Goal: Task Accomplishment & Management: Manage account settings

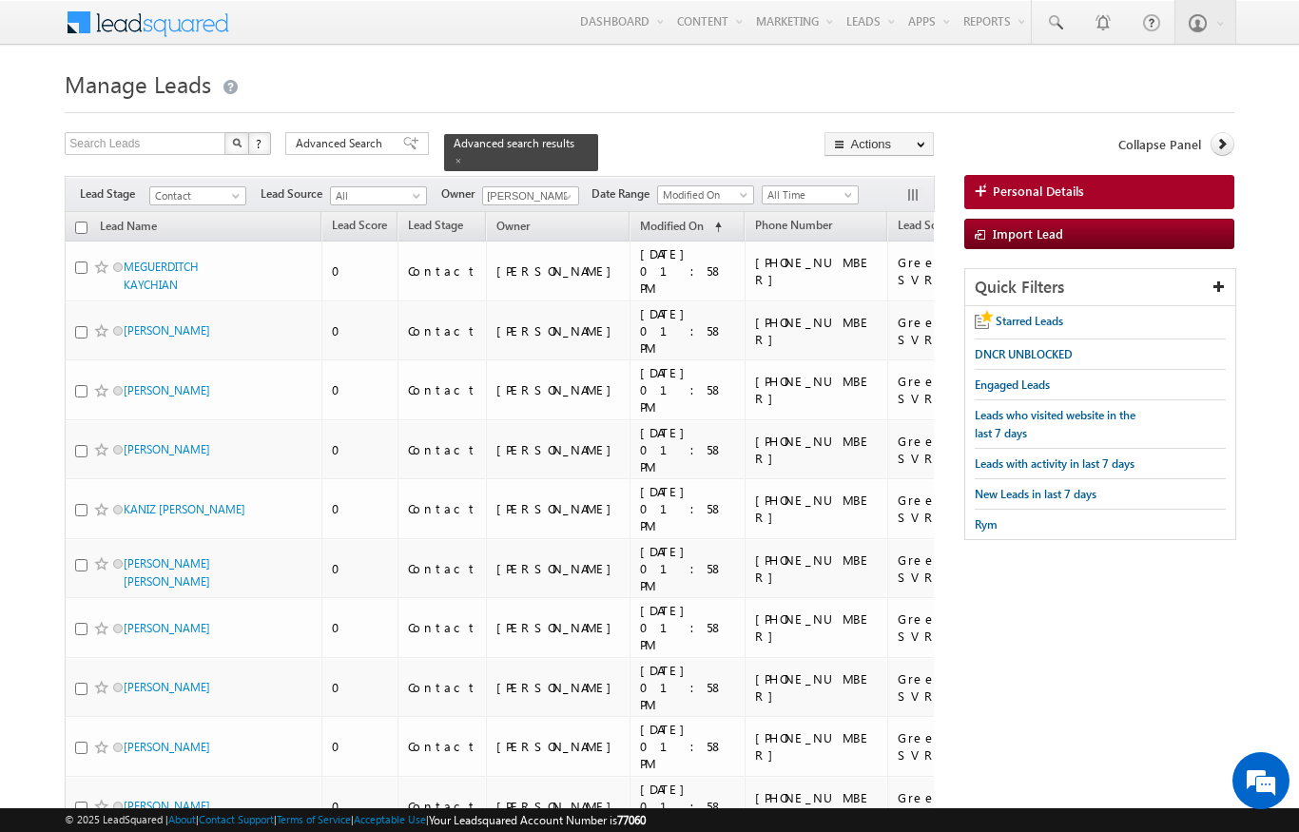
click at [640, 219] on span "Modified On" at bounding box center [672, 226] width 64 height 14
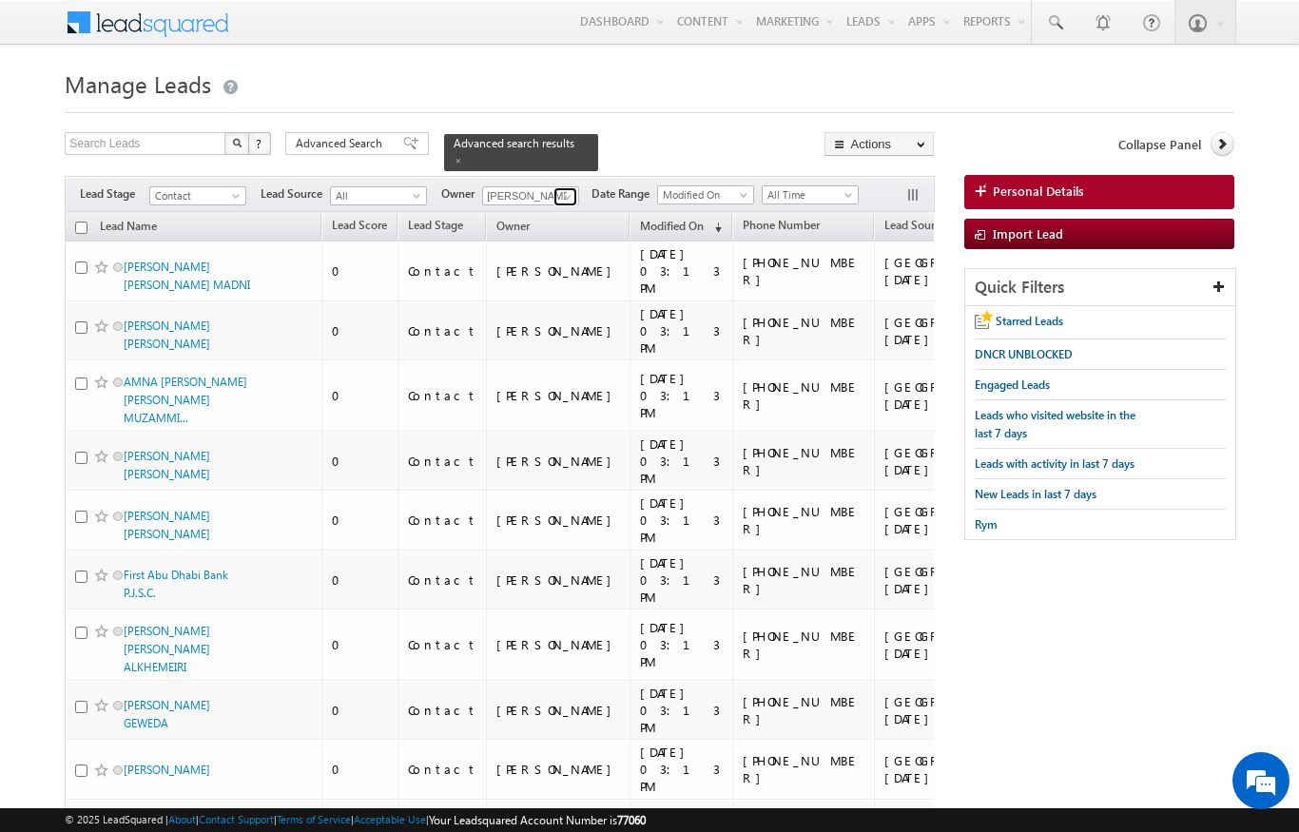
click at [571, 192] on span at bounding box center [567, 196] width 15 height 15
click at [562, 189] on span at bounding box center [567, 196] width 15 height 15
click at [516, 223] on span "aswathi.ezhunamannil@indglobal.ae" at bounding box center [575, 230] width 171 height 14
type input "[PERSON_NAME]"
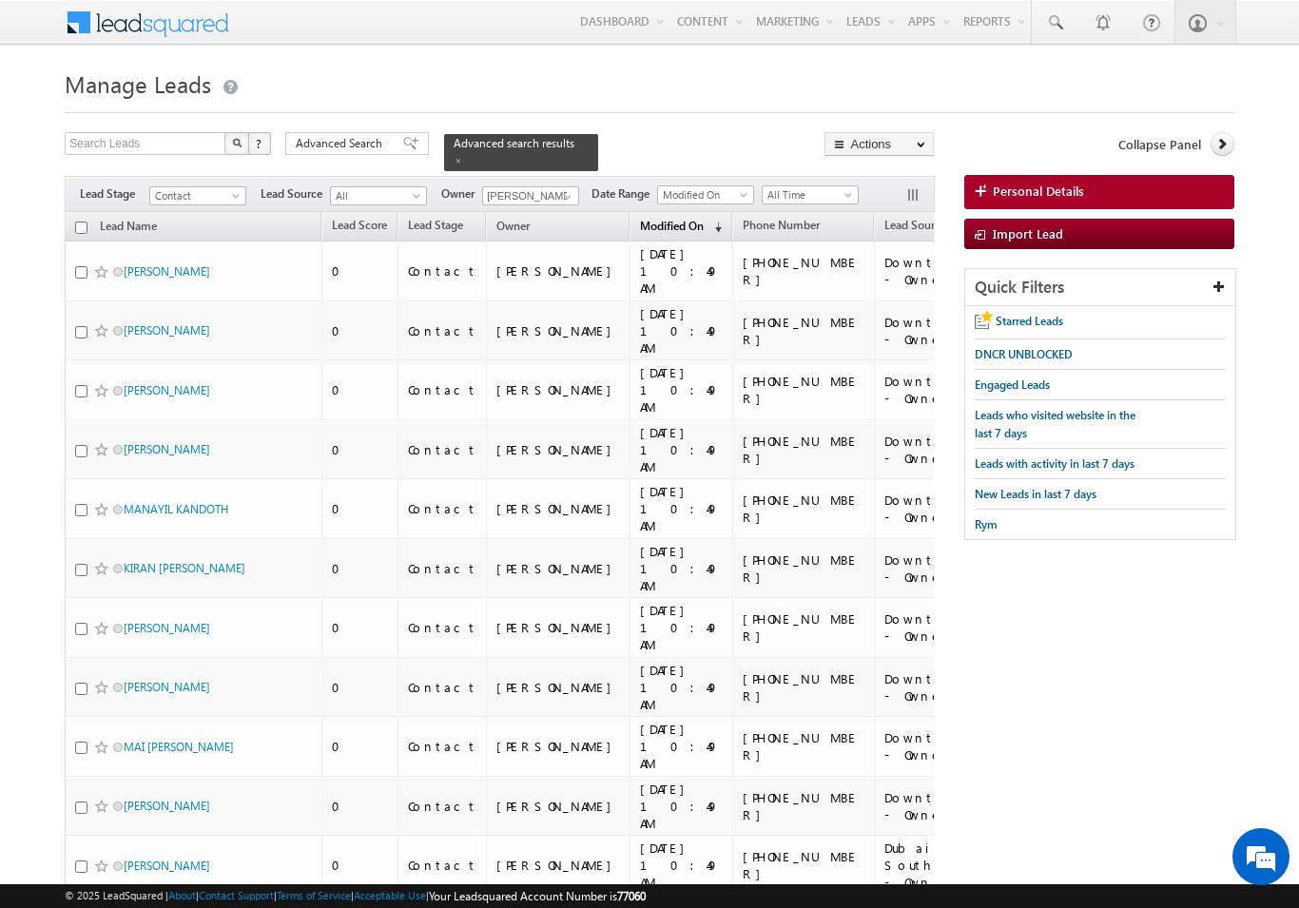
click at [640, 221] on span "Modified On" at bounding box center [672, 226] width 64 height 14
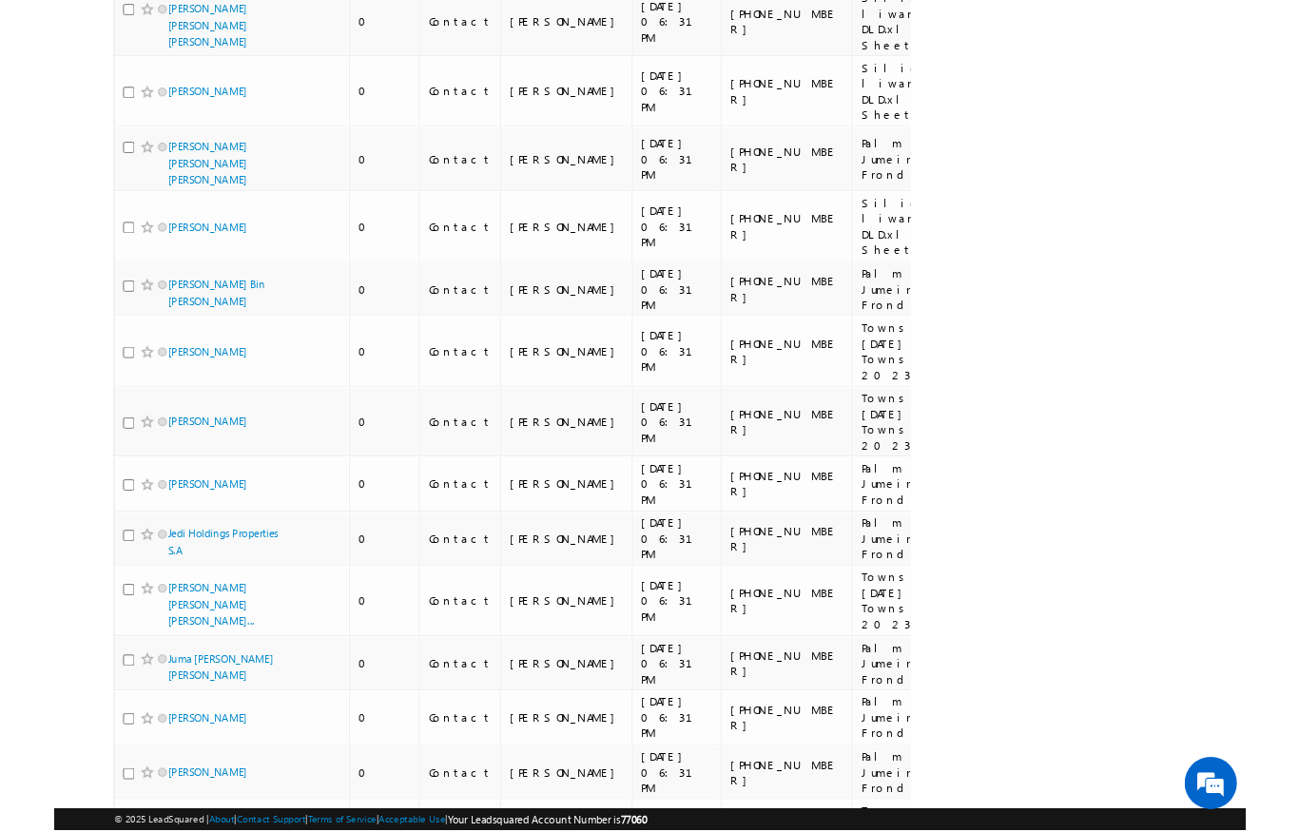
scroll to position [9850, 0]
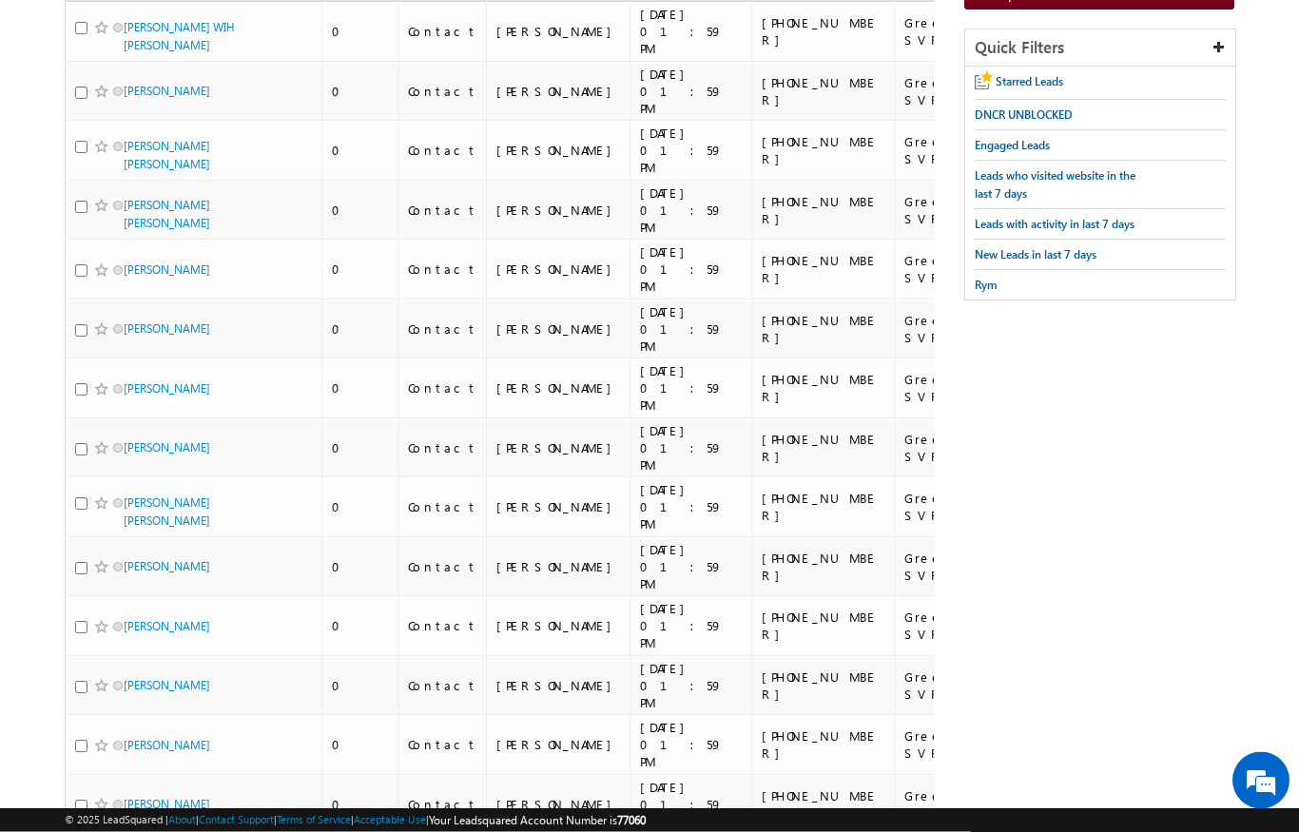
scroll to position [0, 0]
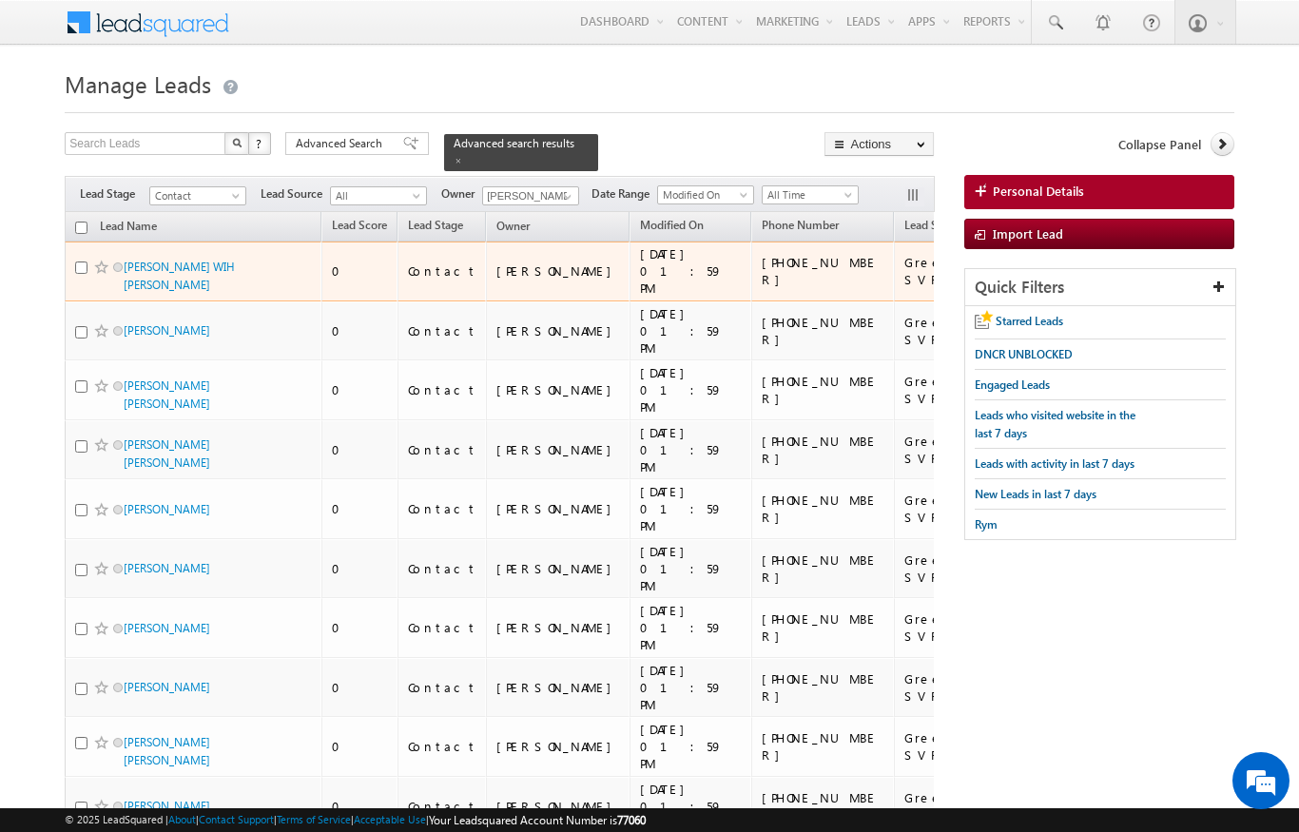
click at [157, 241] on td "FREDRICK GAH WIH LUM" at bounding box center [193, 271] width 257 height 60
click at [172, 260] on link "FREDRICK GAH WIH LUM" at bounding box center [179, 276] width 111 height 32
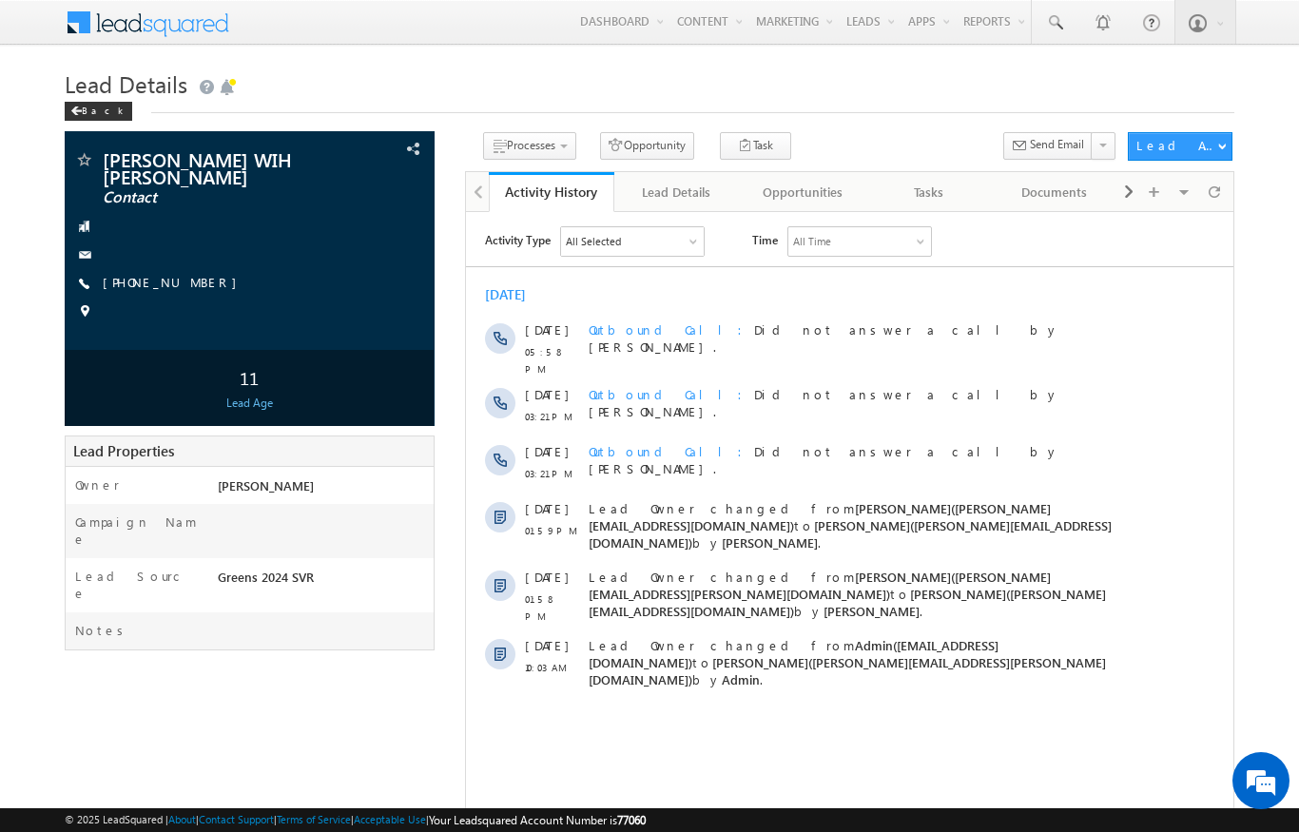
click at [6, 152] on body "Menu [PERSON_NAME] [PERSON_NAME] .upad hyay@ indgl [PERSON_NAME]. [PERSON_NAME]." at bounding box center [649, 491] width 1299 height 982
click at [101, 103] on div "Back" at bounding box center [99, 111] width 68 height 19
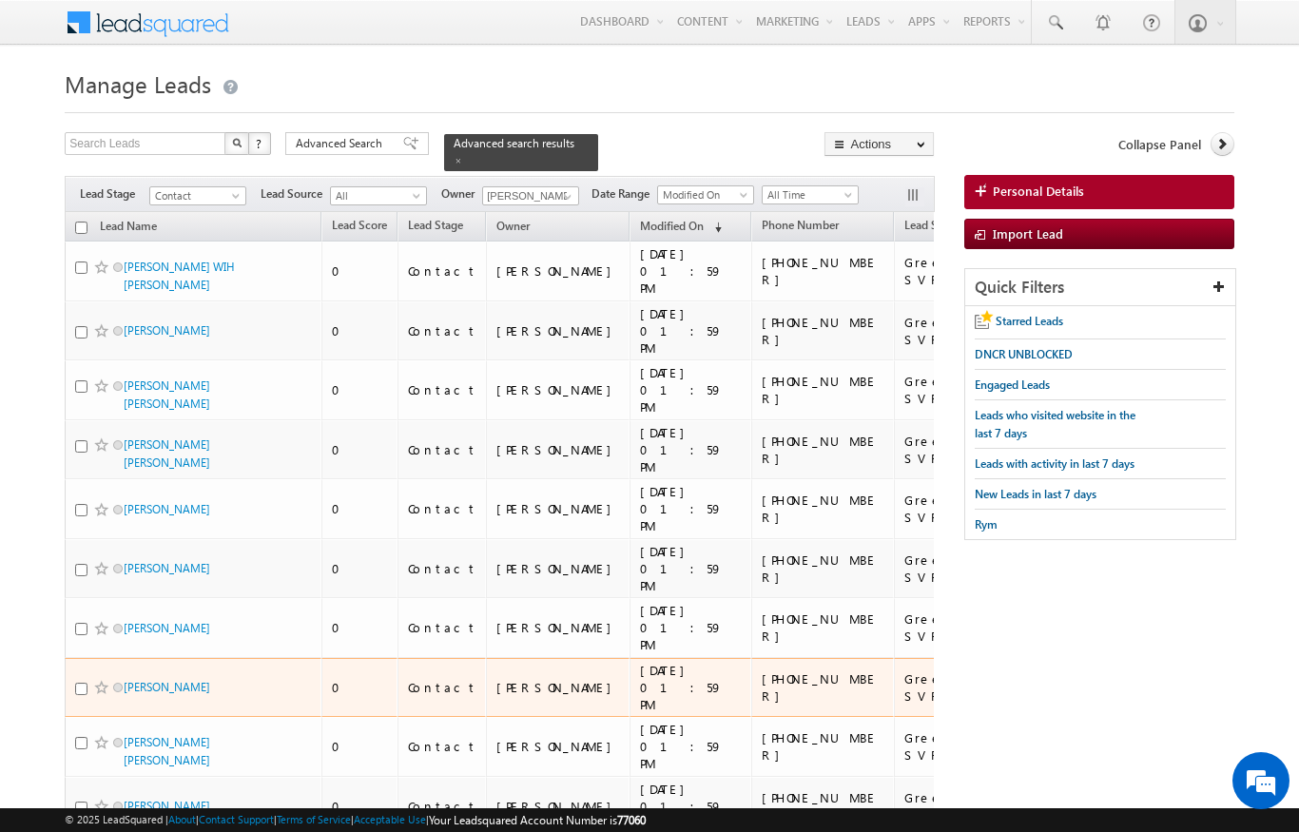
click at [258, 678] on div "[PERSON_NAME]" at bounding box center [194, 691] width 238 height 27
click at [198, 680] on link "[PERSON_NAME]" at bounding box center [167, 687] width 87 height 14
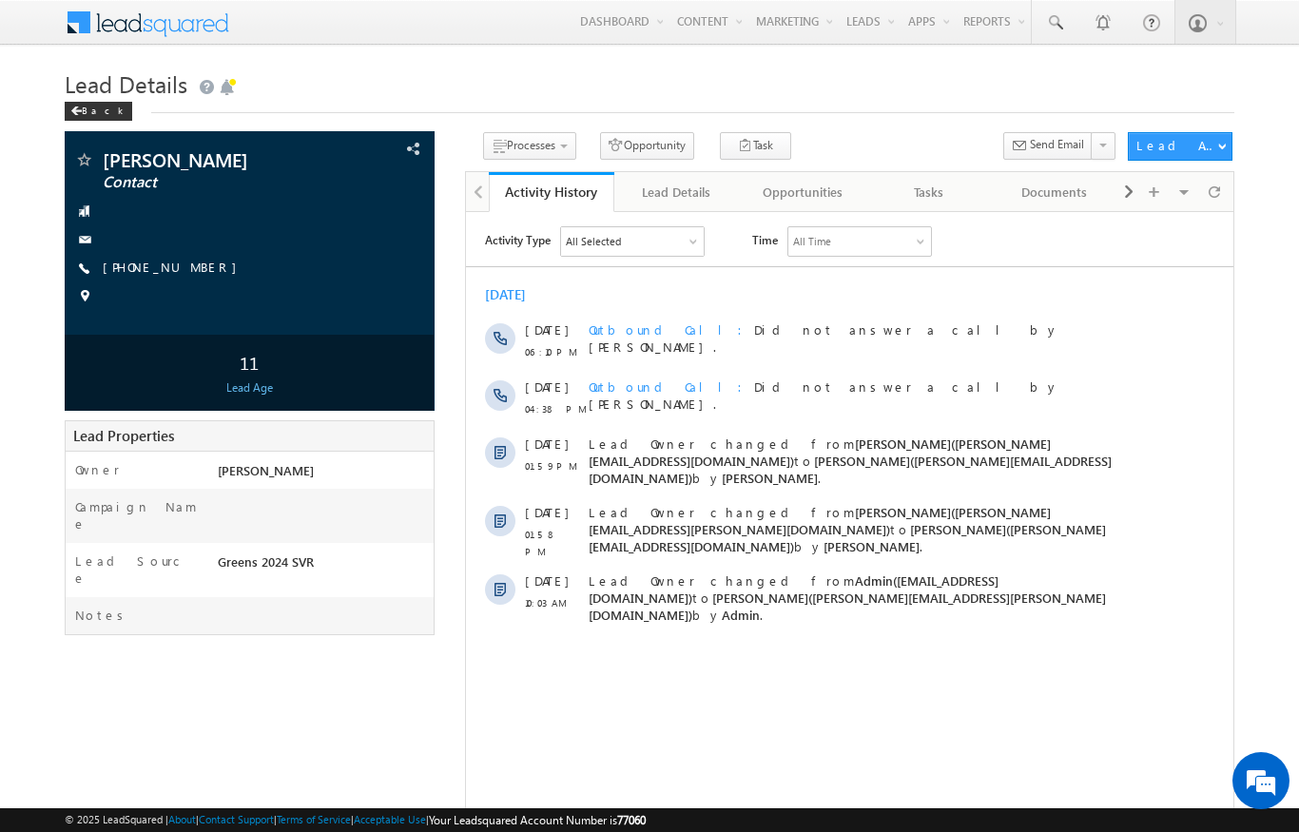
click at [701, 242] on div "All Selected" at bounding box center [631, 240] width 143 height 29
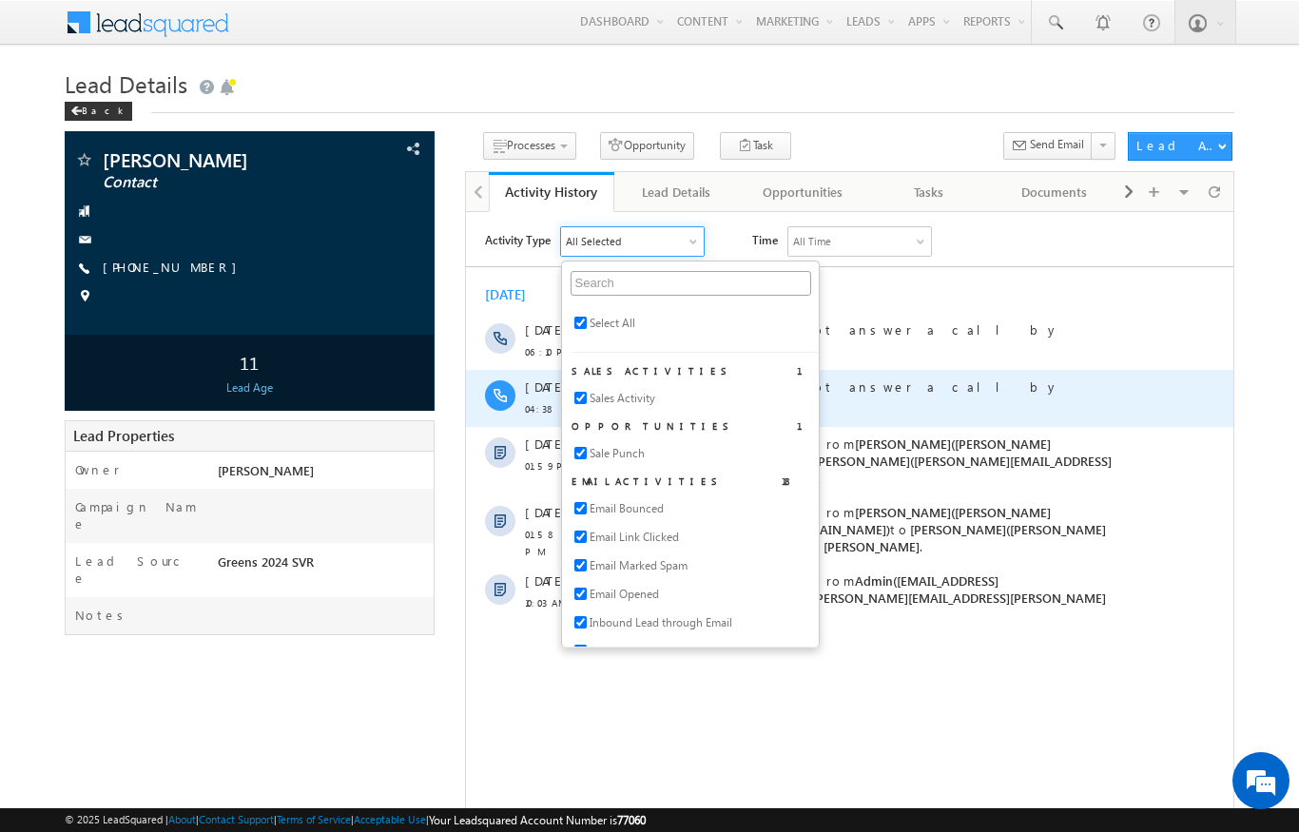
click at [1127, 394] on div "Outbound Call Did not answer a call by Aswathi Ezhunamannil." at bounding box center [868, 394] width 561 height 34
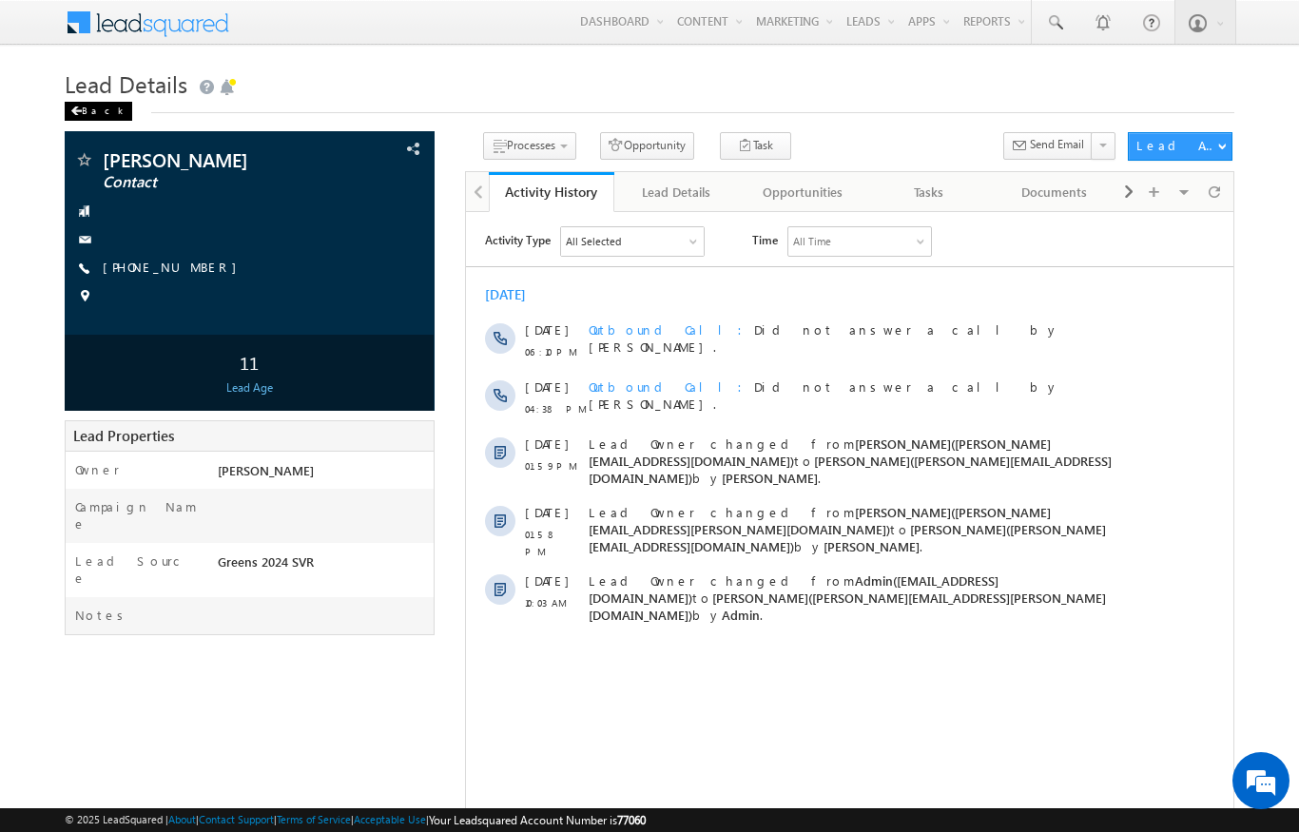
click at [90, 110] on div "Back" at bounding box center [99, 111] width 68 height 19
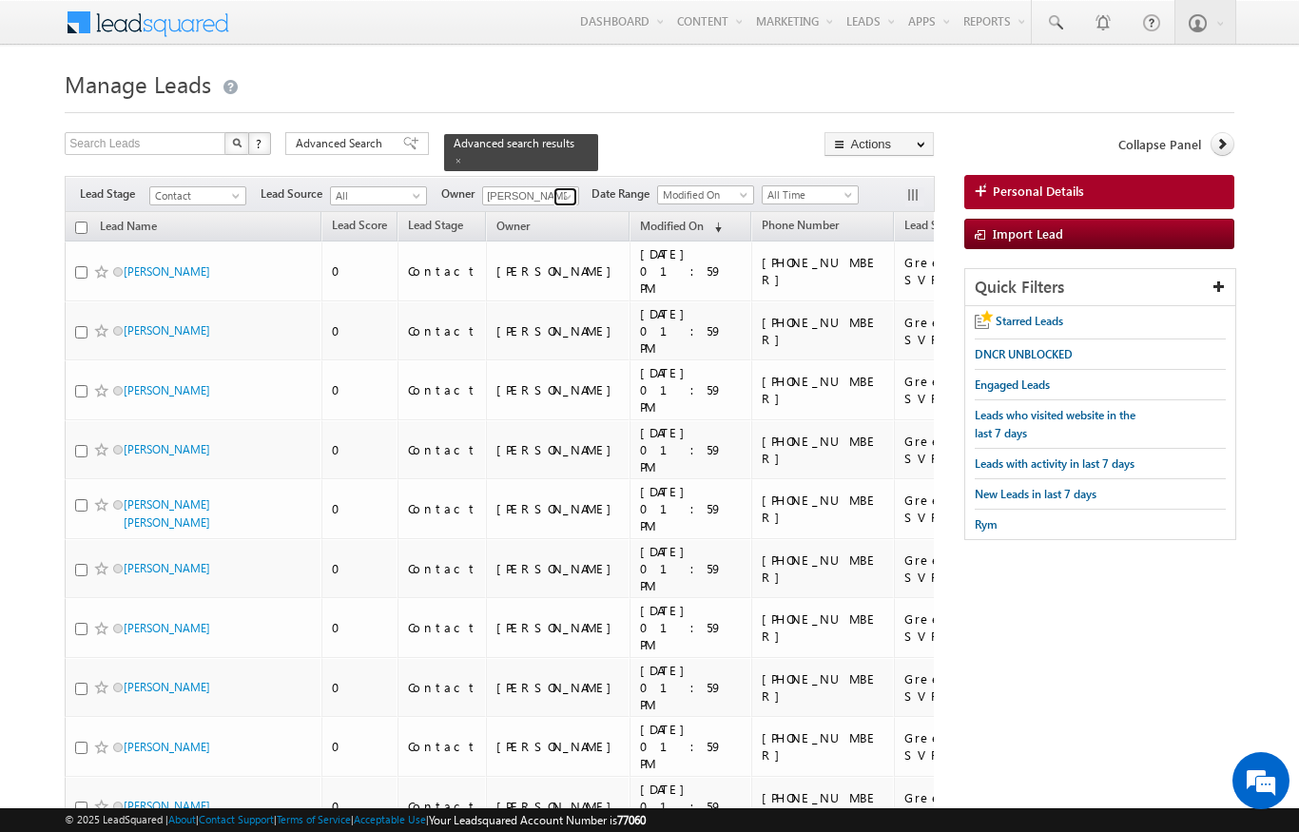
click at [575, 193] on span at bounding box center [567, 196] width 15 height 15
click at [538, 223] on span "sandeep.skumar@indglobal.ae" at bounding box center [575, 230] width 171 height 14
type input "[PERSON_NAME]"
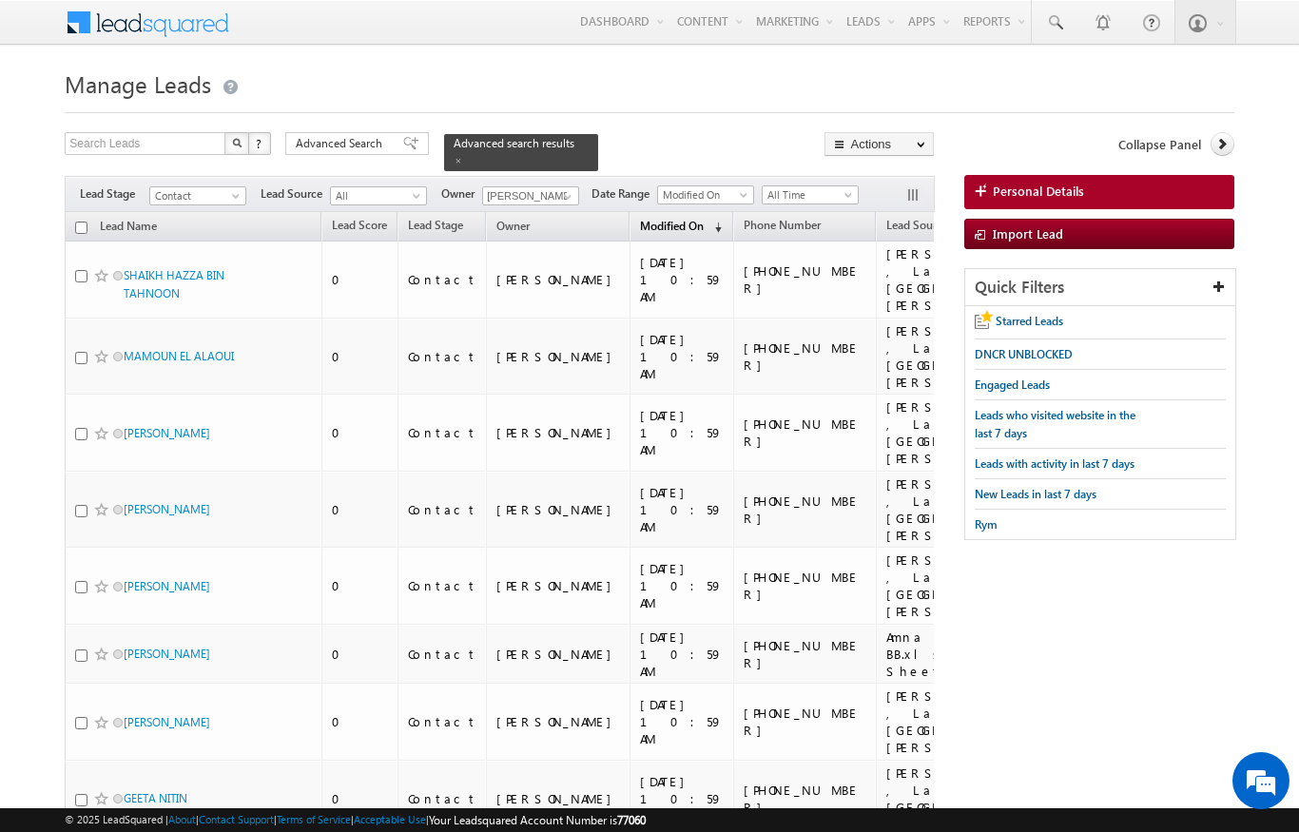
click at [640, 222] on span "Modified On" at bounding box center [672, 226] width 64 height 14
click at [640, 220] on span "Modified On" at bounding box center [672, 225] width 64 height 14
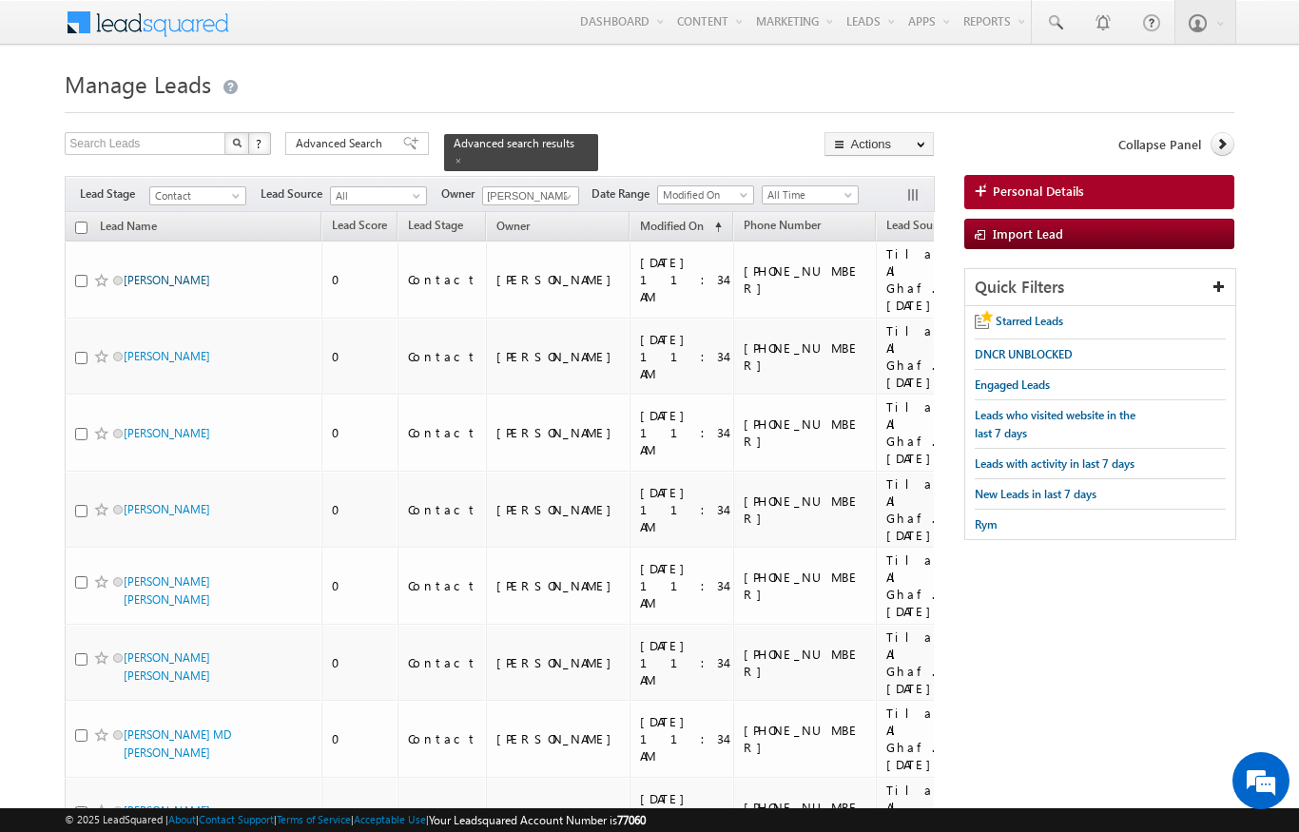
click at [172, 273] on link "KATSIARYNA ALEKSEICHUK" at bounding box center [167, 280] width 87 height 14
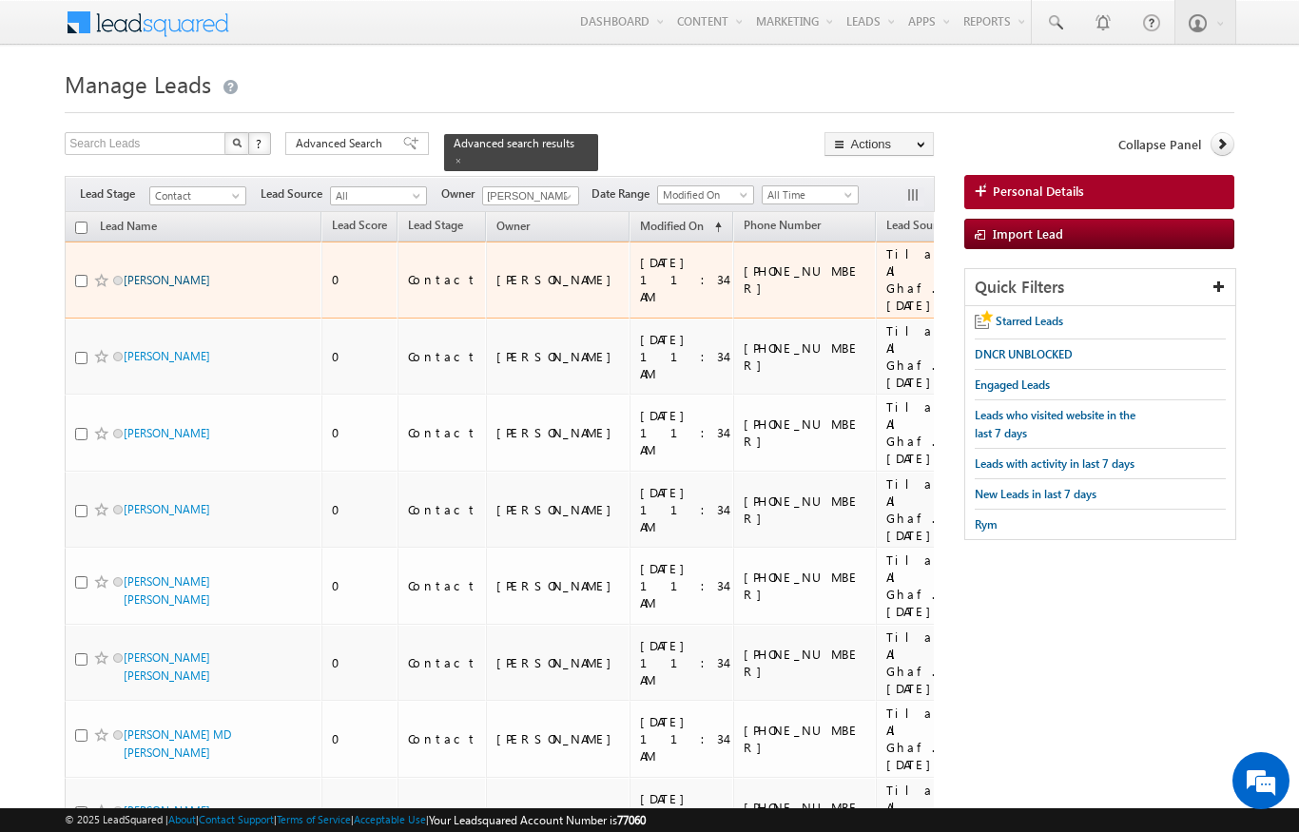
click at [166, 273] on link "KATSIARYNA ALEKSEICHUK" at bounding box center [167, 280] width 87 height 14
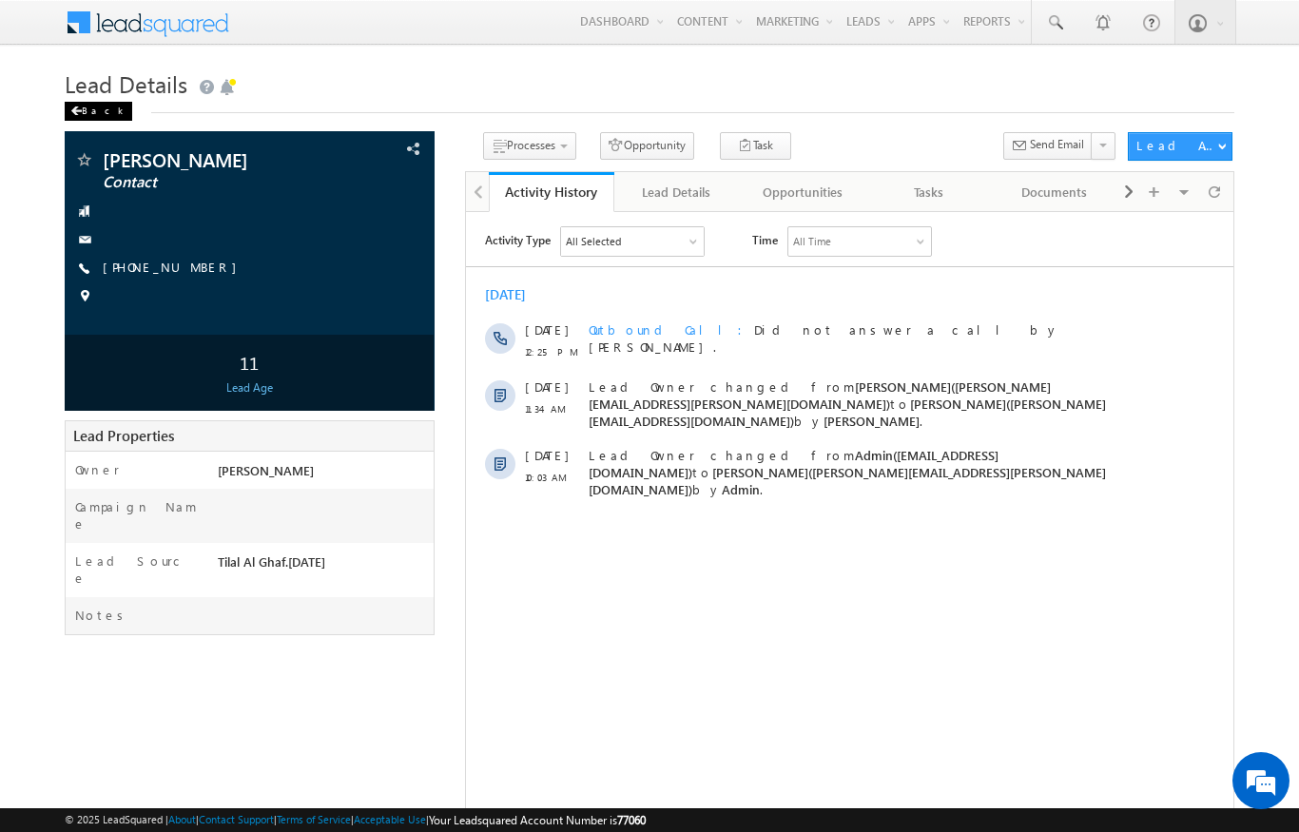
click at [100, 107] on div "Back" at bounding box center [99, 111] width 68 height 19
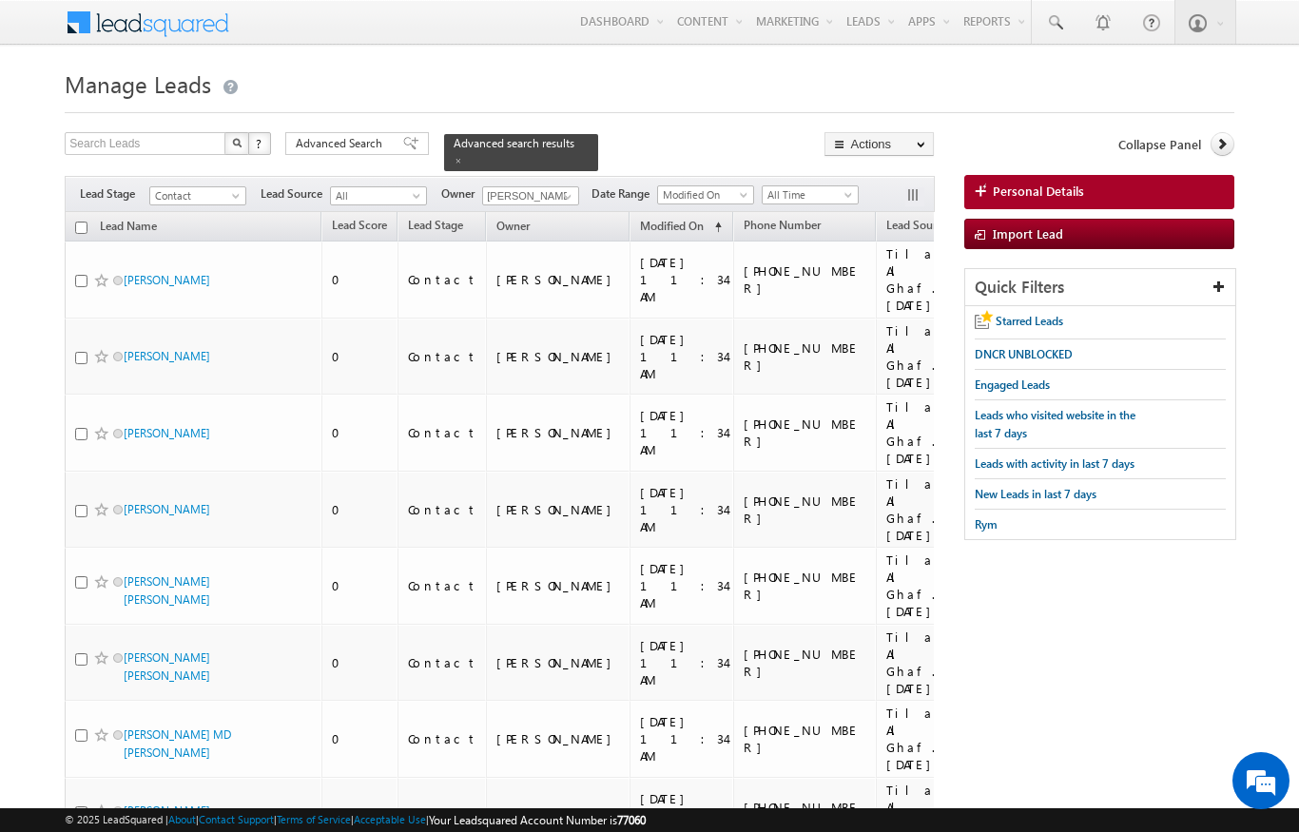
click at [87, 222] on input "checkbox" at bounding box center [81, 228] width 12 height 12
checkbox input "true"
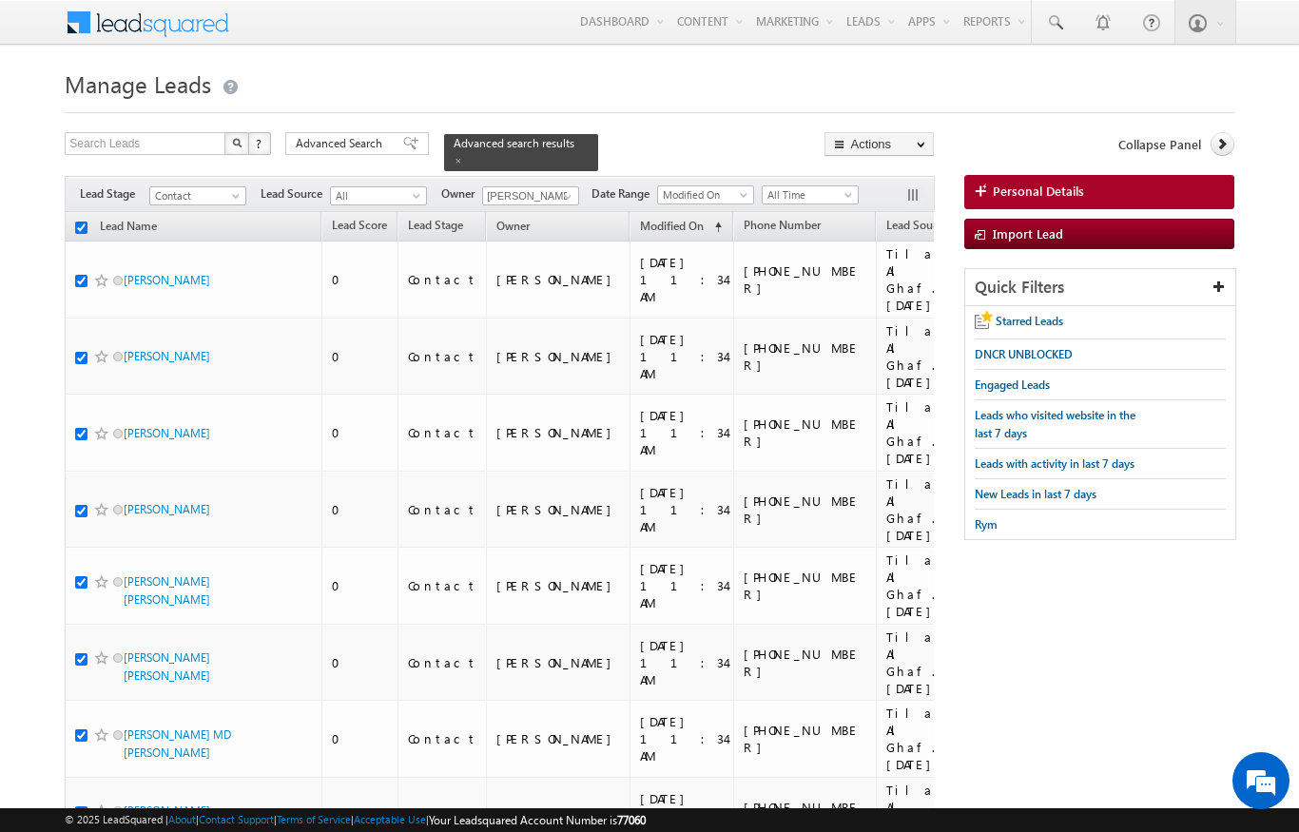
checkbox input "true"
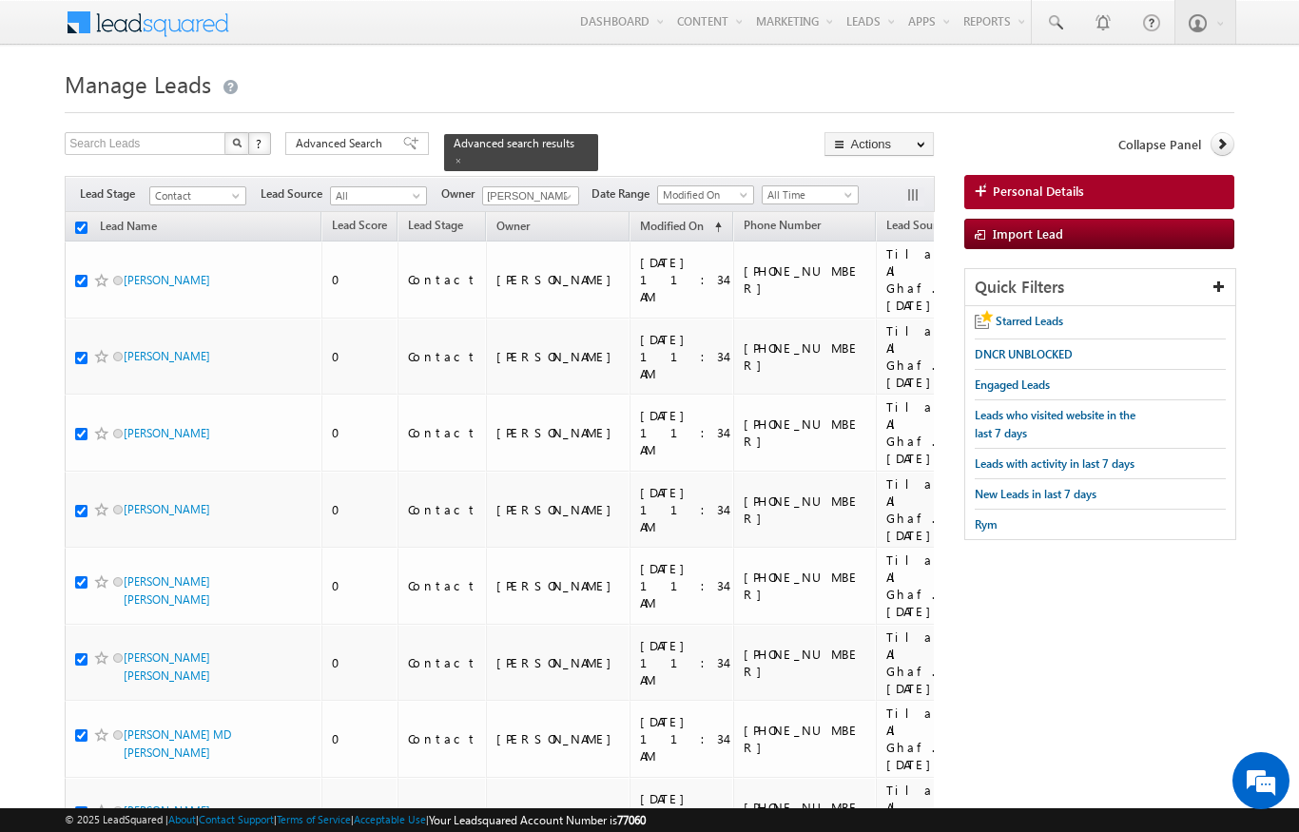
checkbox input "true"
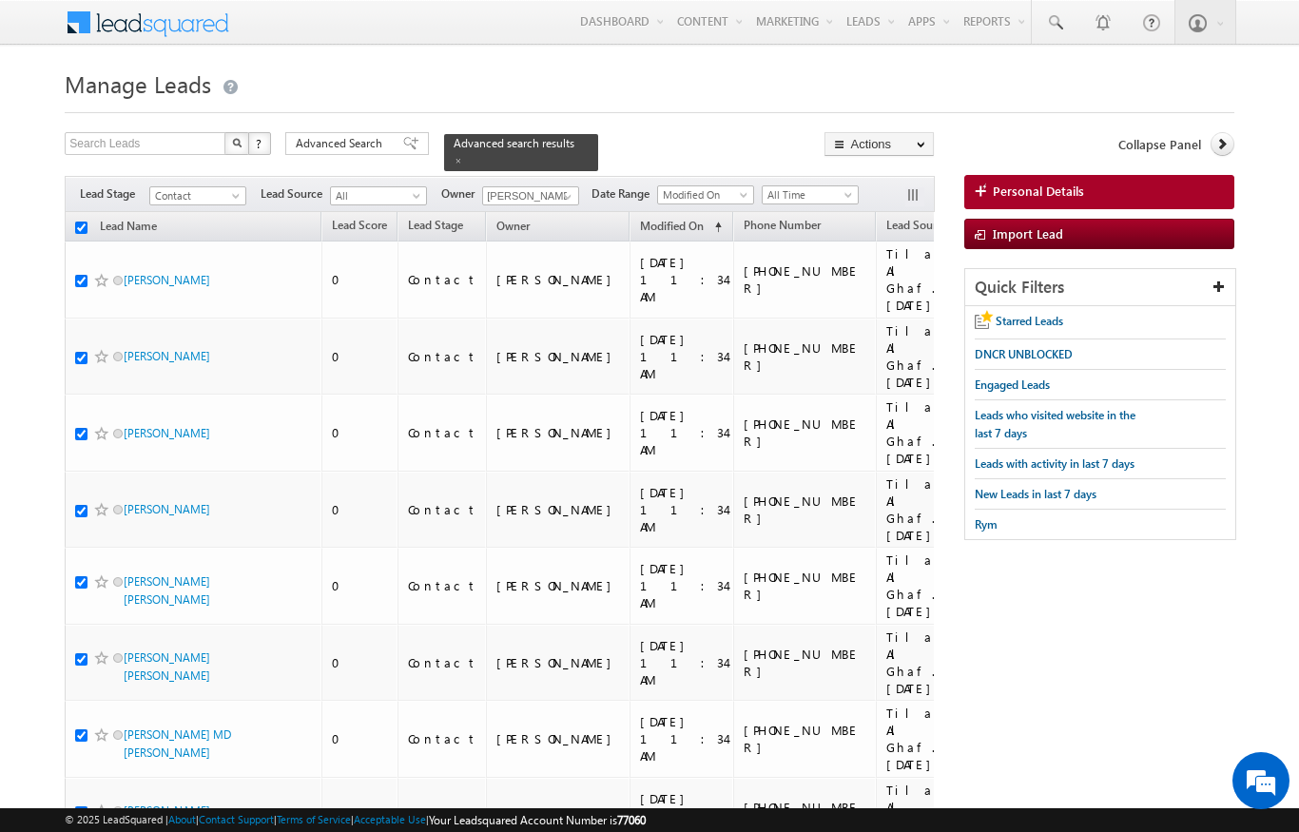
checkbox input "true"
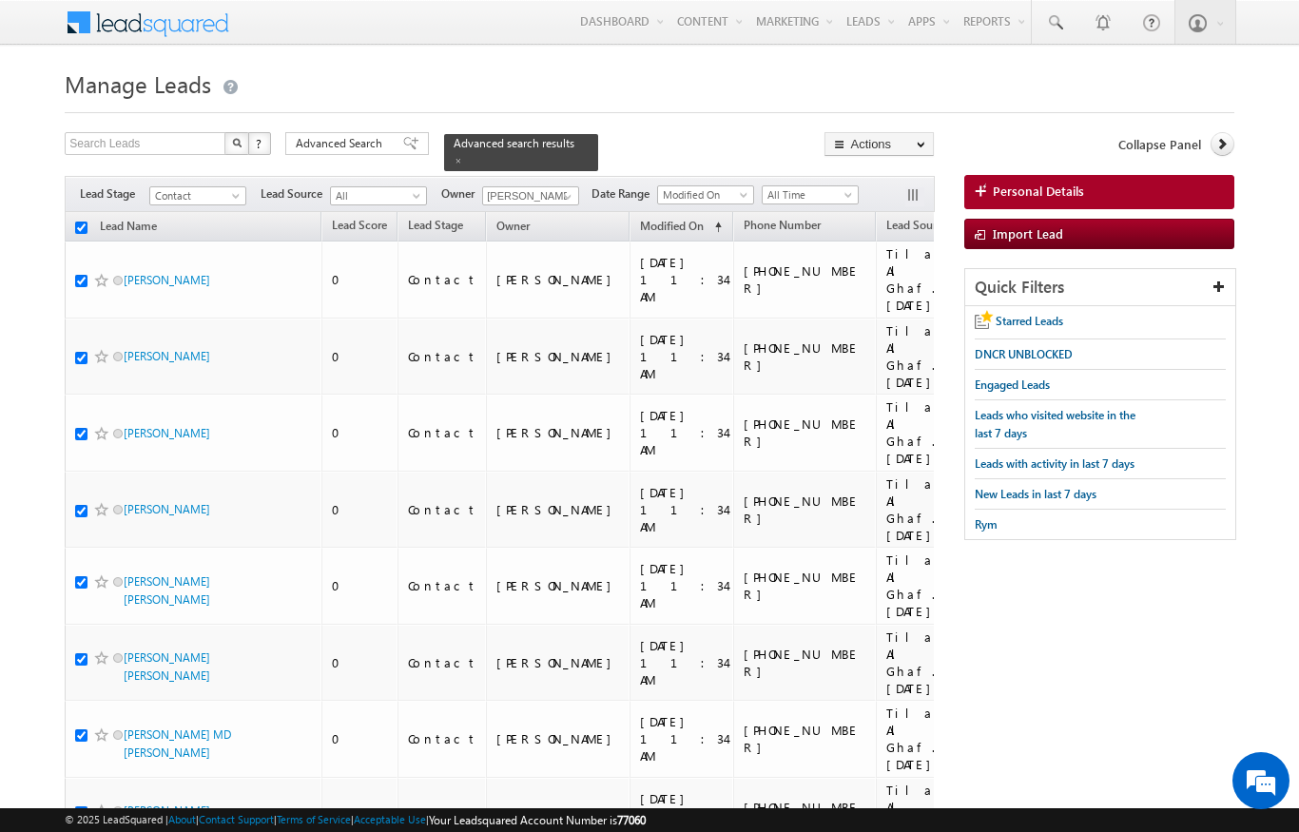
checkbox input "true"
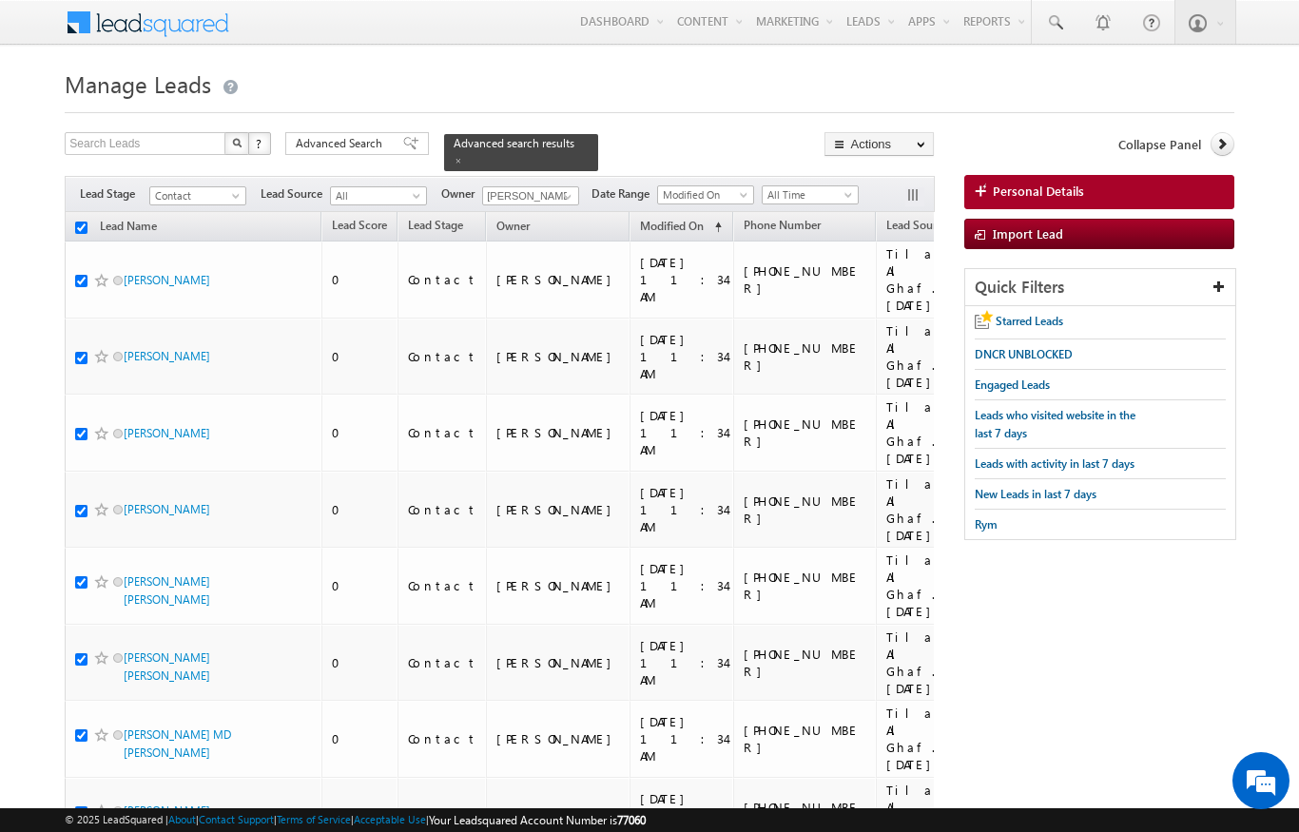
checkbox input "true"
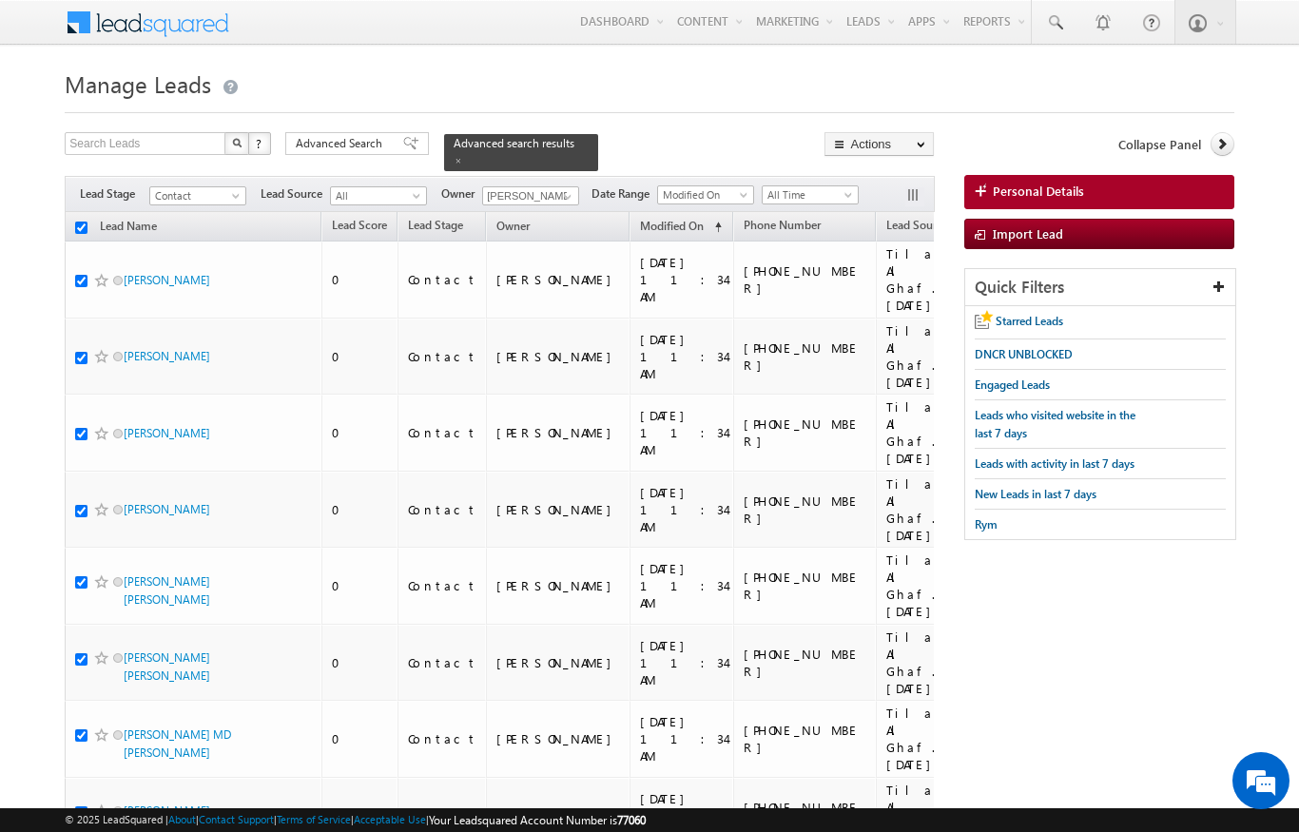
checkbox input "true"
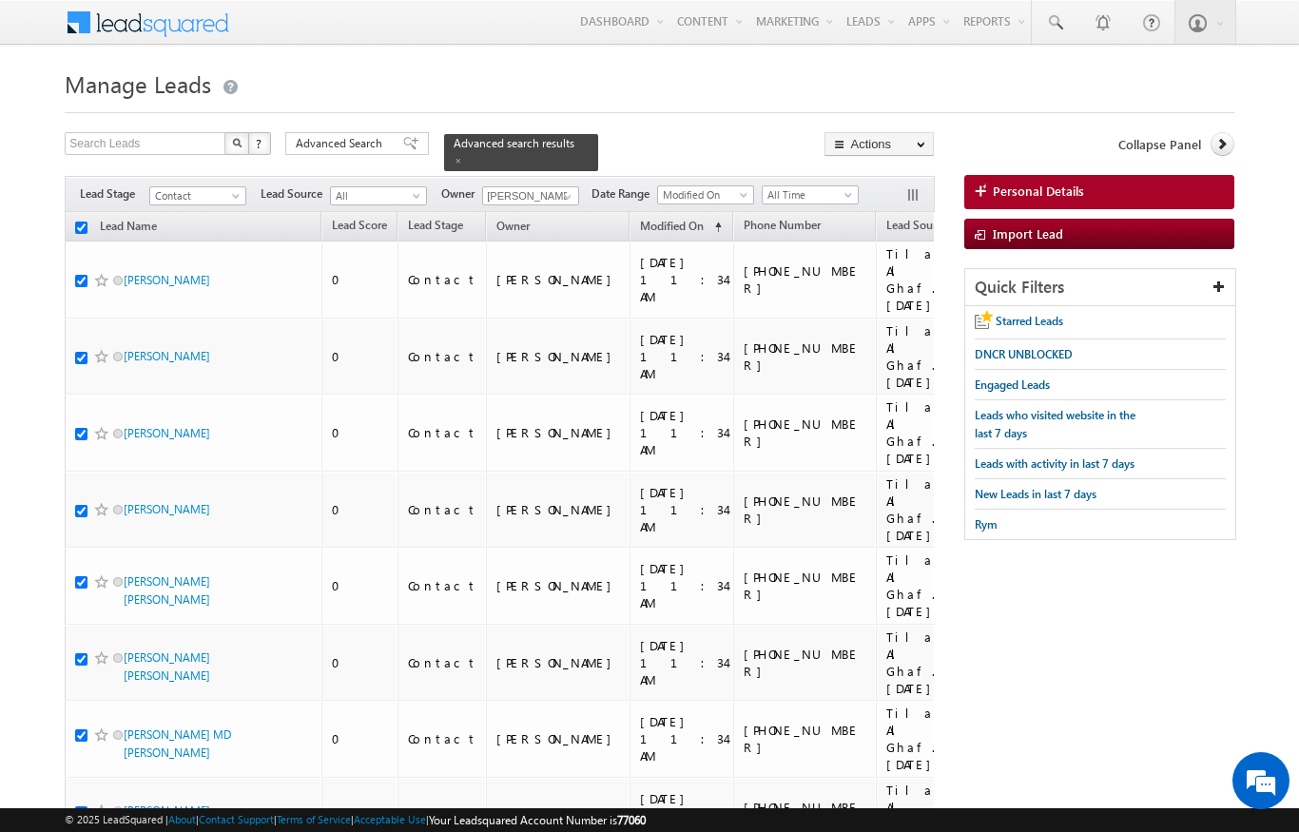
checkbox input "true"
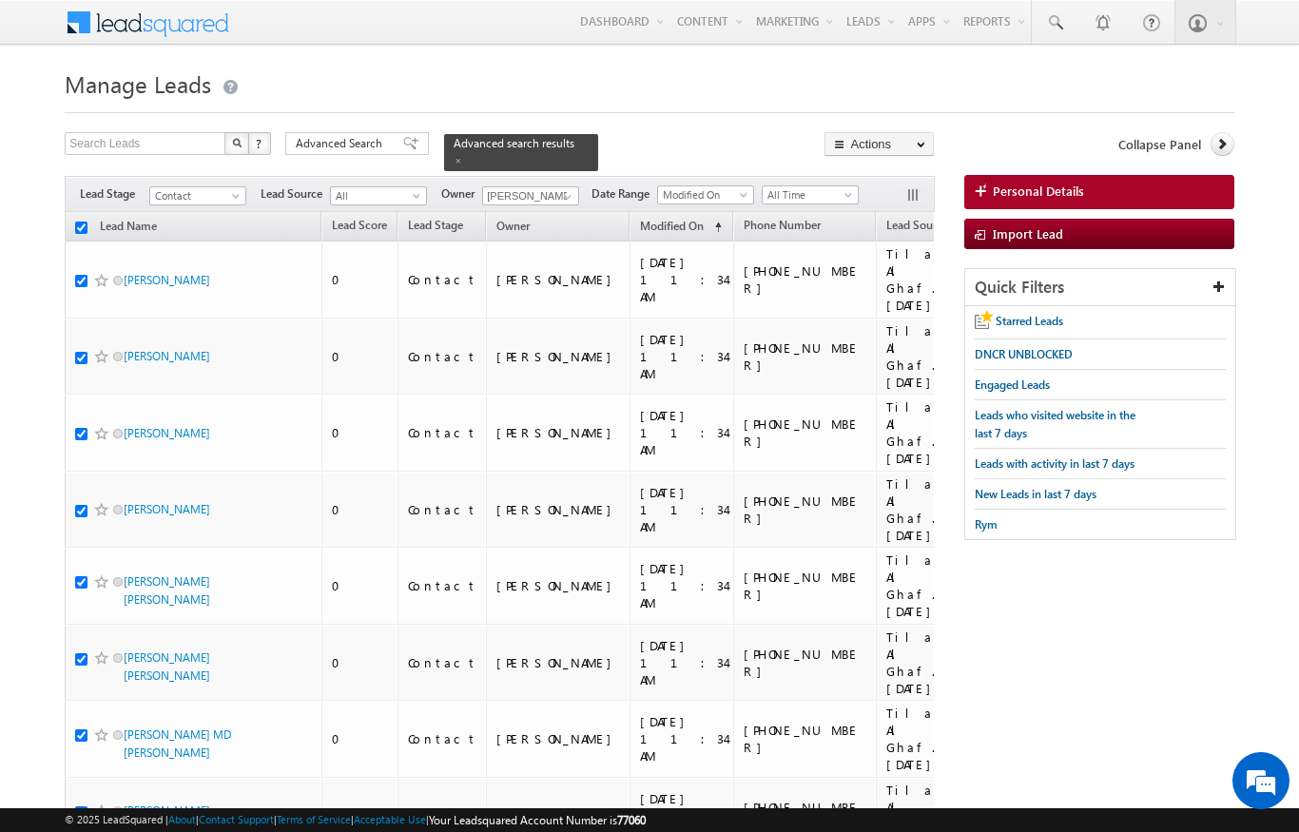
checkbox input "true"
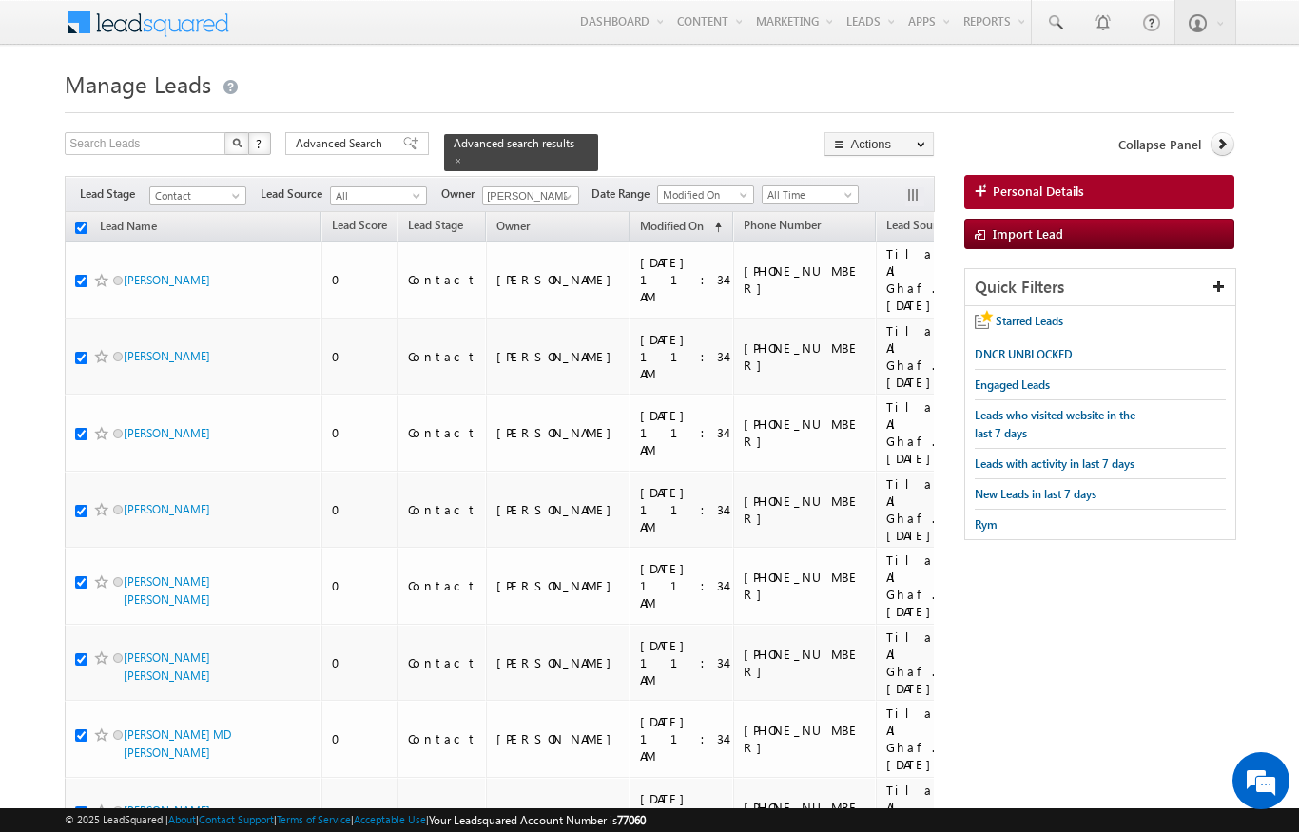
checkbox input "true"
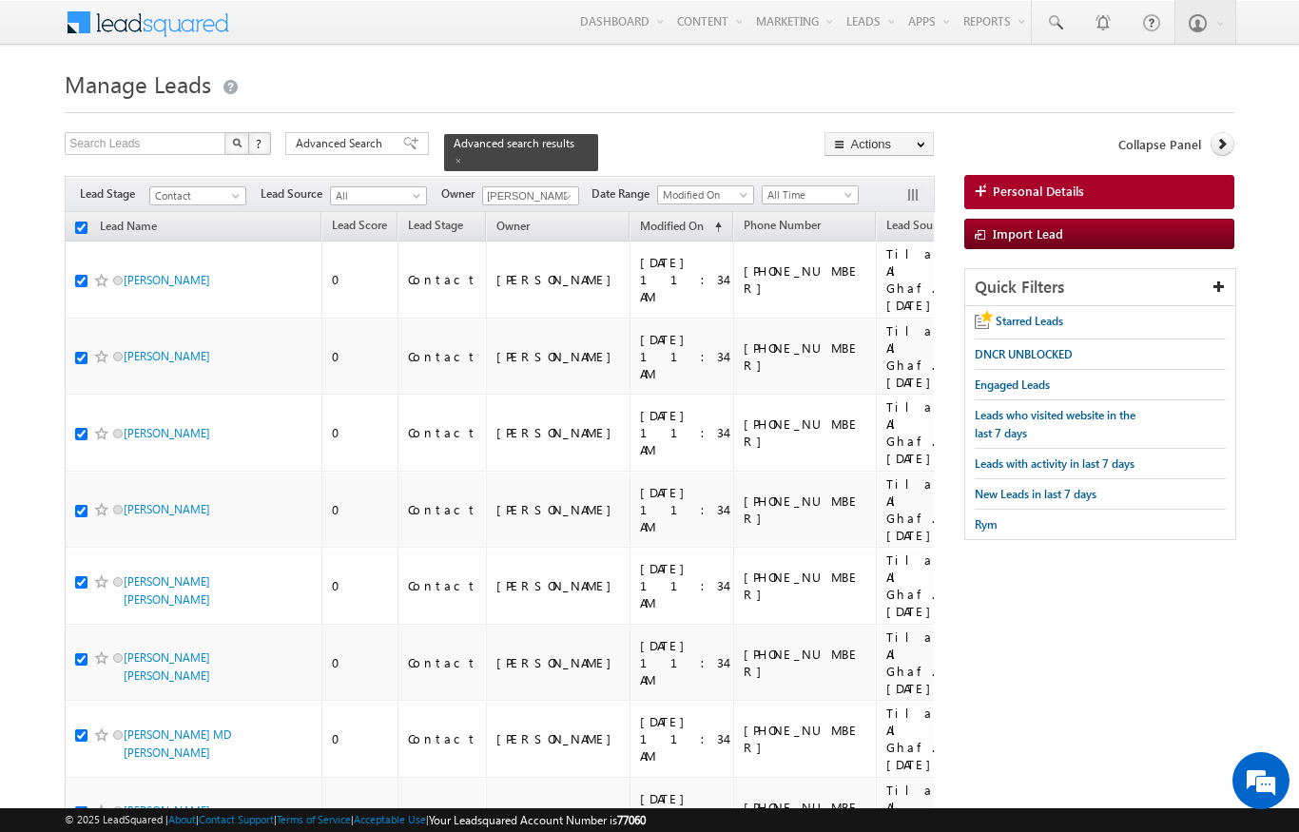
checkbox input "true"
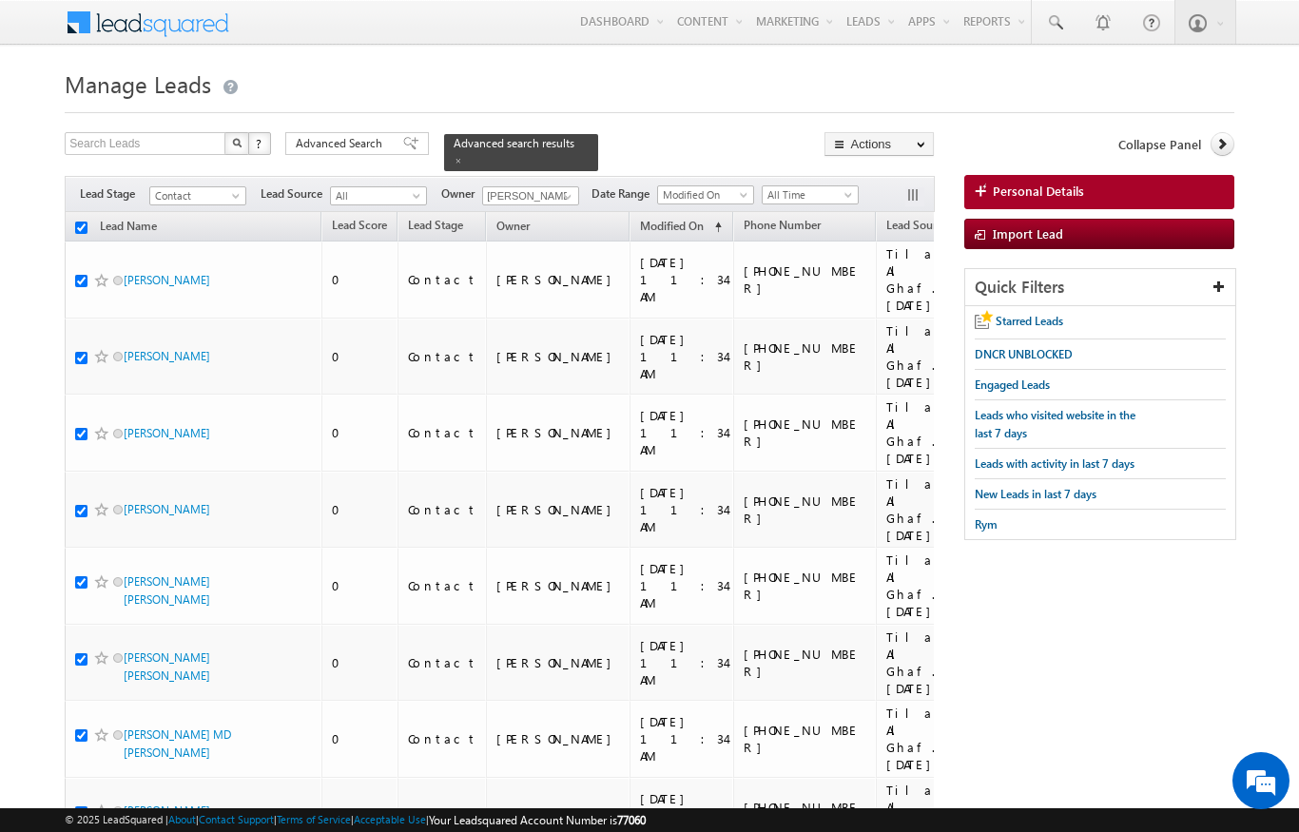
checkbox input "true"
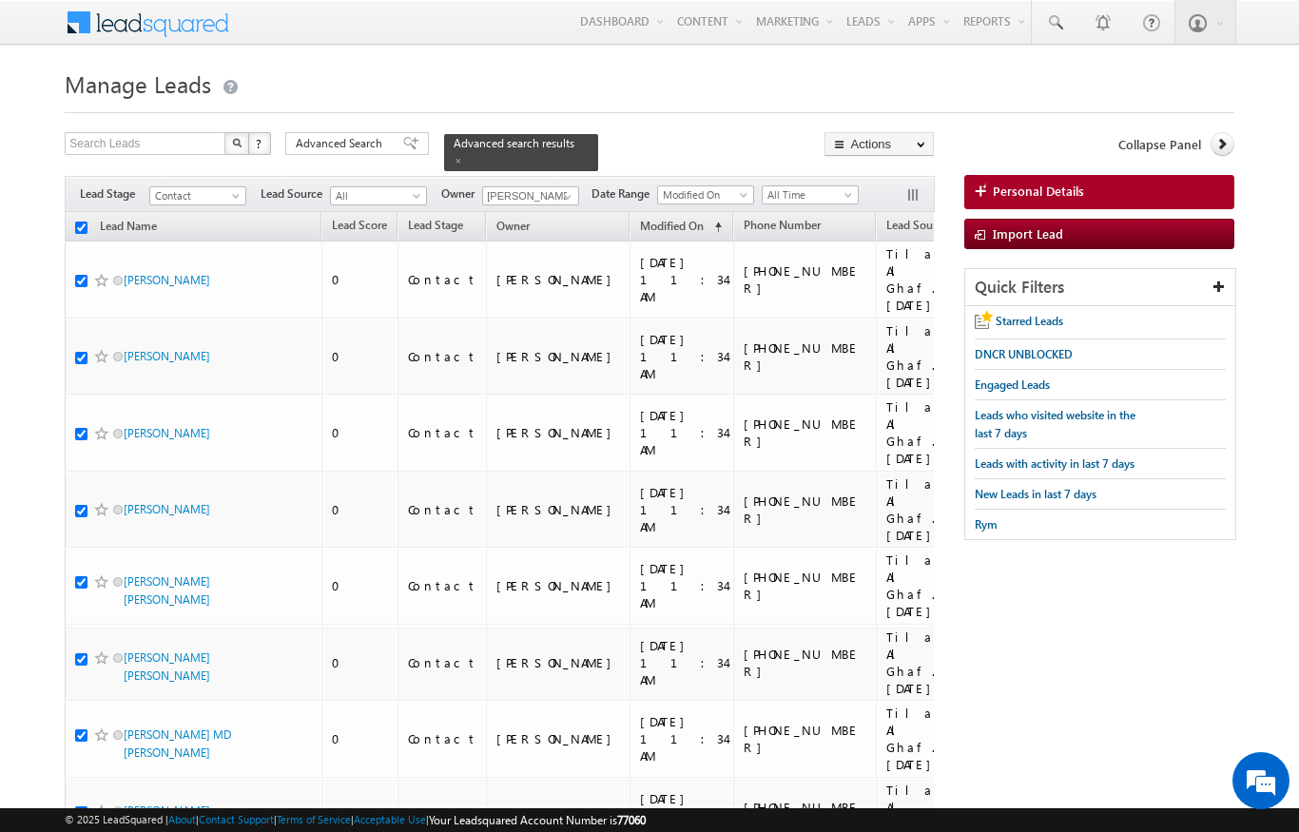
checkbox input "true"
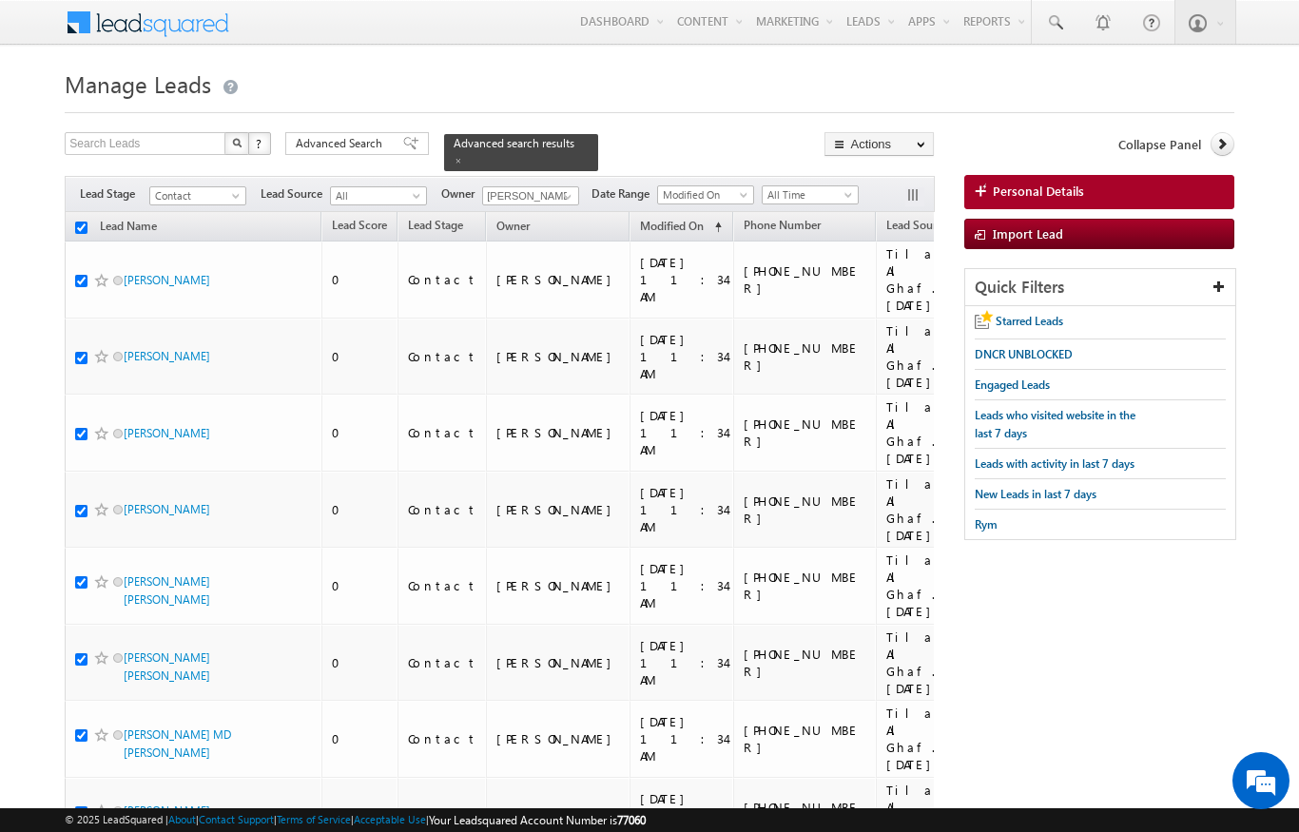
checkbox input "true"
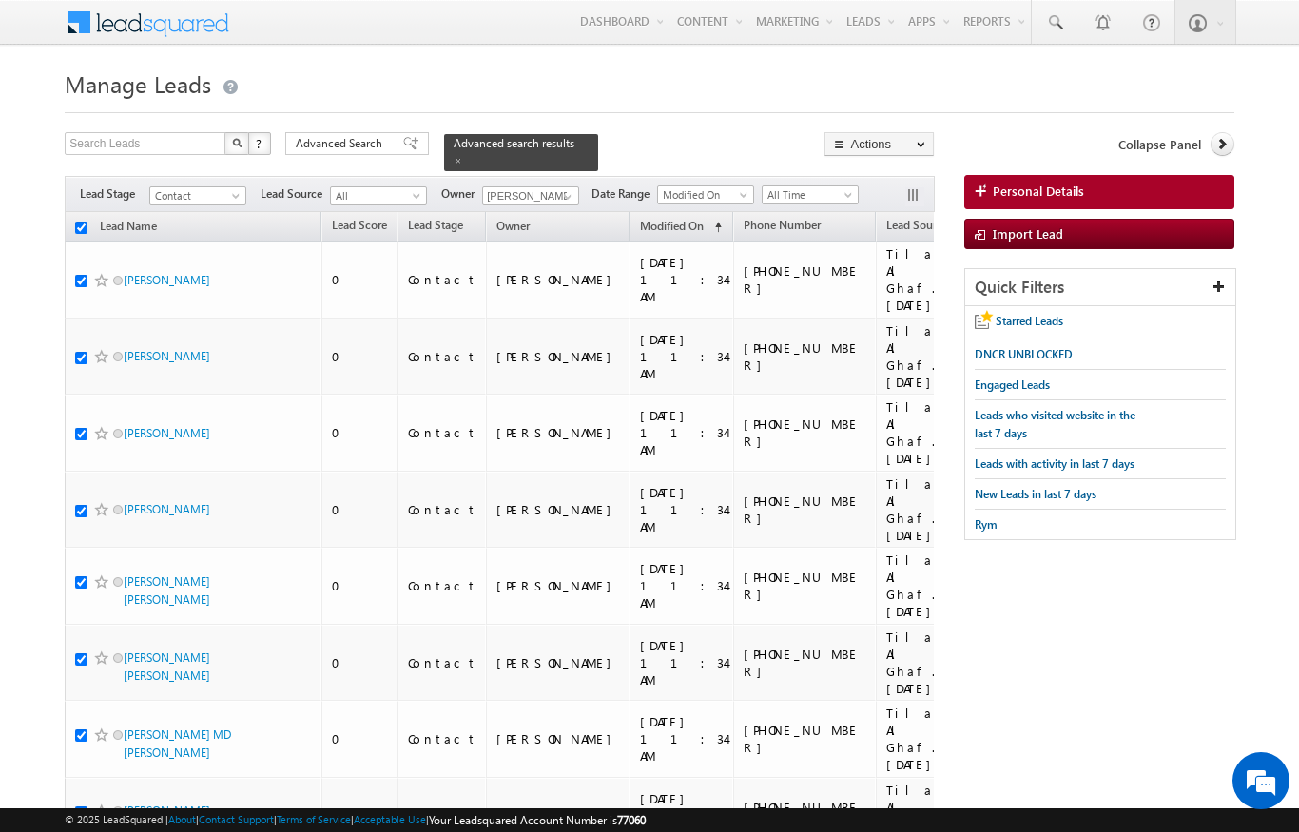
checkbox input "true"
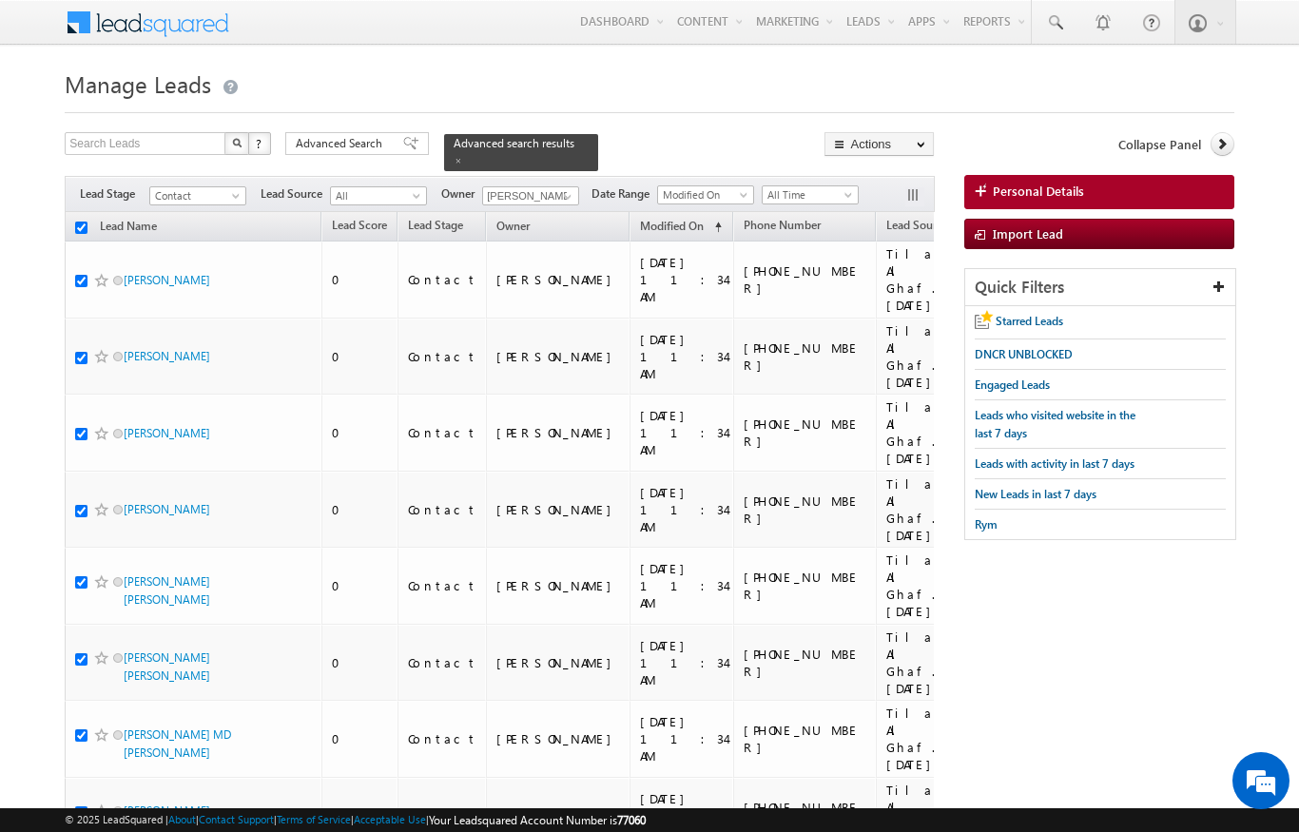
checkbox input "true"
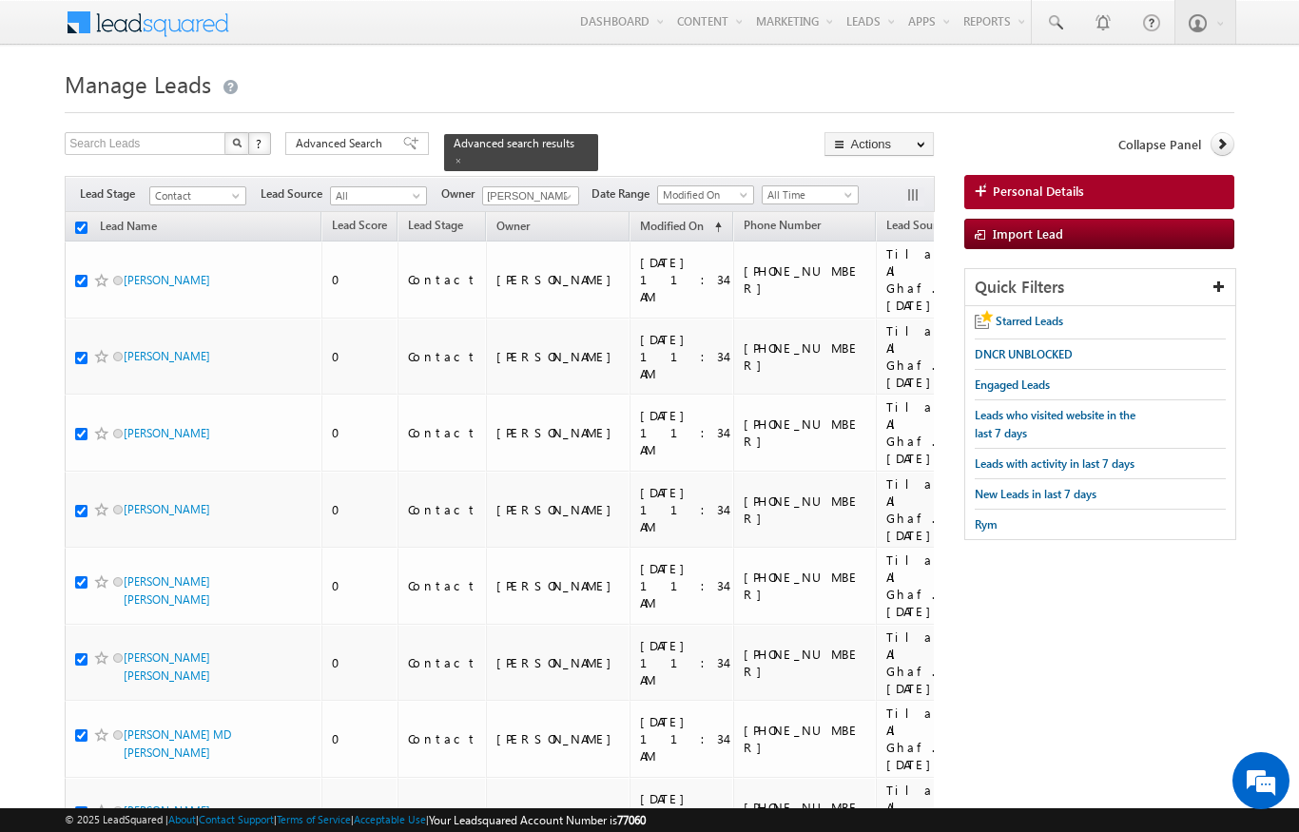
checkbox input "true"
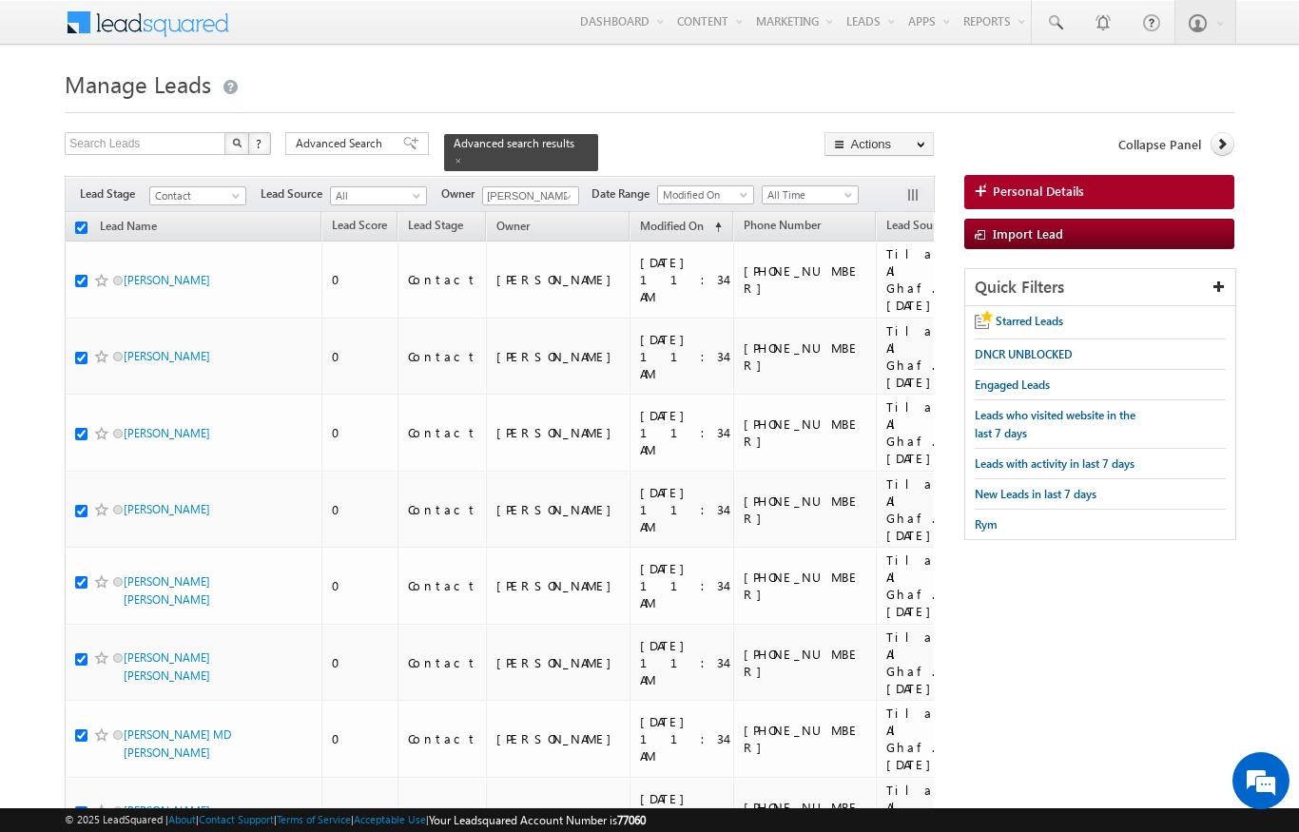
checkbox input "true"
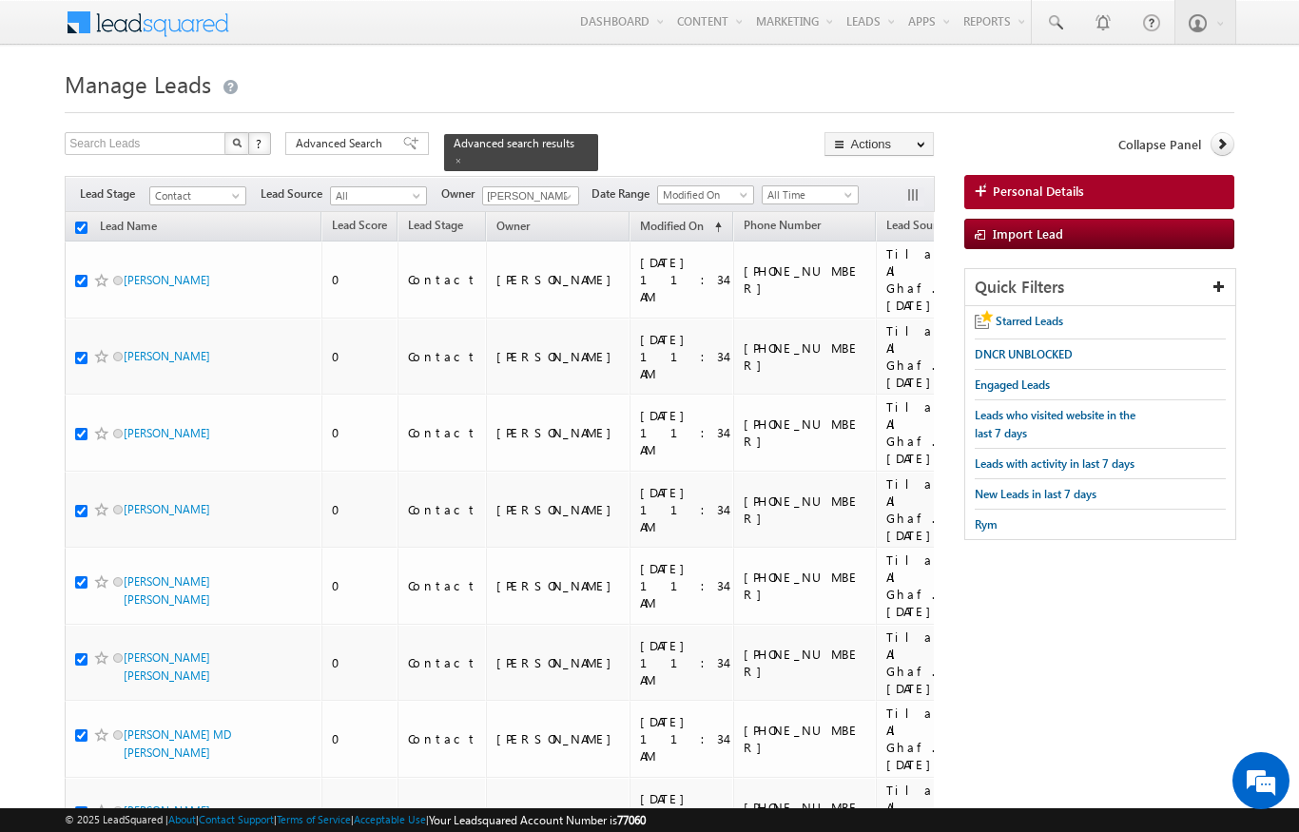
checkbox input "true"
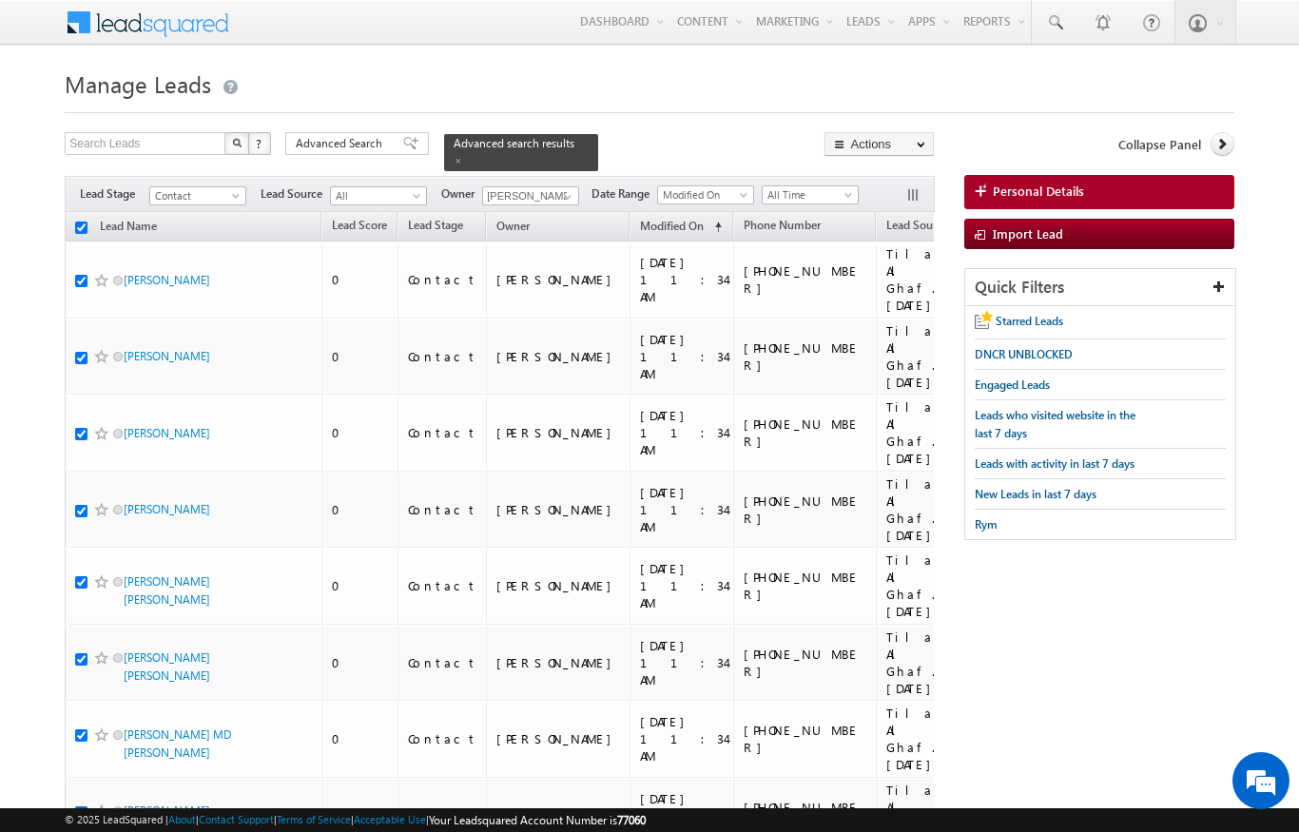
checkbox input "true"
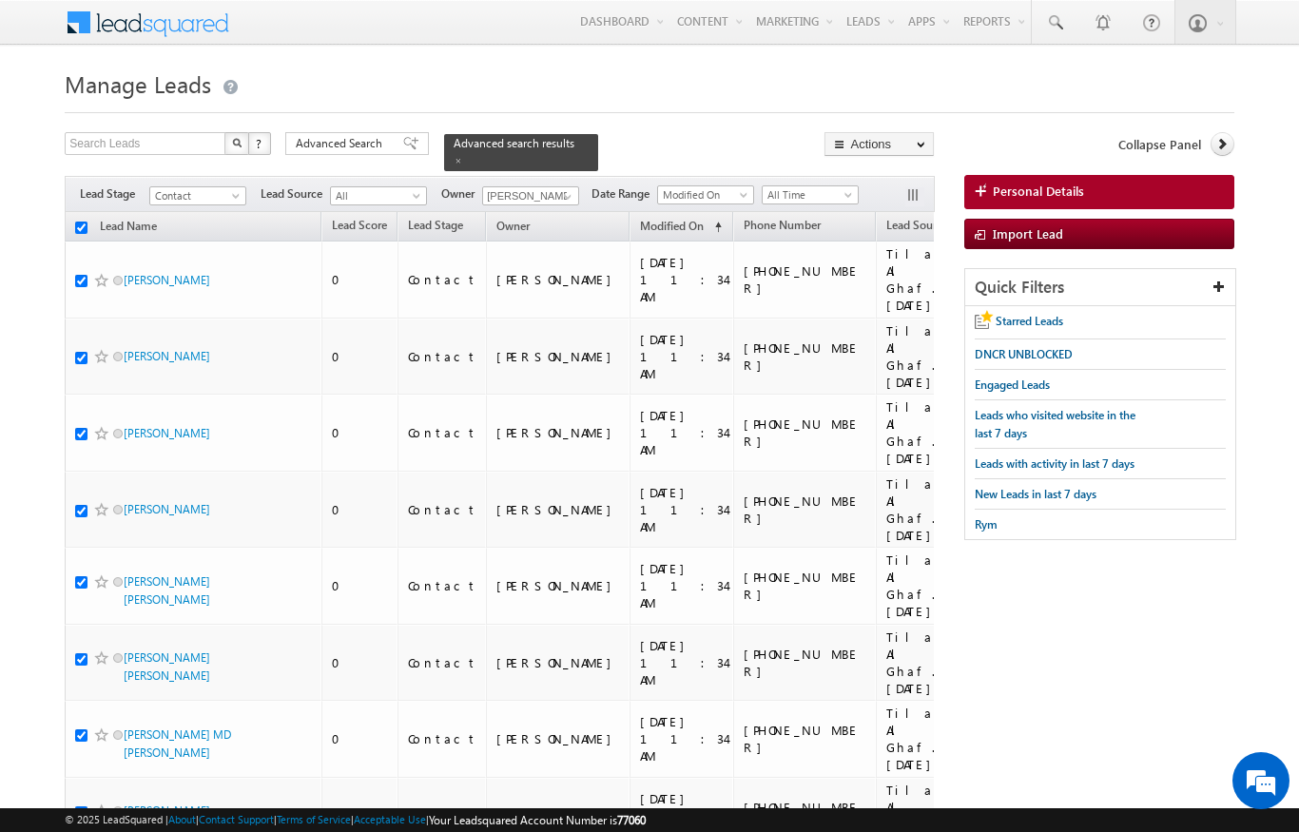
checkbox input "true"
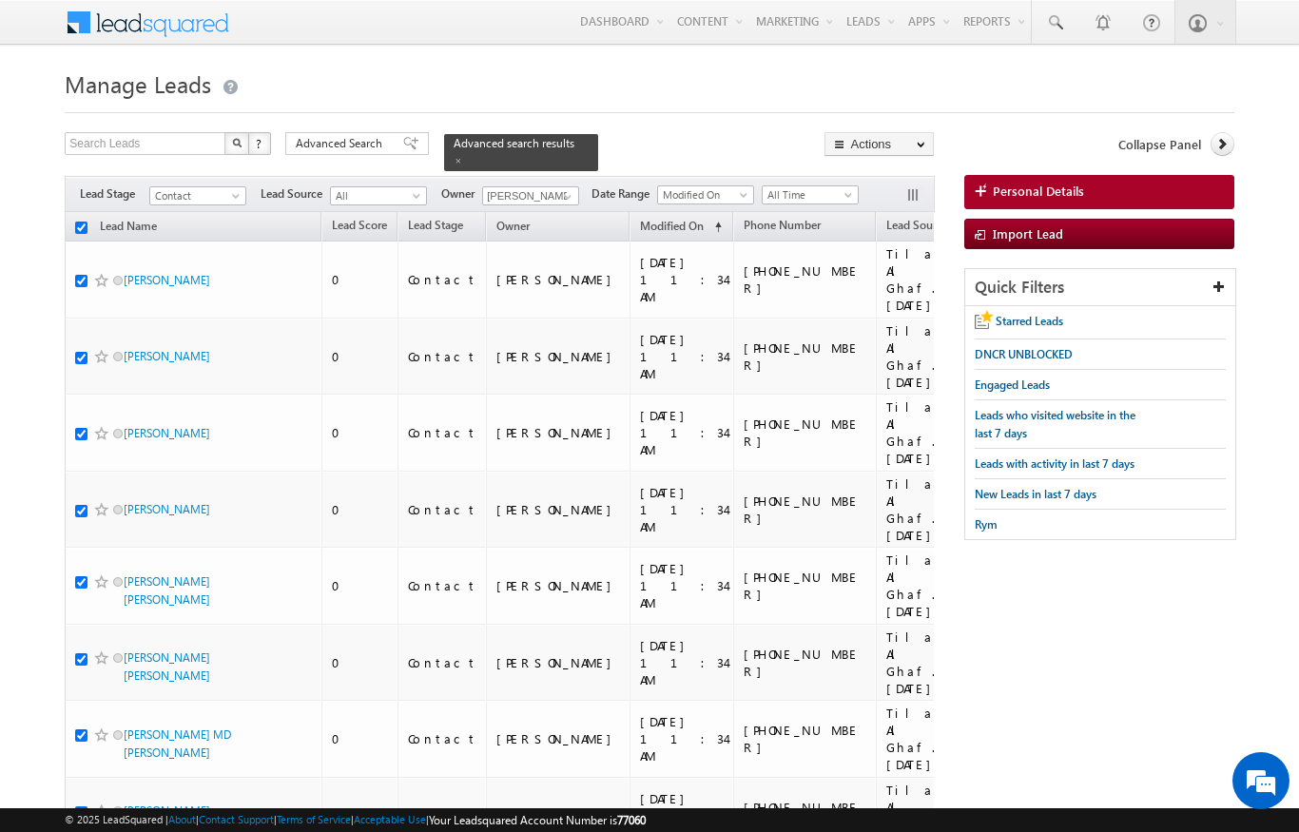
checkbox input "true"
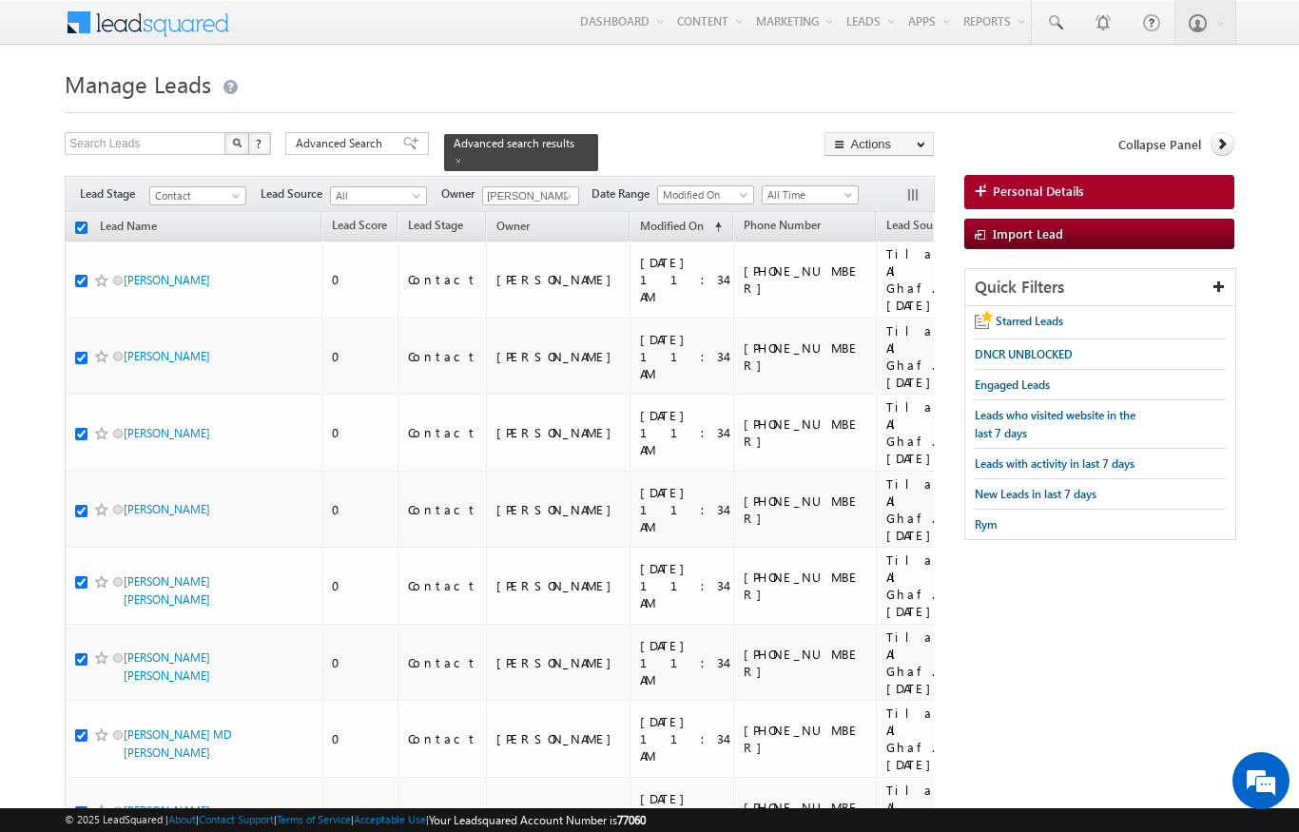
checkbox input "true"
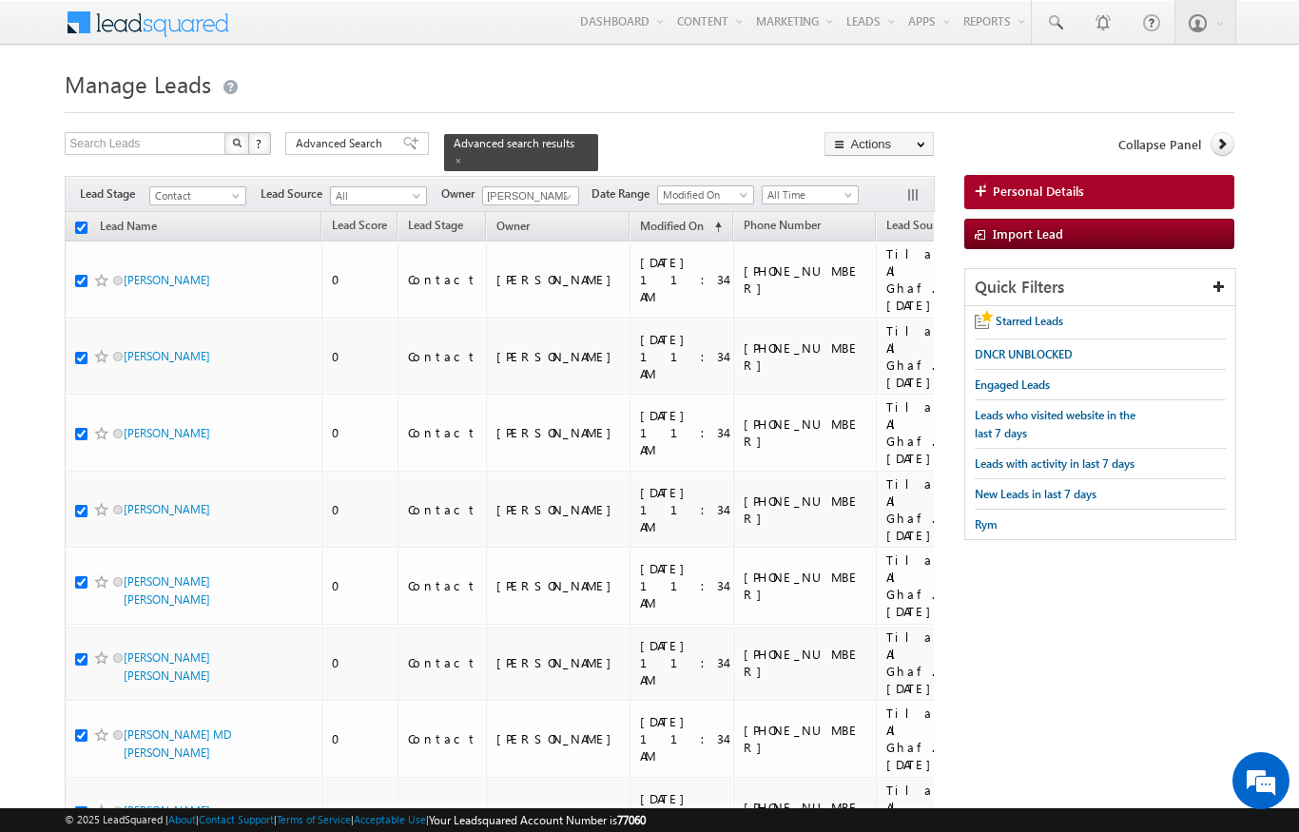
checkbox input "true"
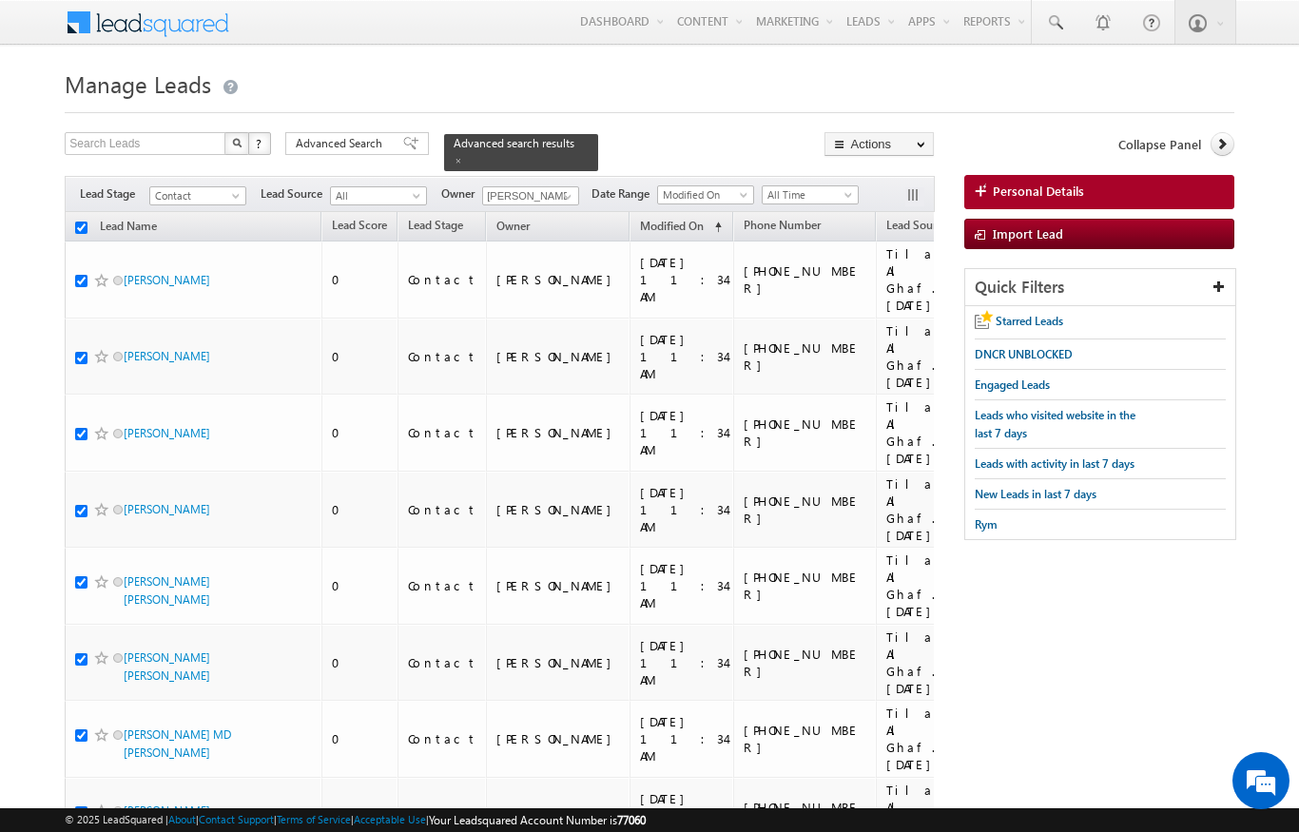
checkbox input "true"
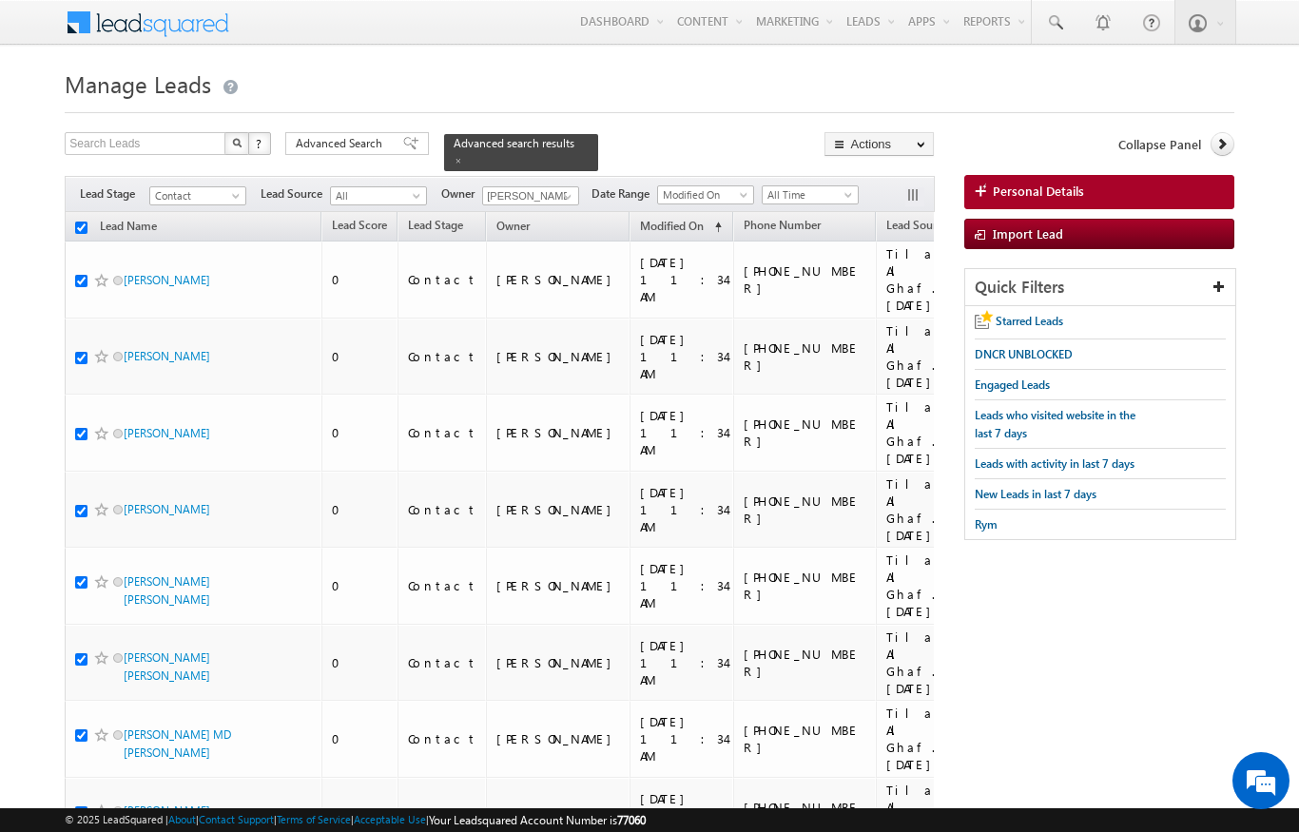
checkbox input "true"
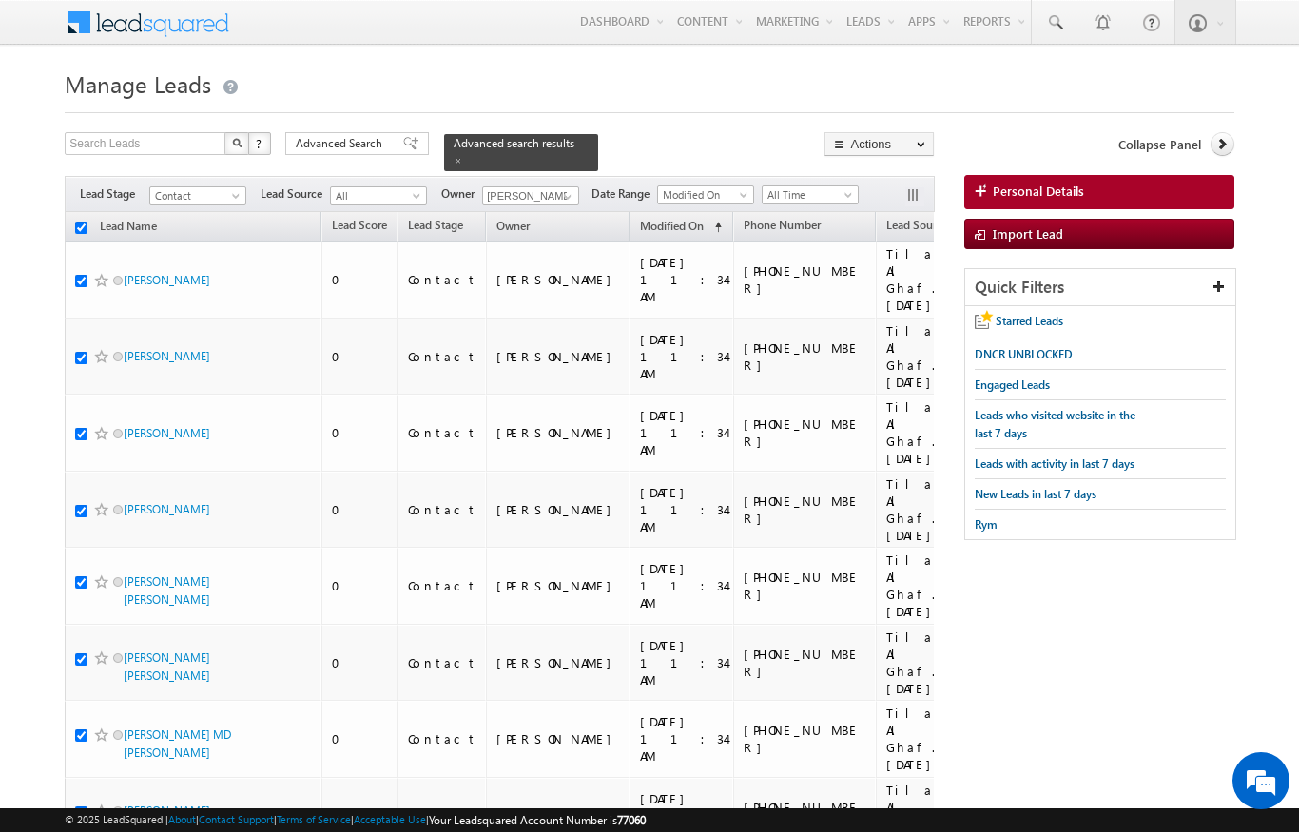
checkbox input "true"
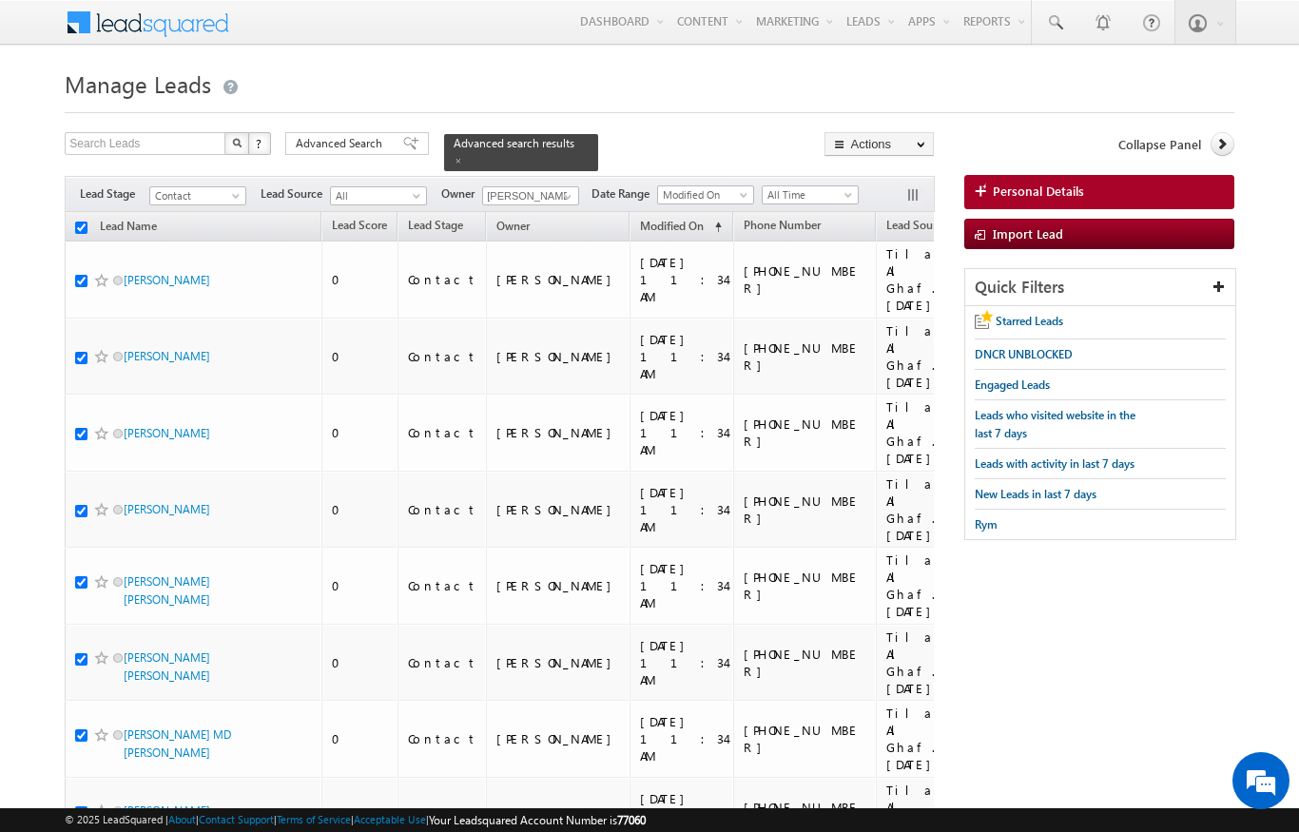
checkbox input "true"
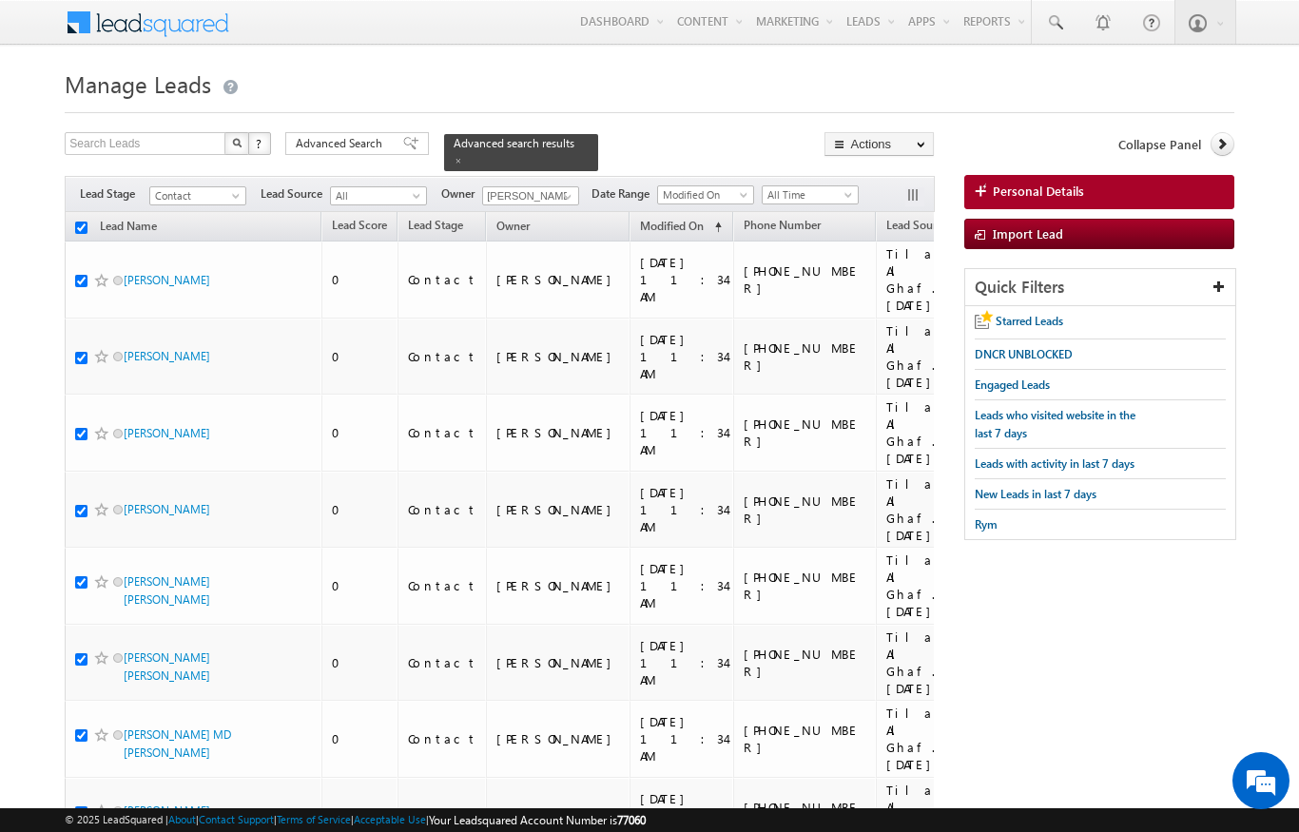
checkbox input "true"
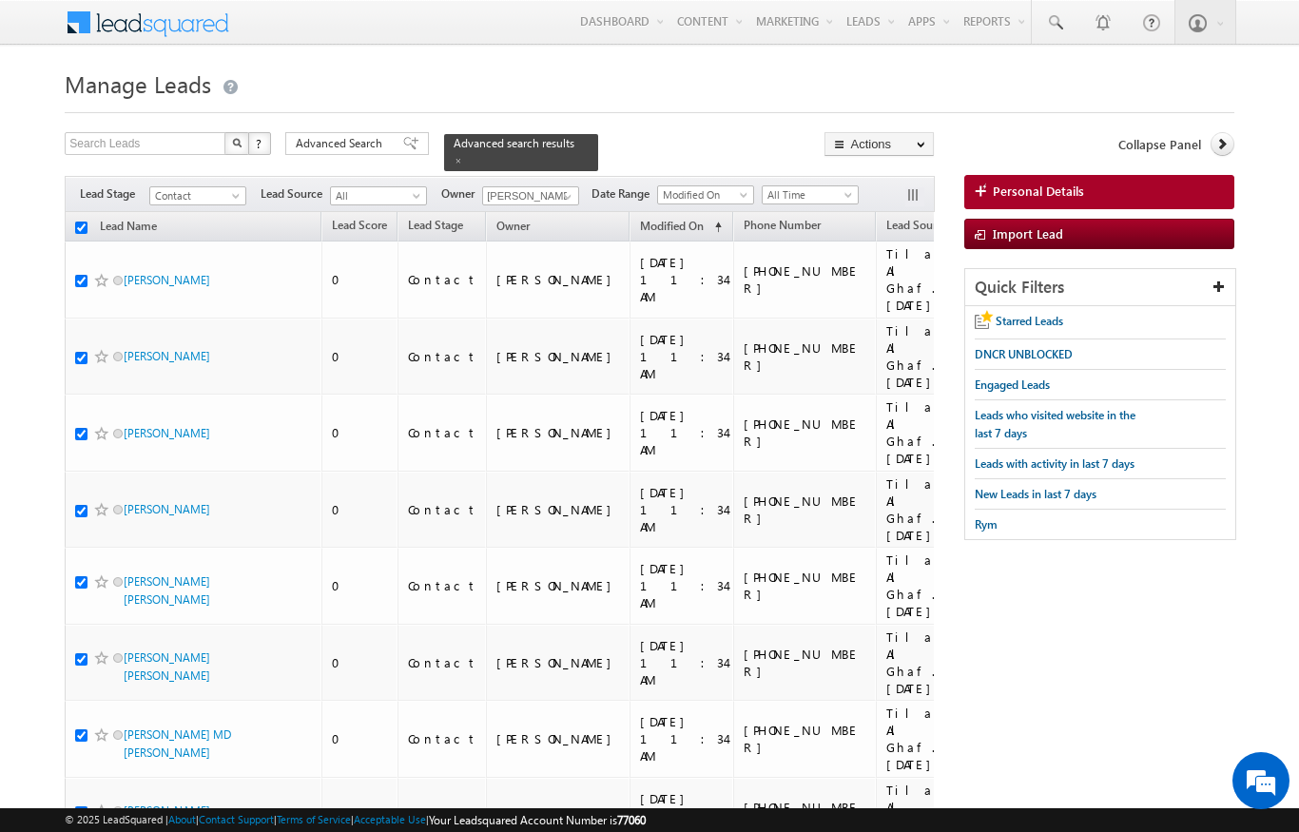
checkbox input "true"
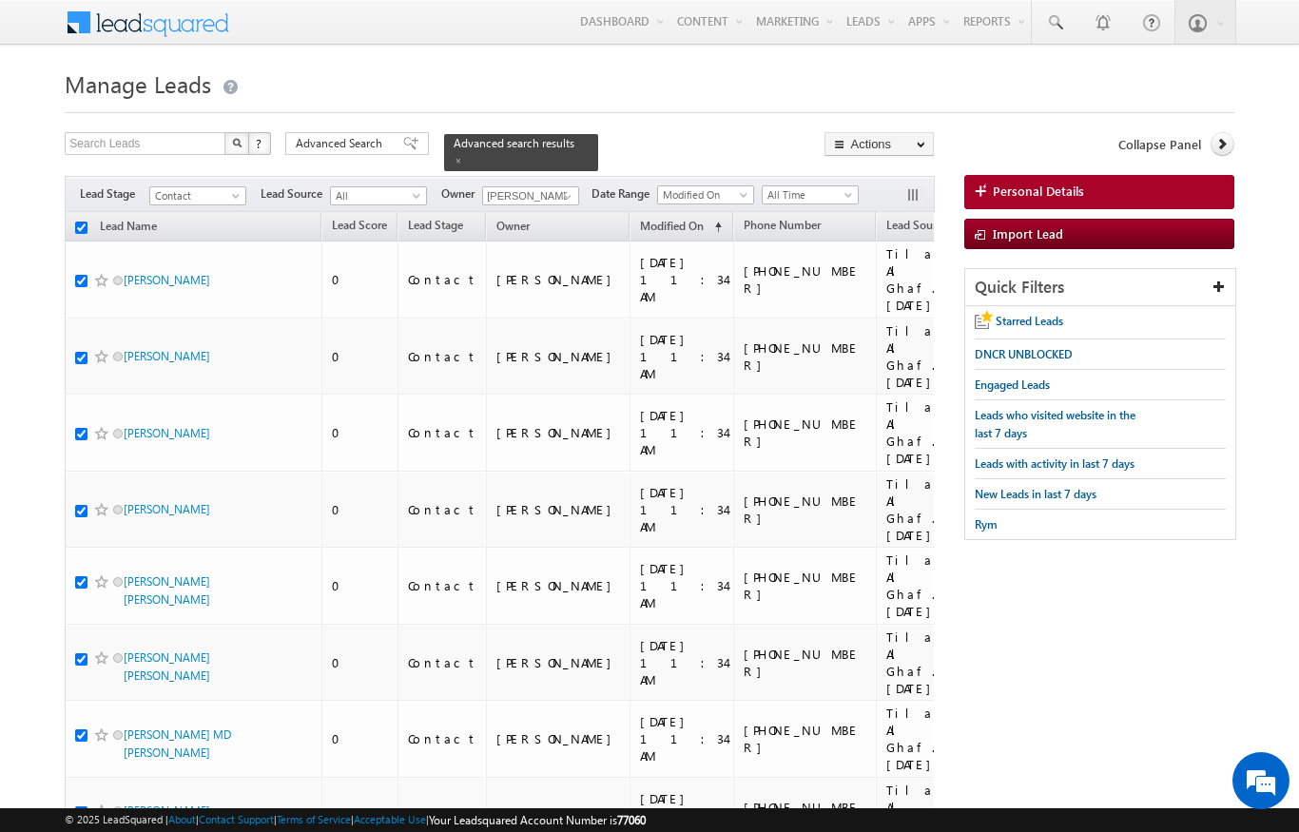
checkbox input "true"
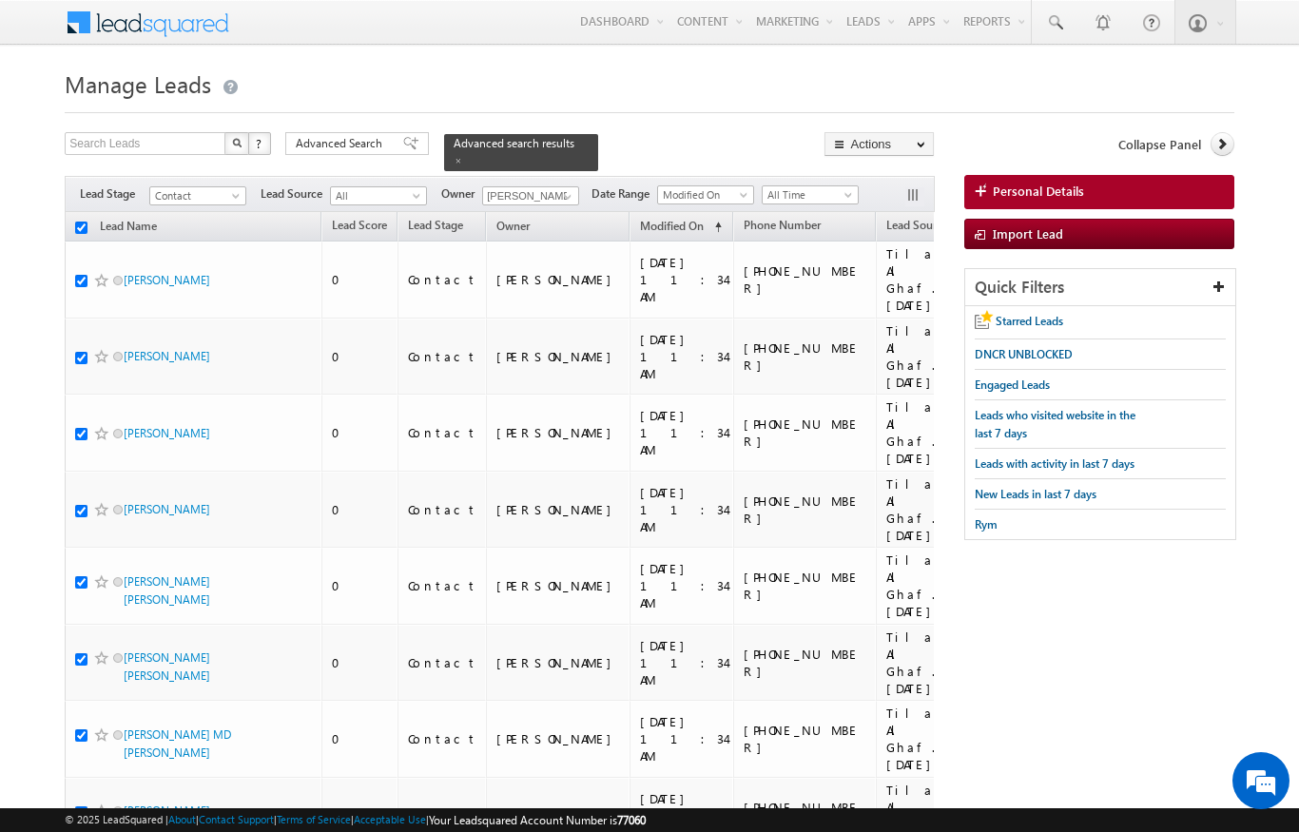
checkbox input "true"
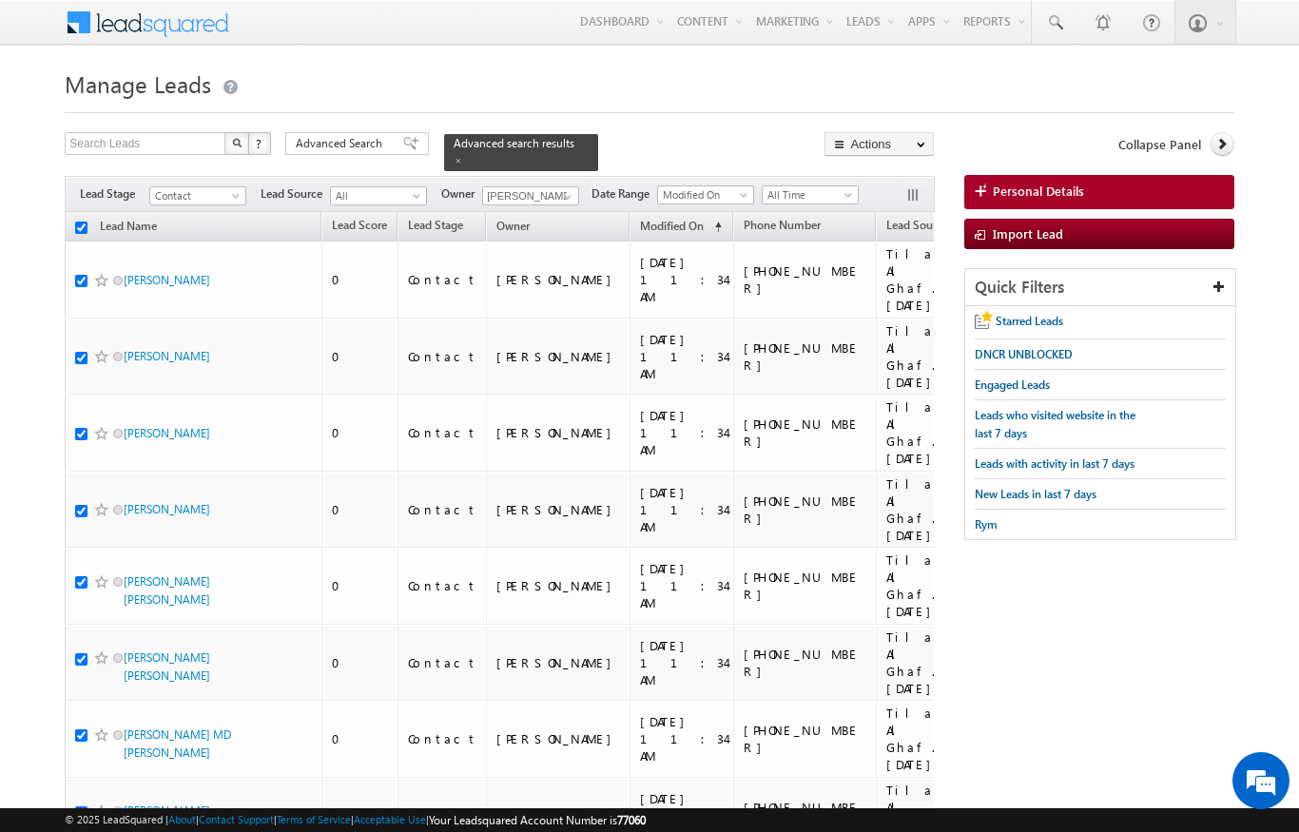
checkbox input "true"
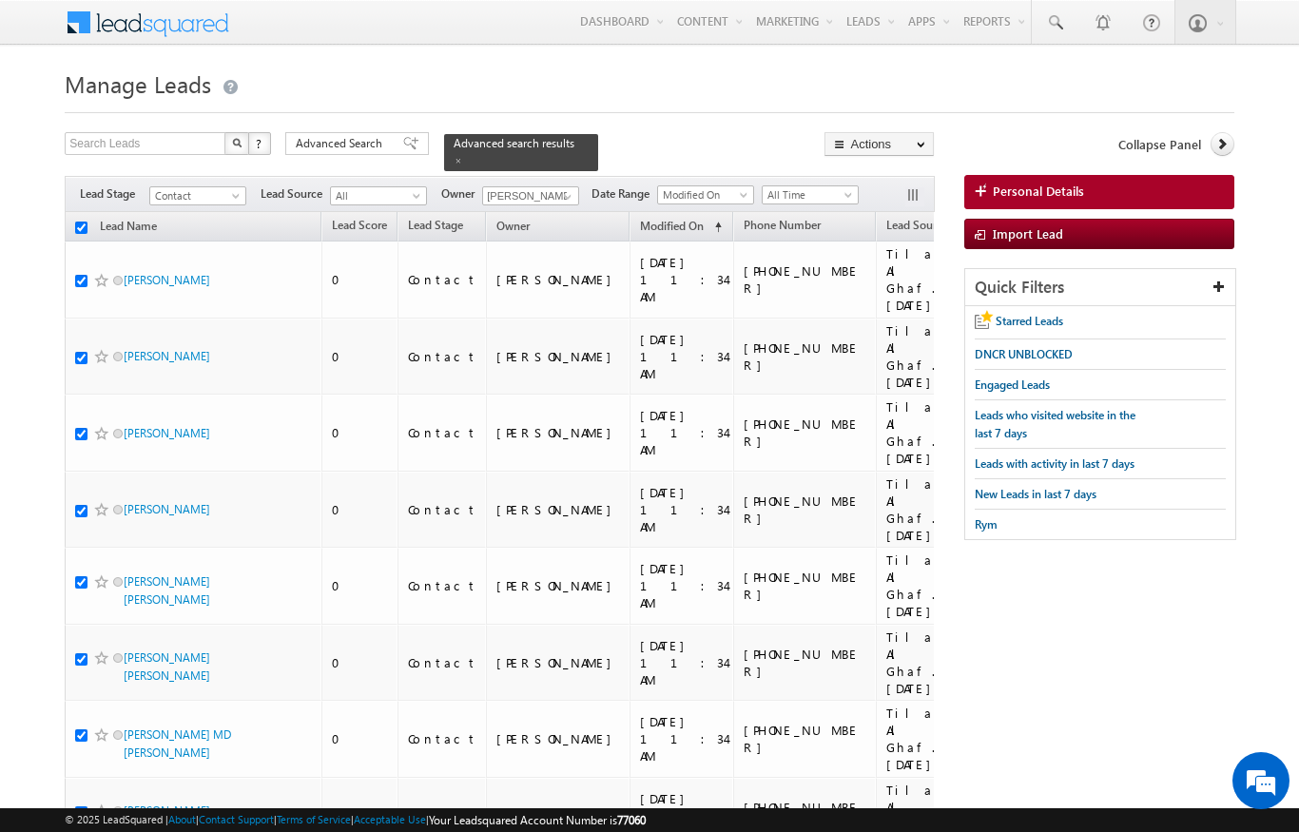
checkbox input "true"
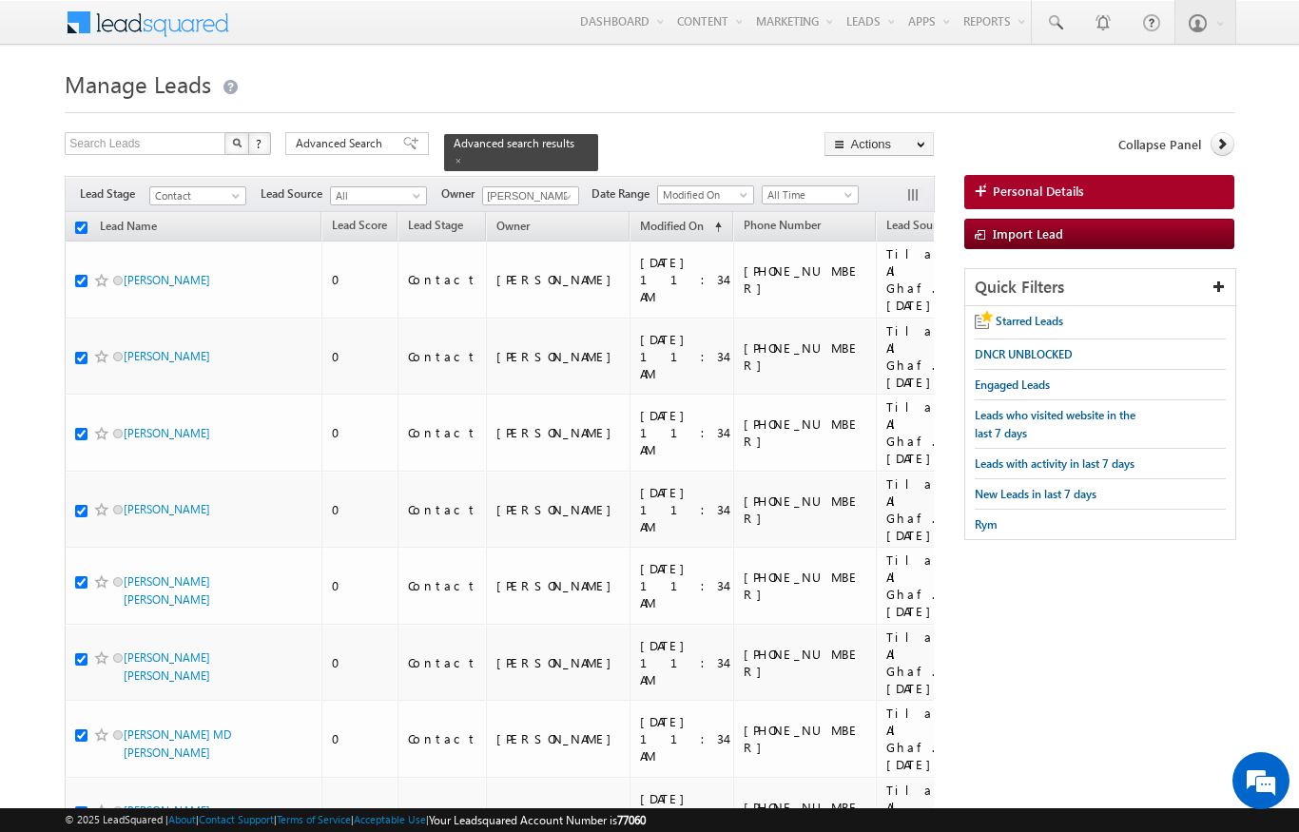
checkbox input "true"
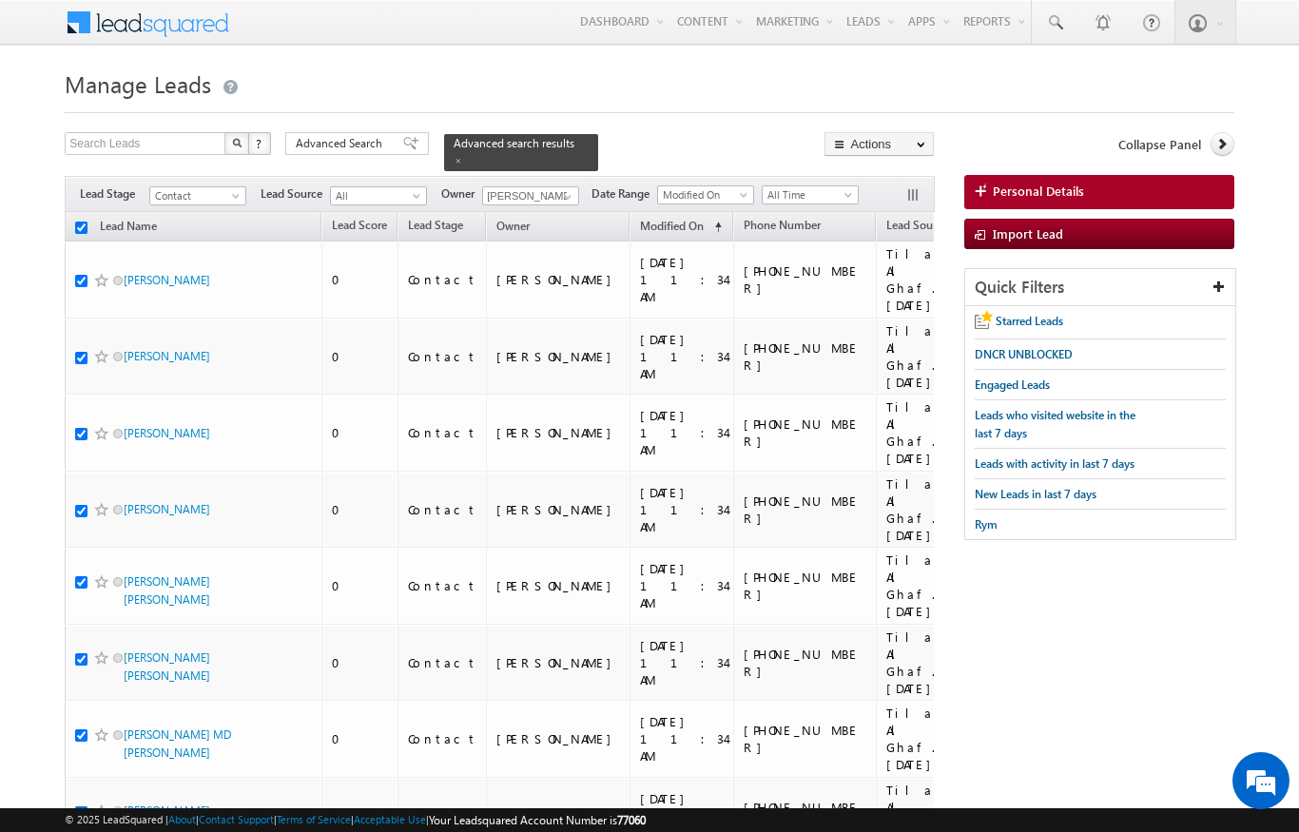
checkbox input "true"
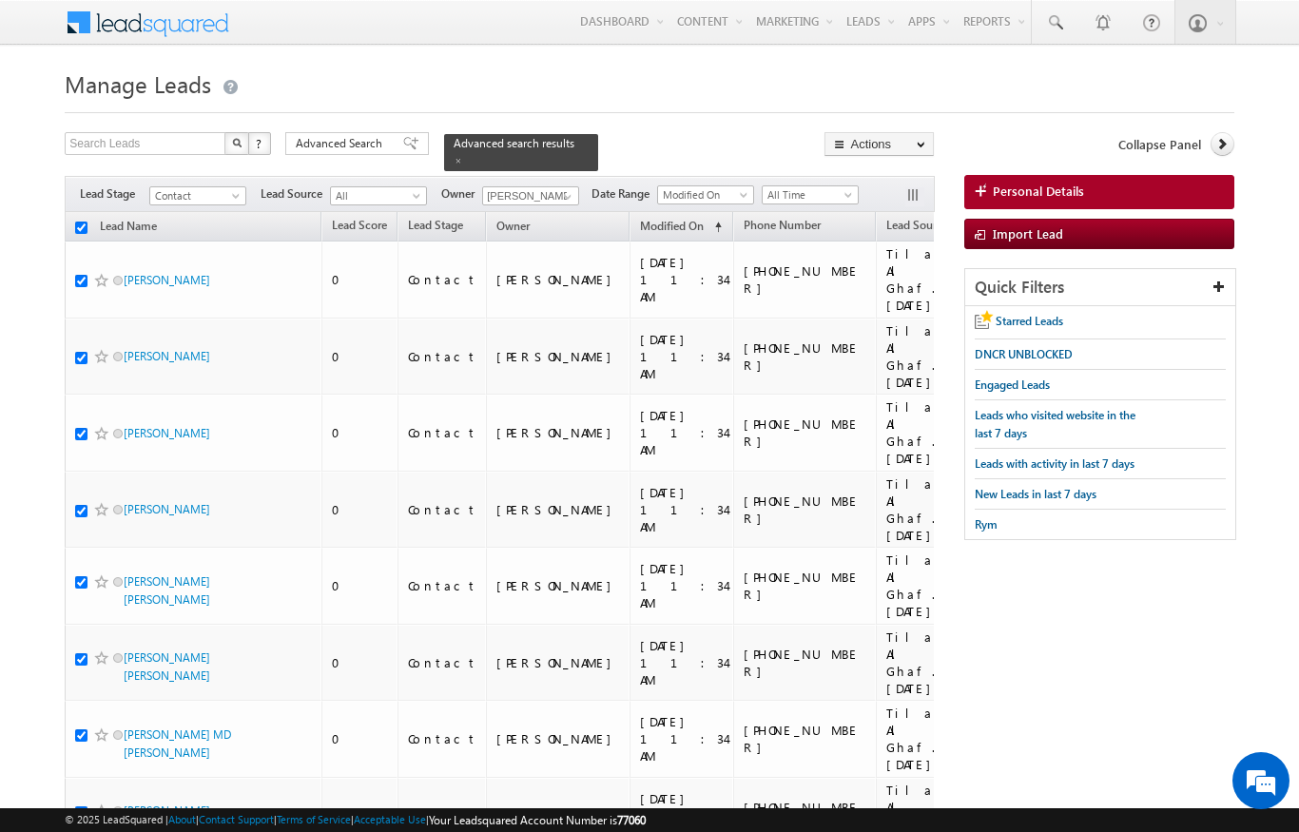
checkbox input "true"
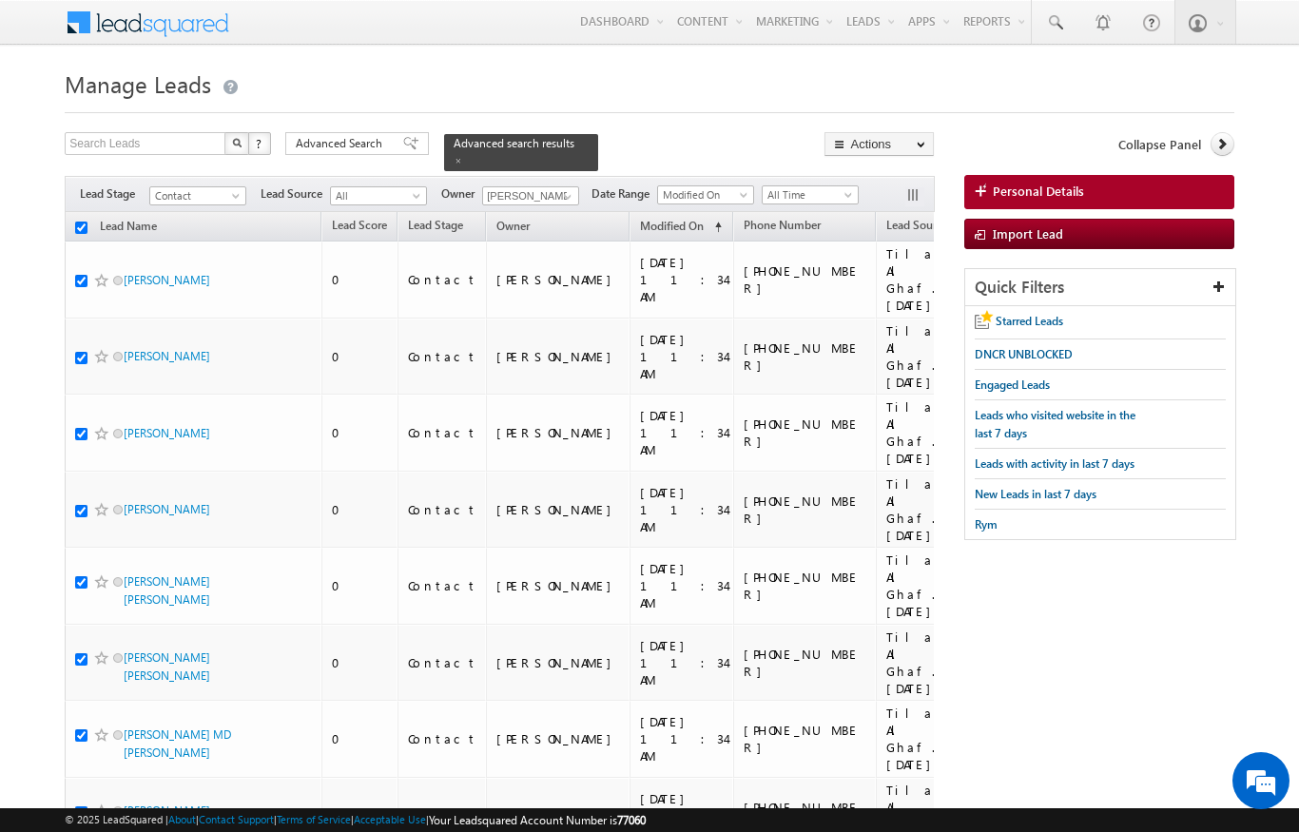
checkbox input "true"
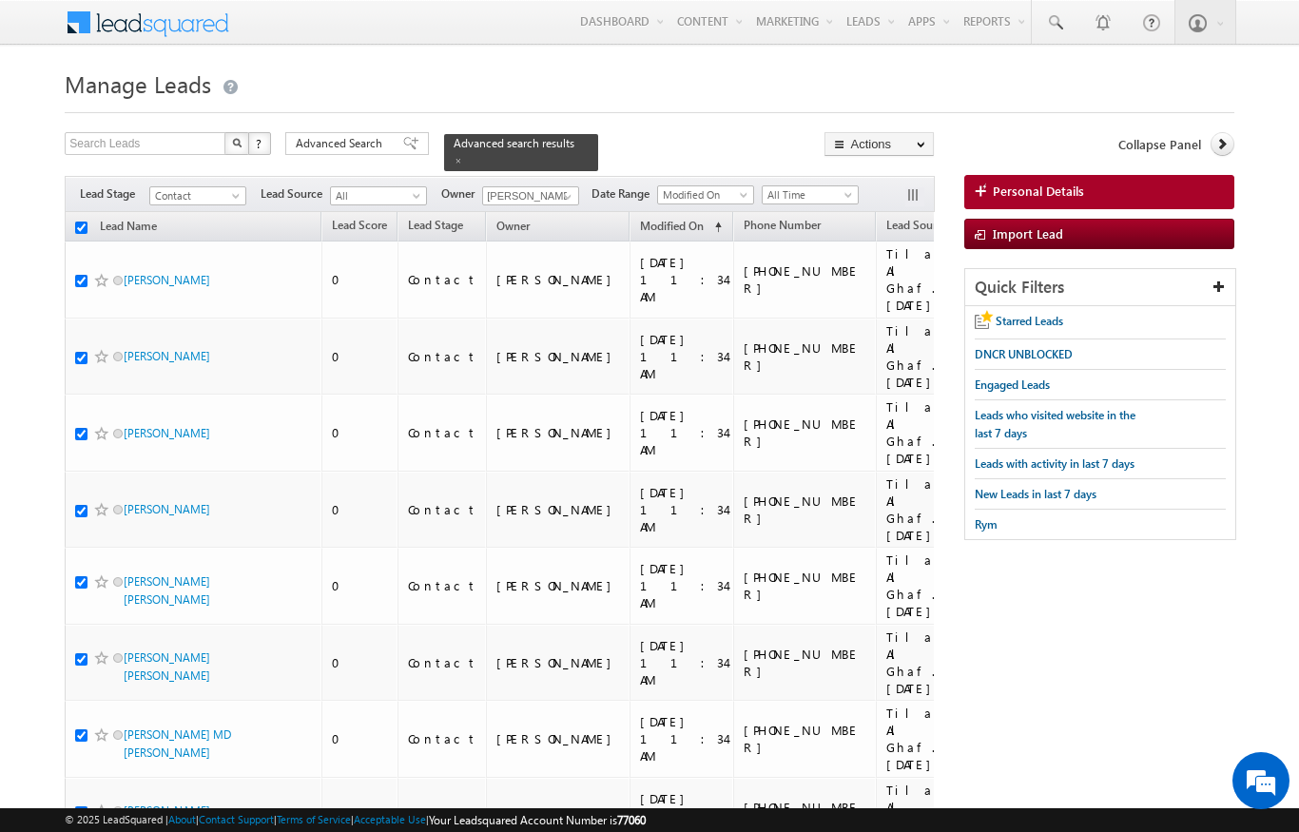
checkbox input "true"
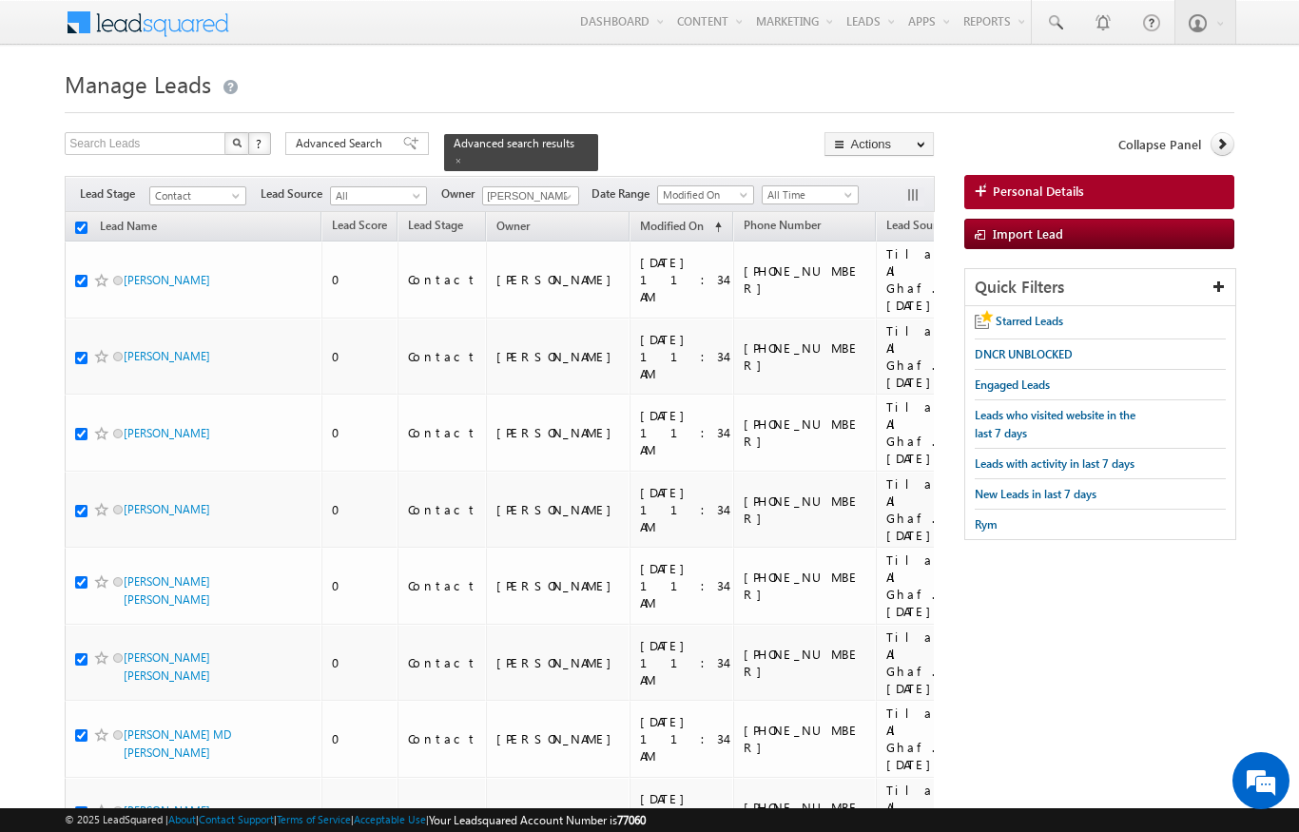
checkbox input "true"
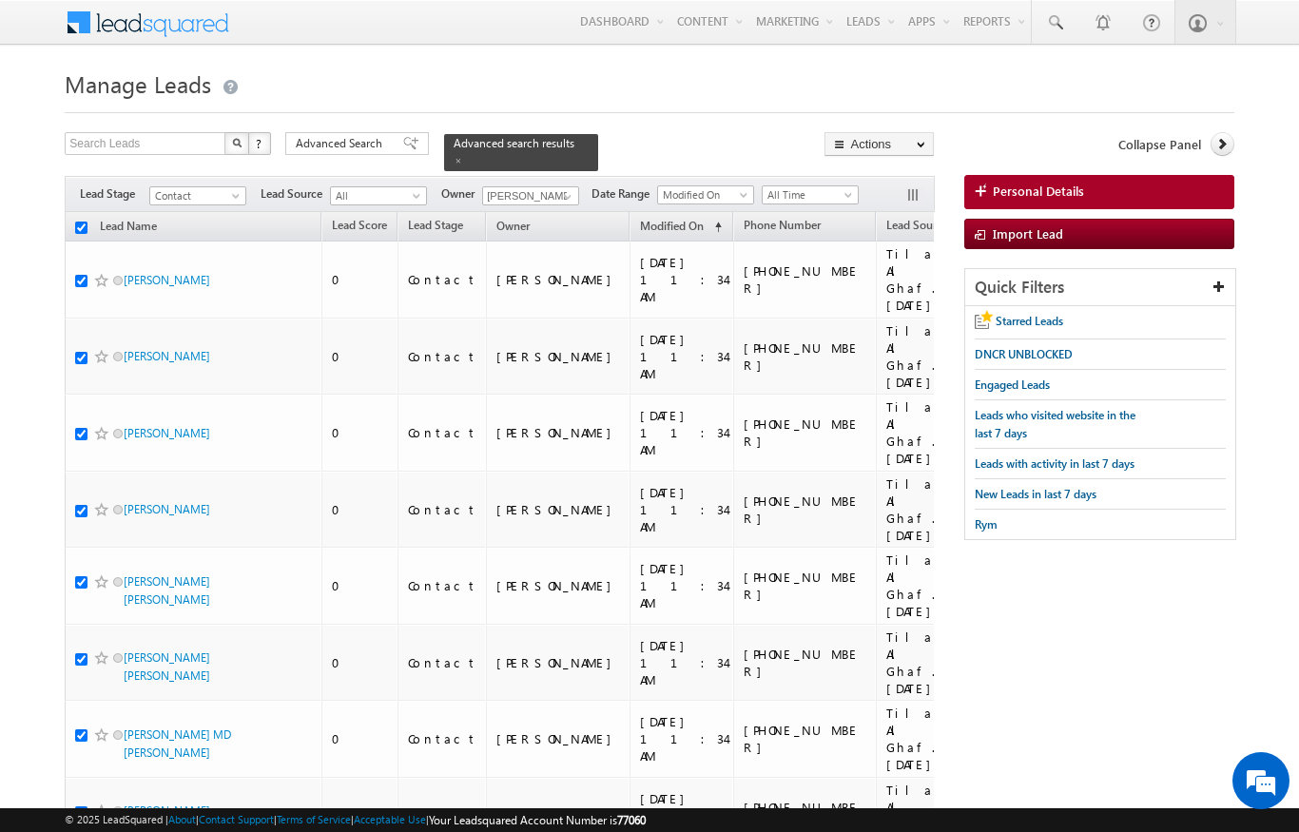
checkbox input "true"
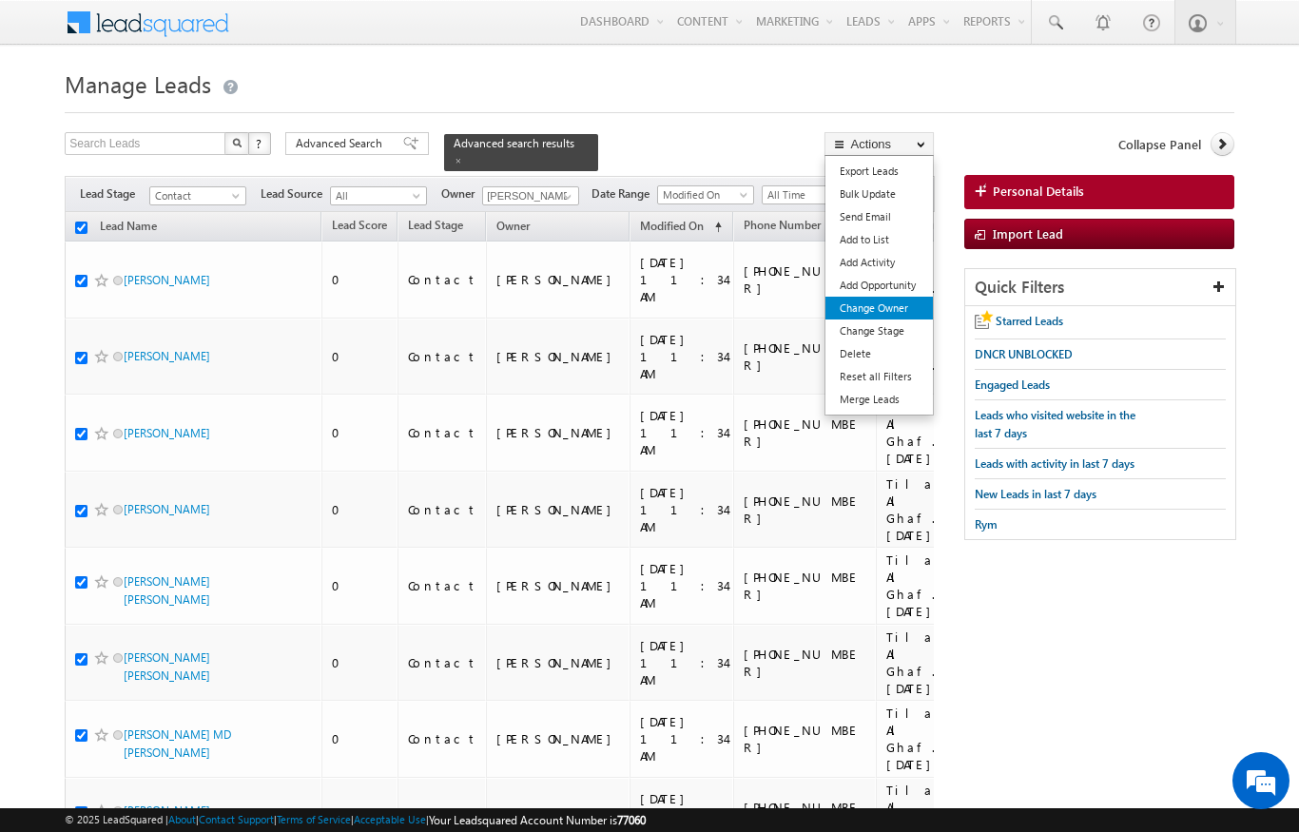
click at [897, 318] on link "Change Owner" at bounding box center [878, 308] width 107 height 23
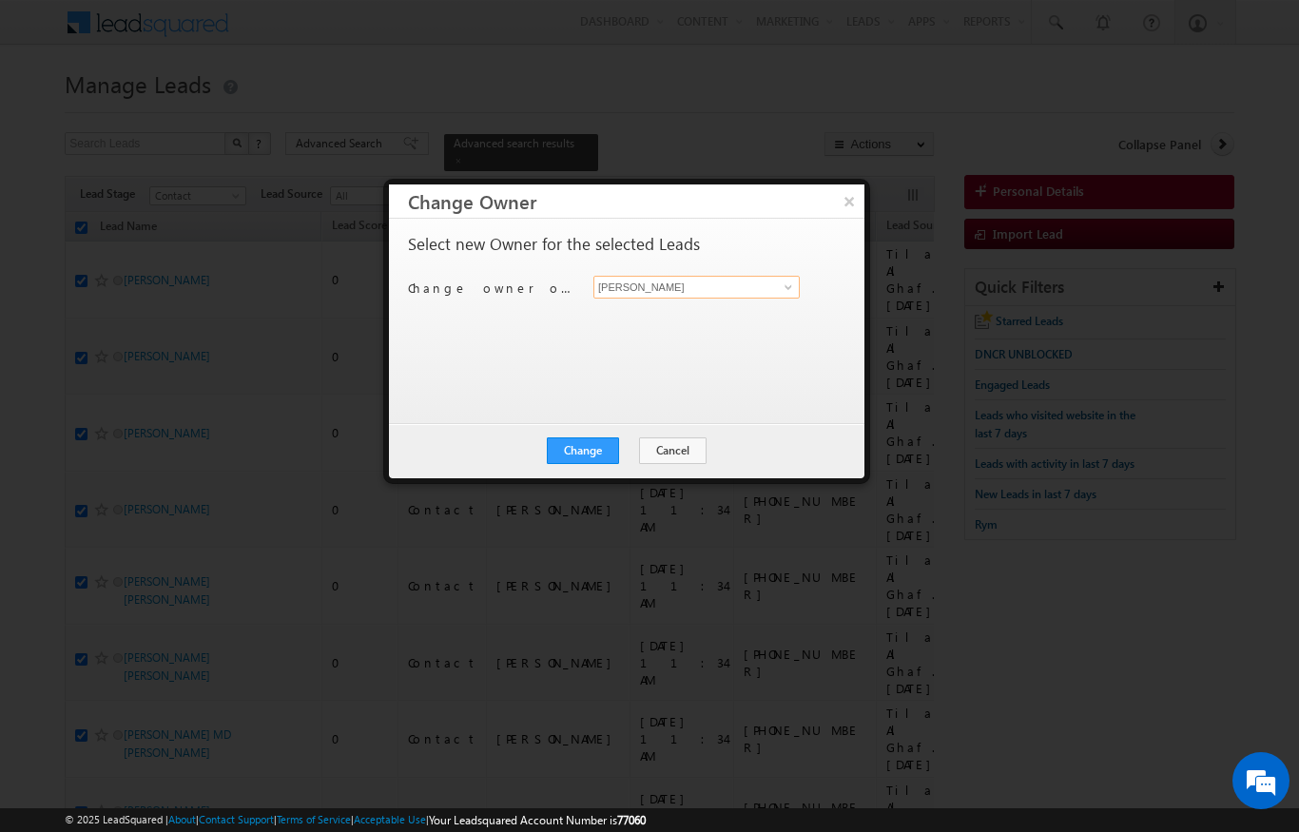
click at [761, 282] on input "[PERSON_NAME]" at bounding box center [696, 287] width 206 height 23
click at [711, 322] on span "aswathi.ezhunamannil@indglobal.ae" at bounding box center [686, 324] width 171 height 14
click at [592, 441] on button "Change" at bounding box center [583, 450] width 72 height 27
click at [647, 456] on button "Close" at bounding box center [629, 450] width 61 height 27
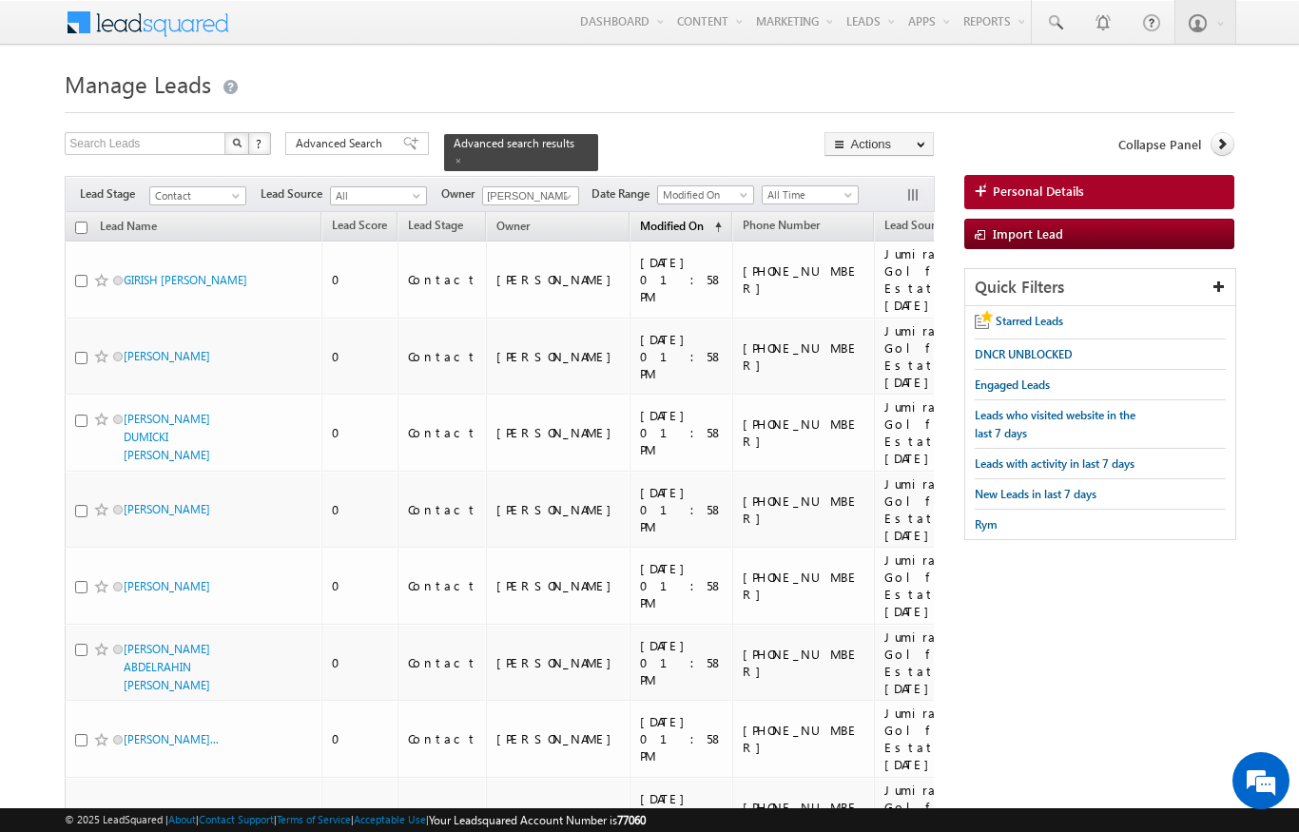
click at [640, 220] on span "Modified On" at bounding box center [672, 226] width 64 height 14
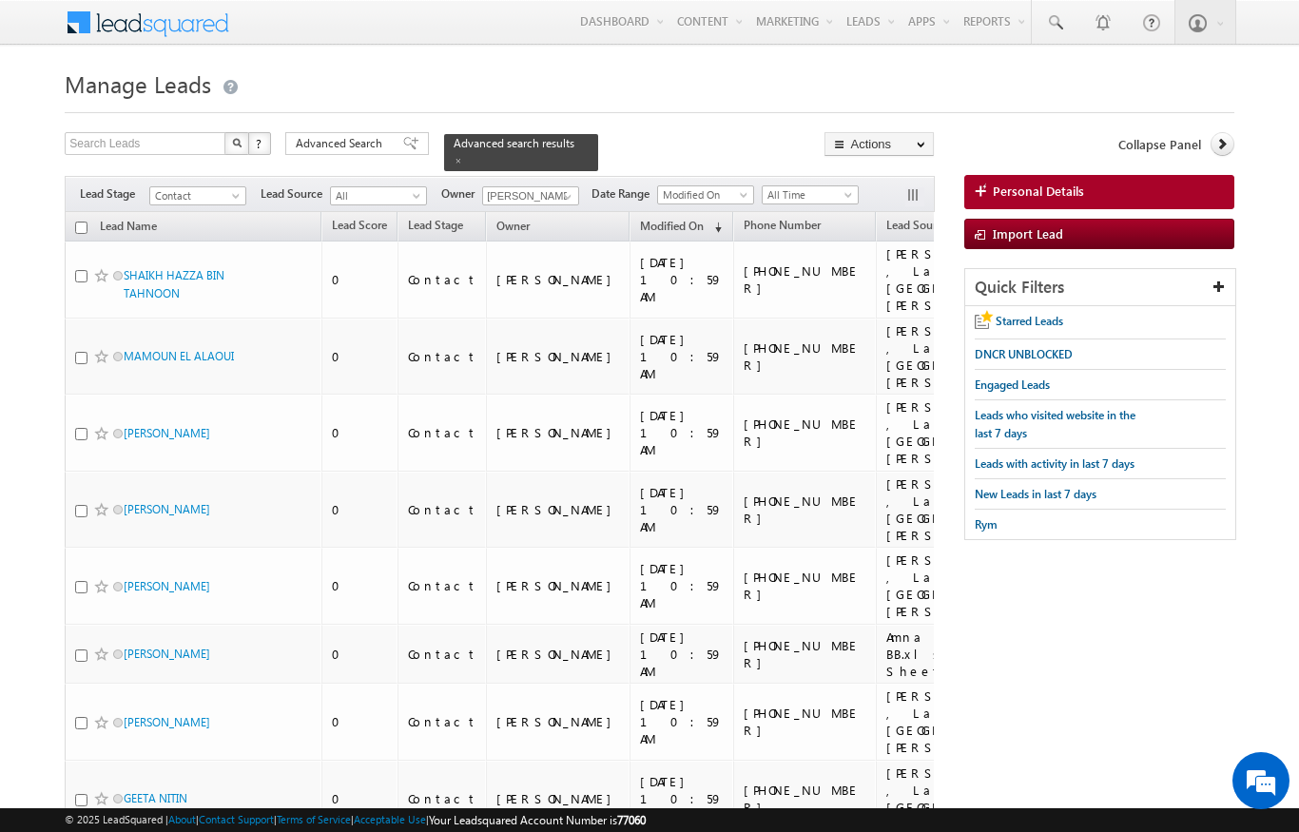
click at [81, 222] on input "checkbox" at bounding box center [81, 228] width 12 height 12
checkbox input "true"
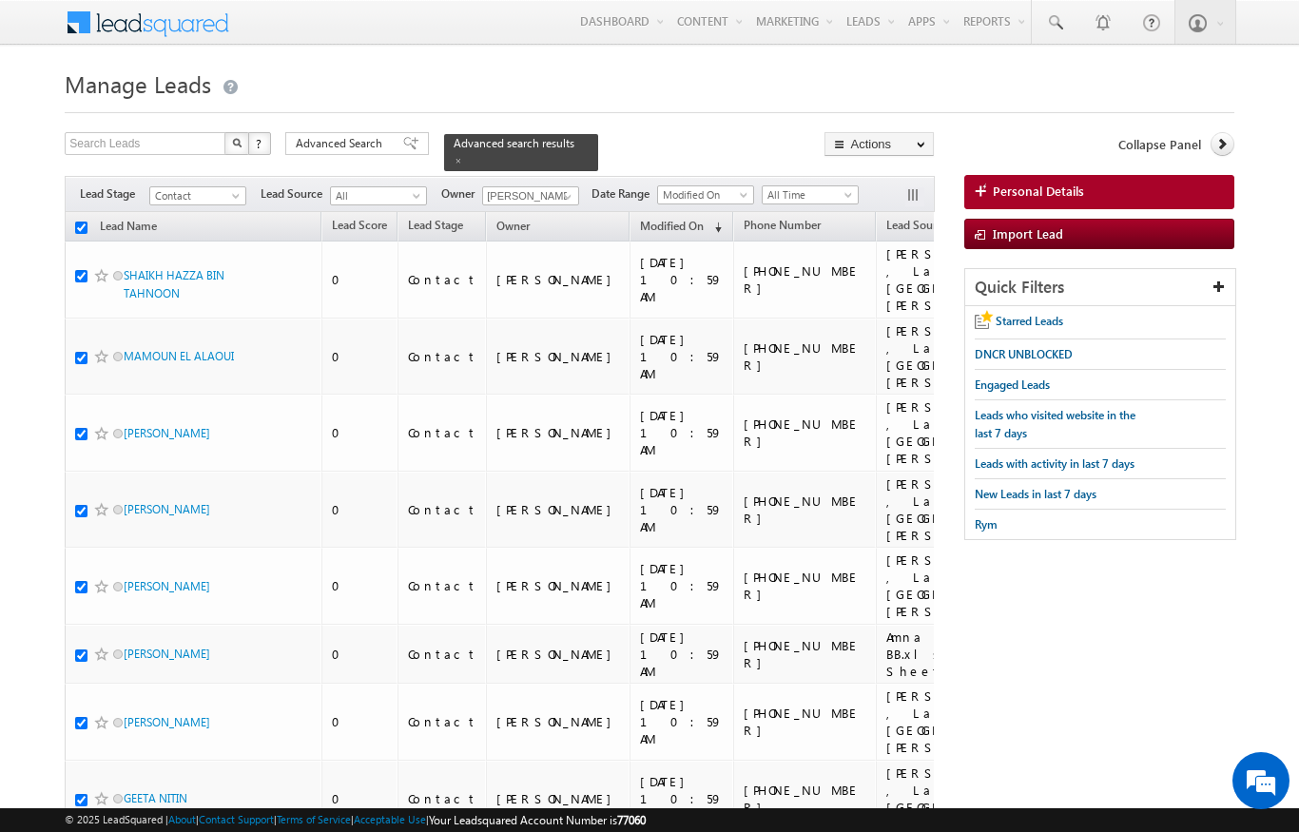
checkbox input "true"
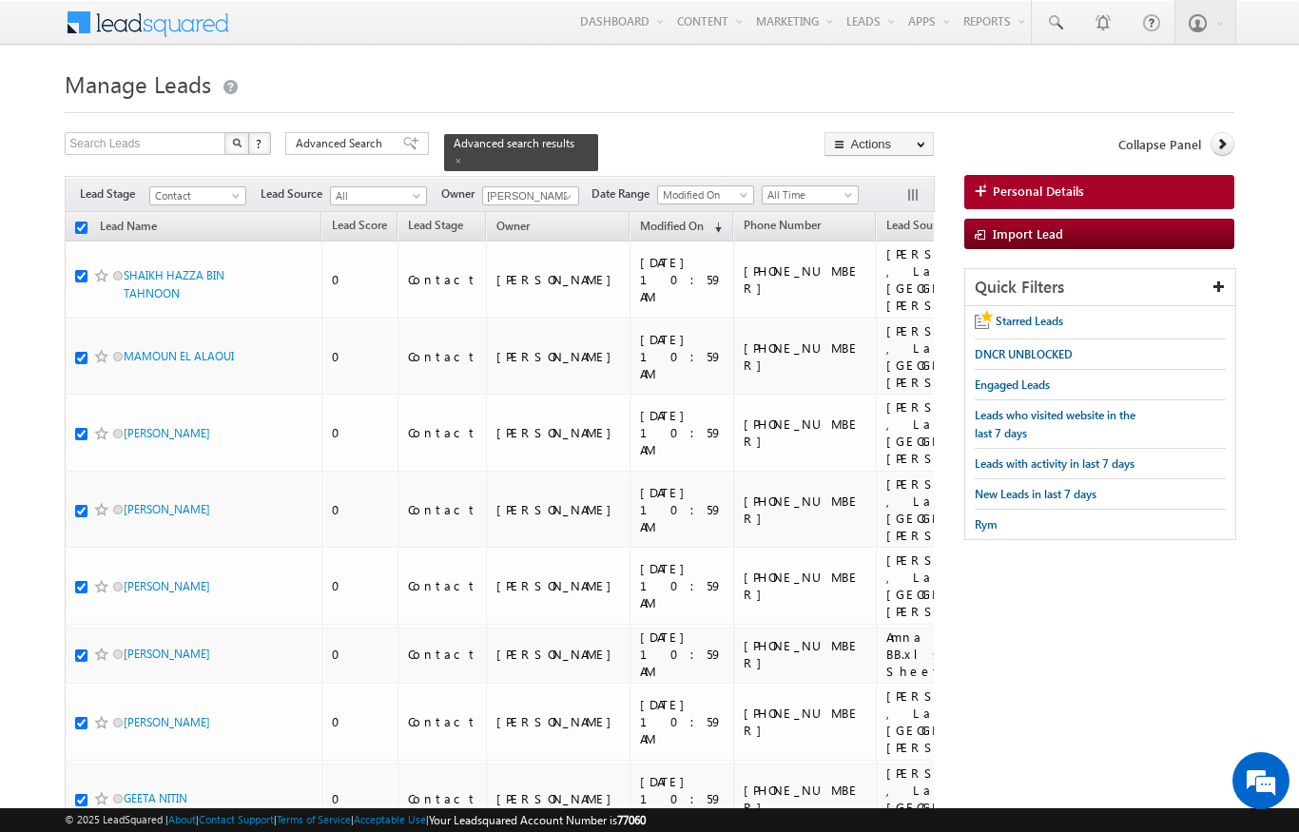
checkbox input "true"
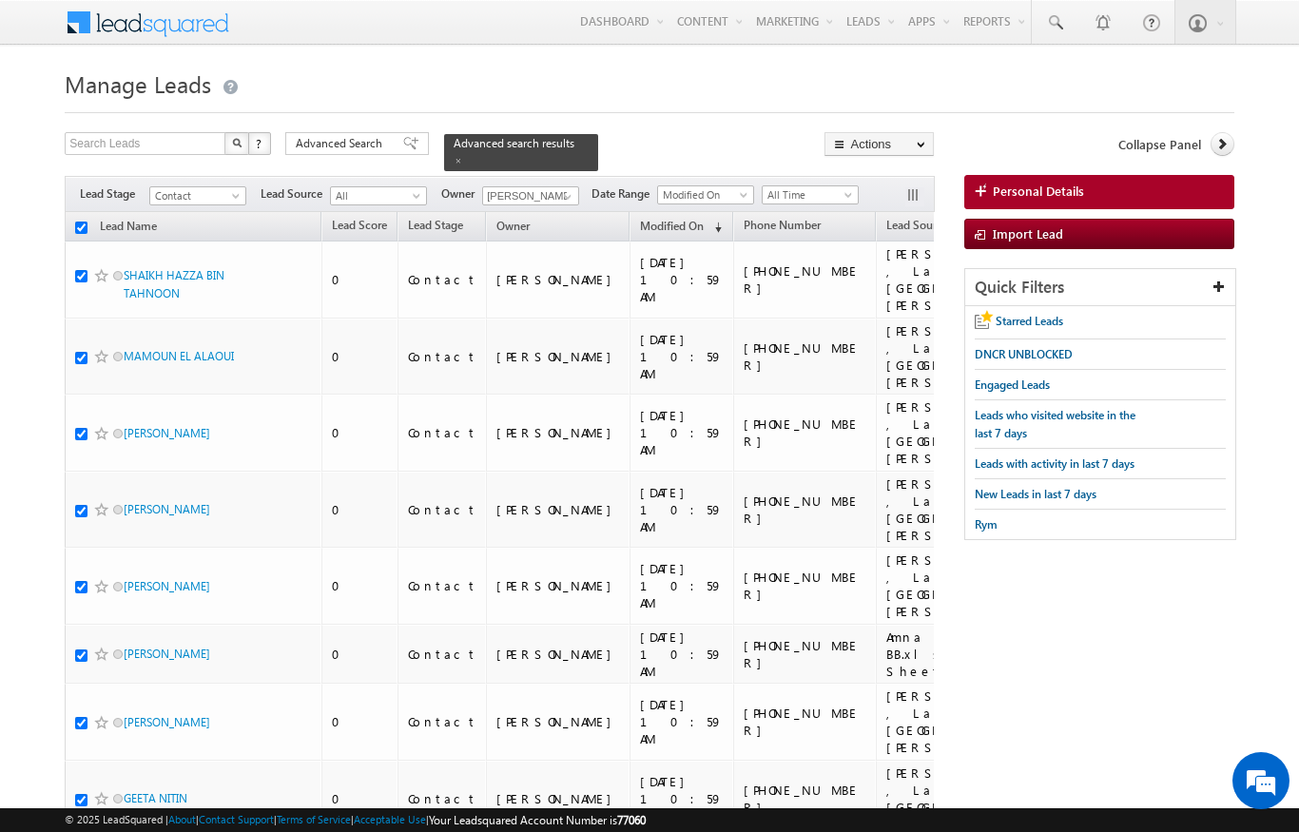
checkbox input "true"
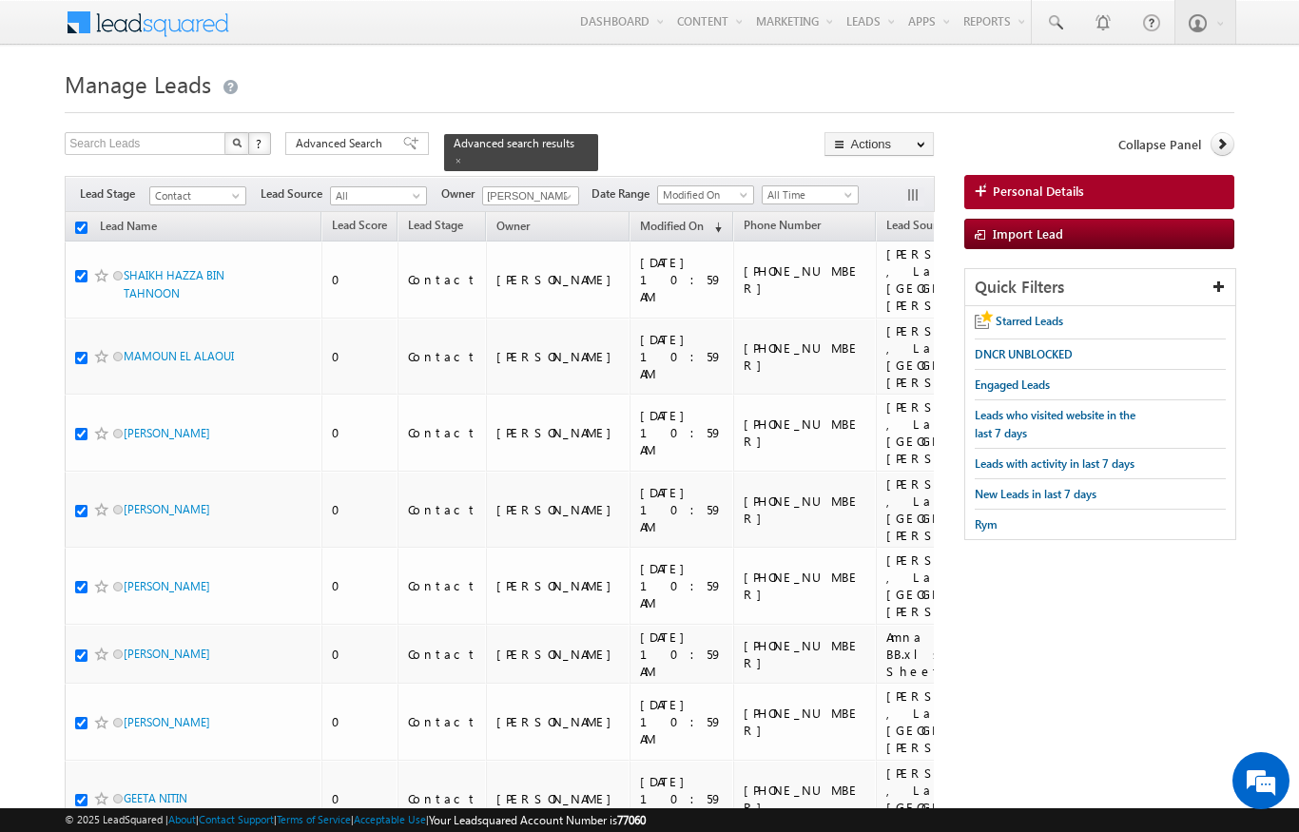
checkbox input "true"
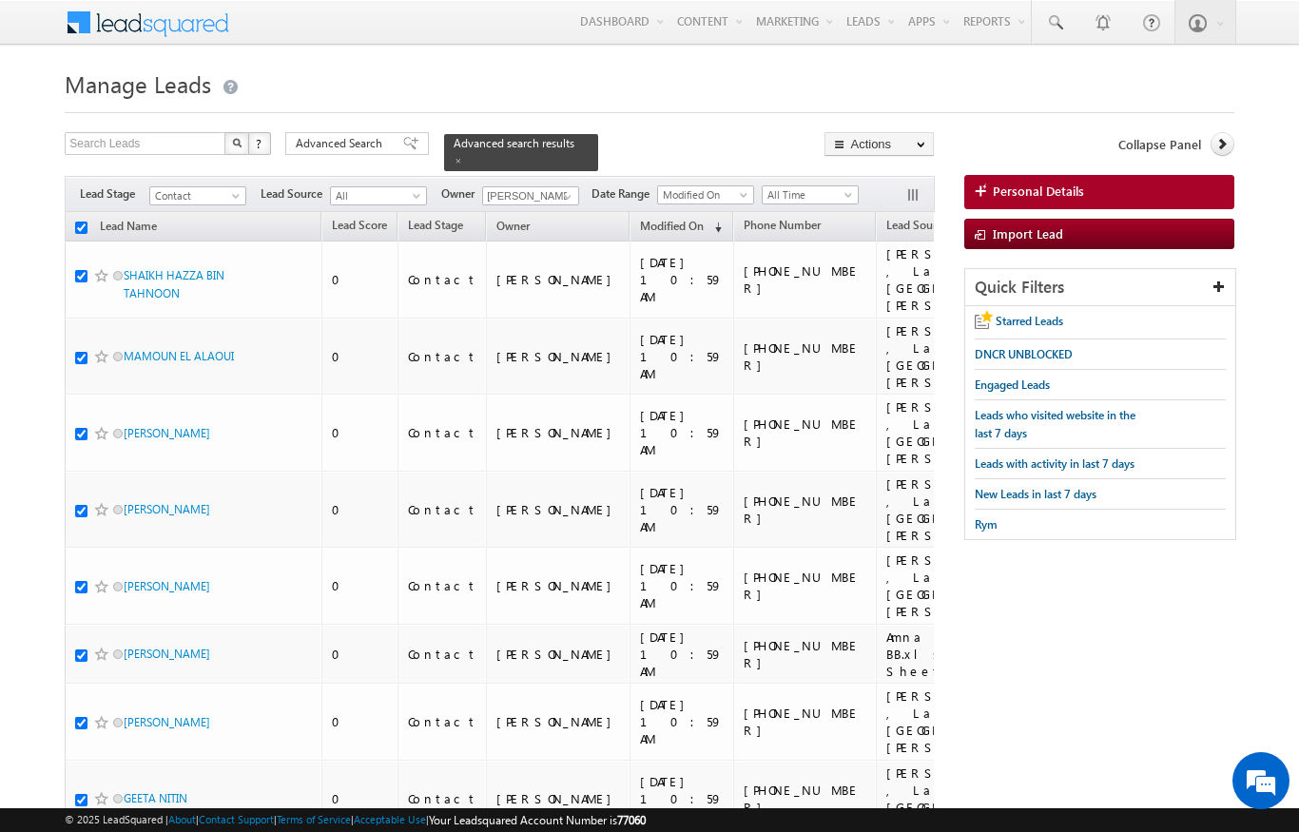
checkbox input "true"
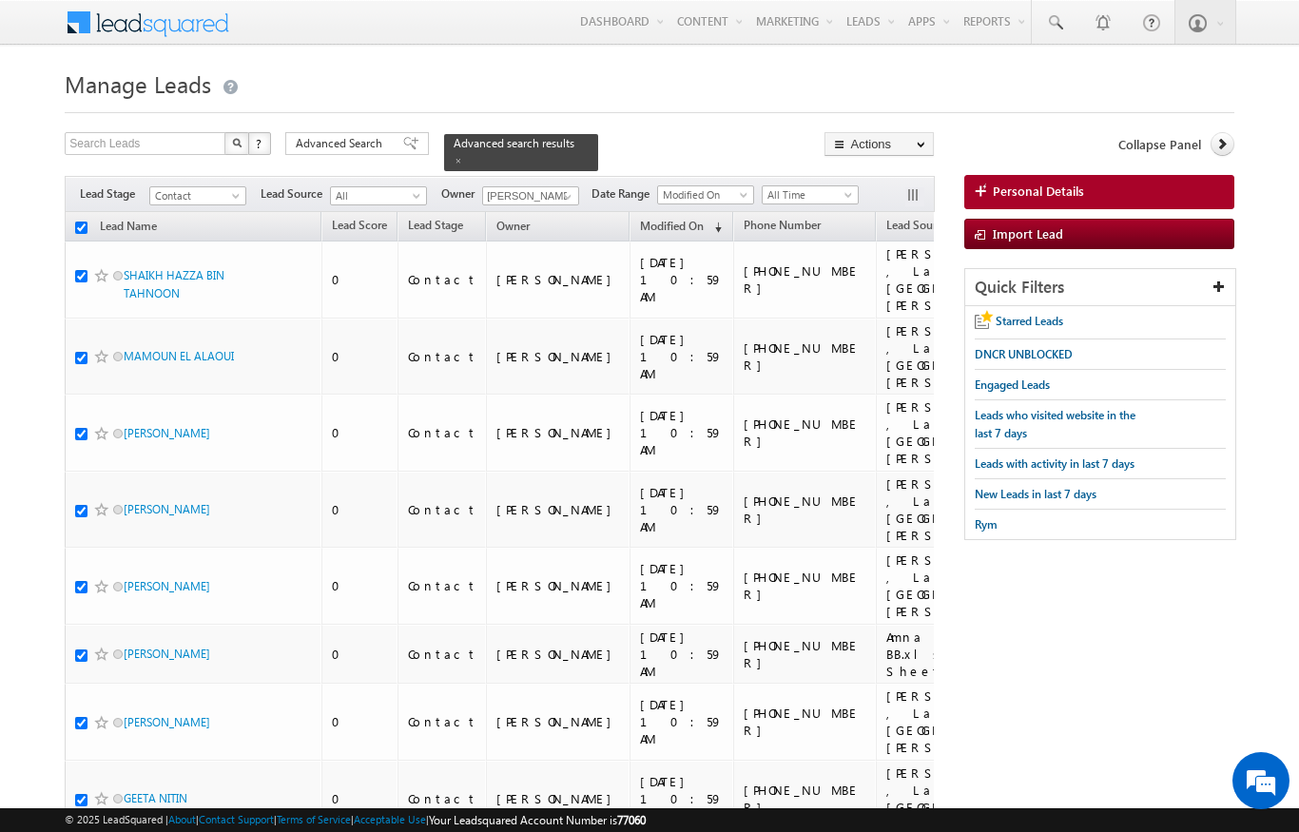
checkbox input "true"
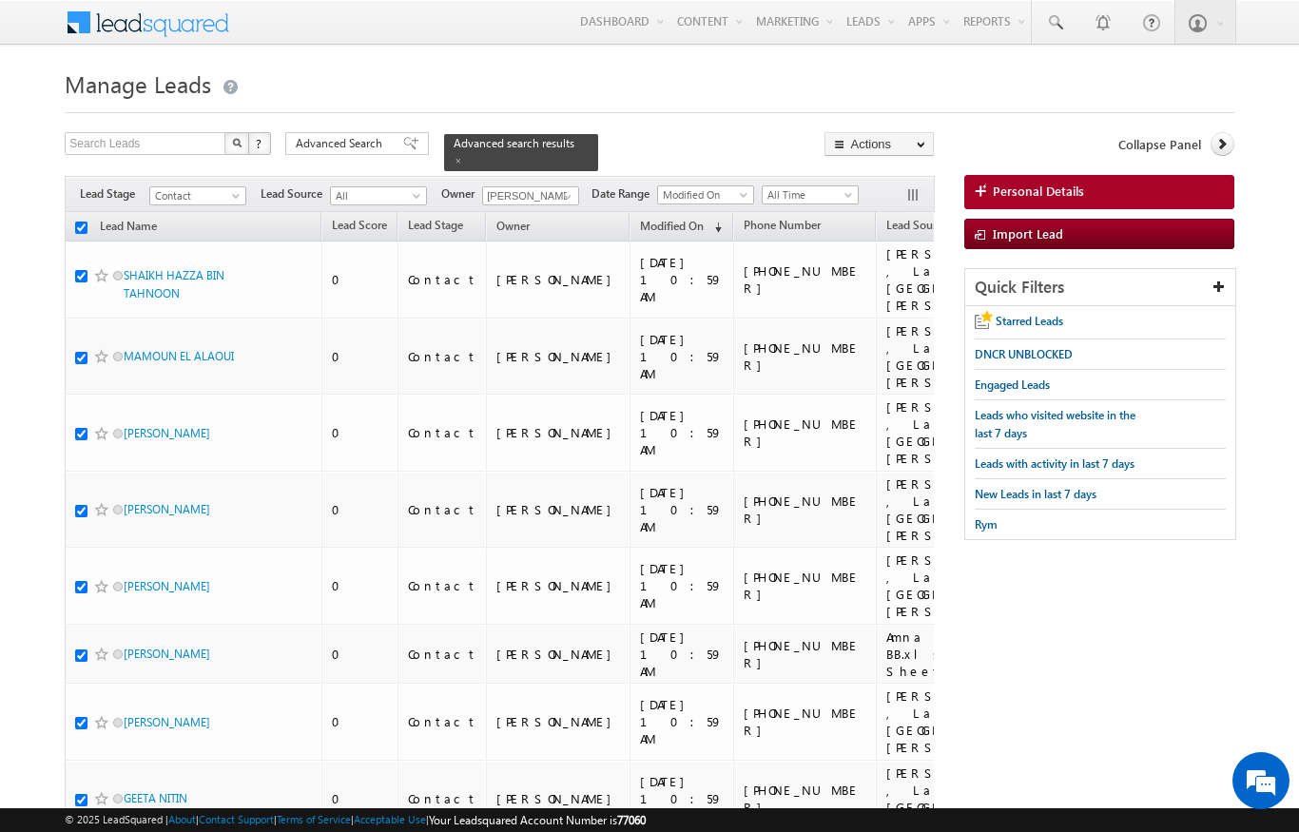
checkbox input "true"
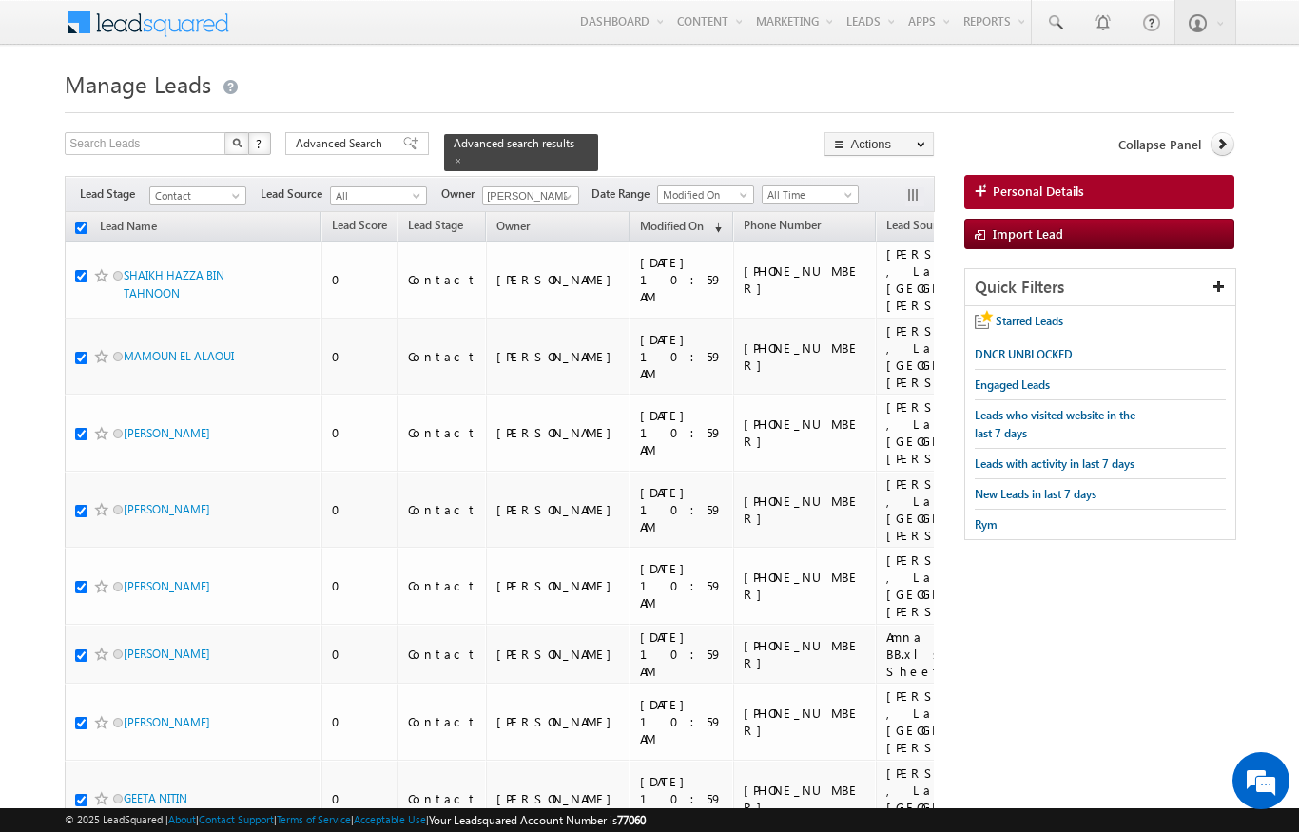
checkbox input "true"
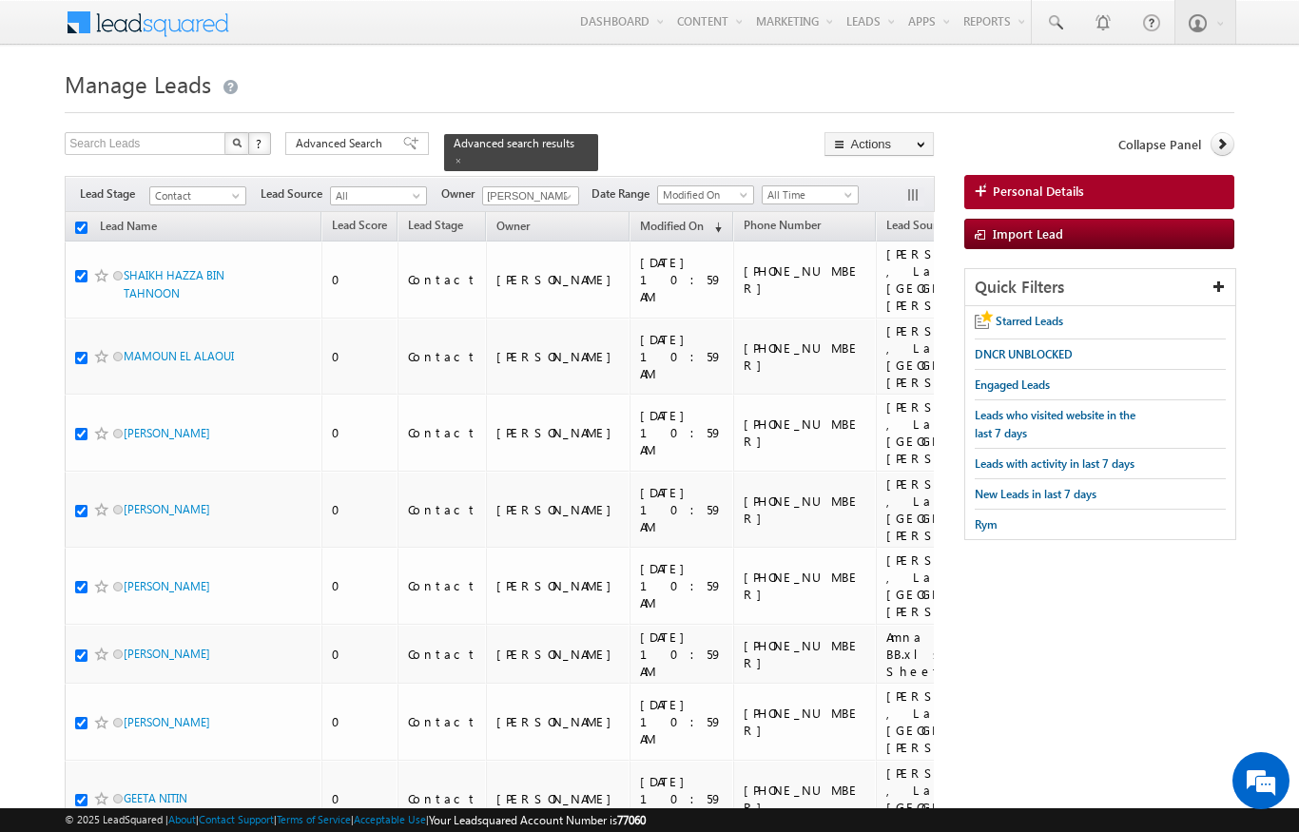
checkbox input "true"
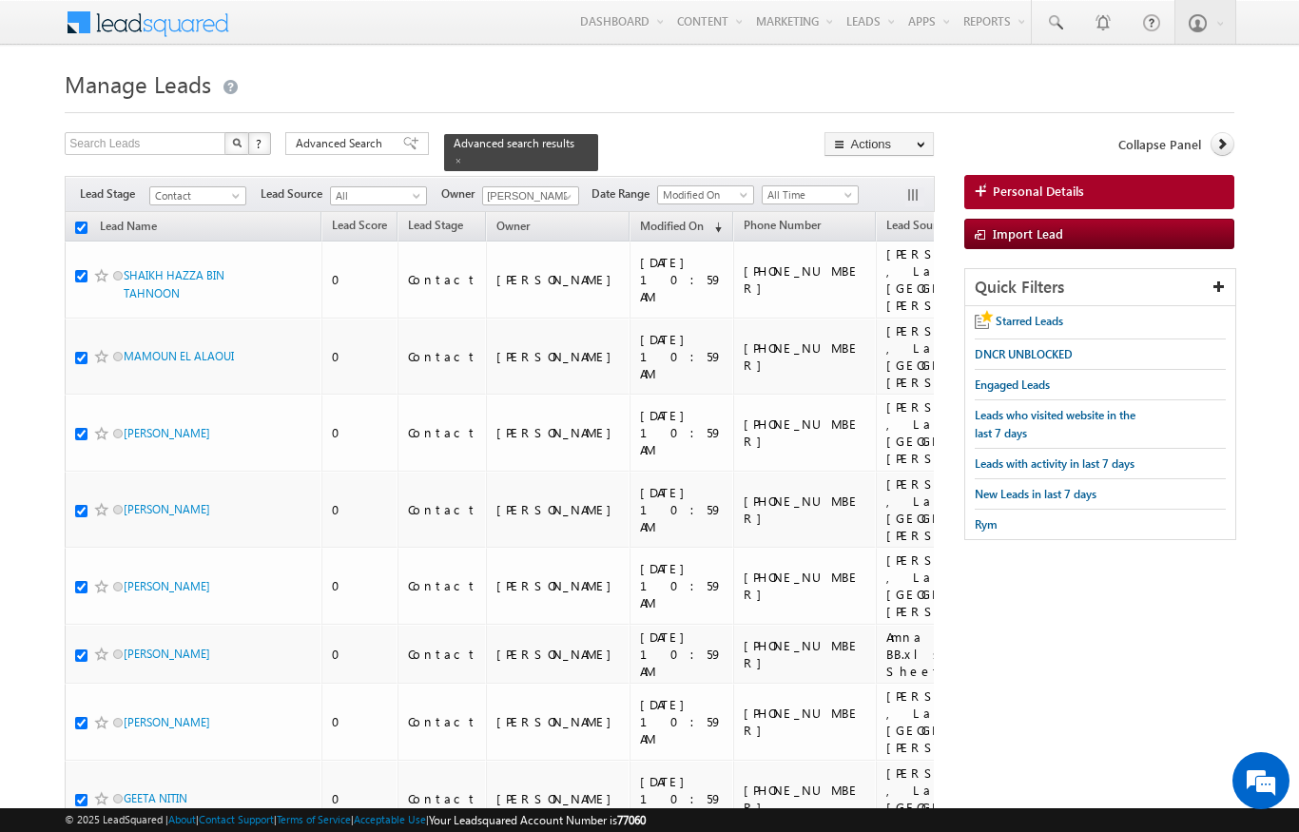
checkbox input "true"
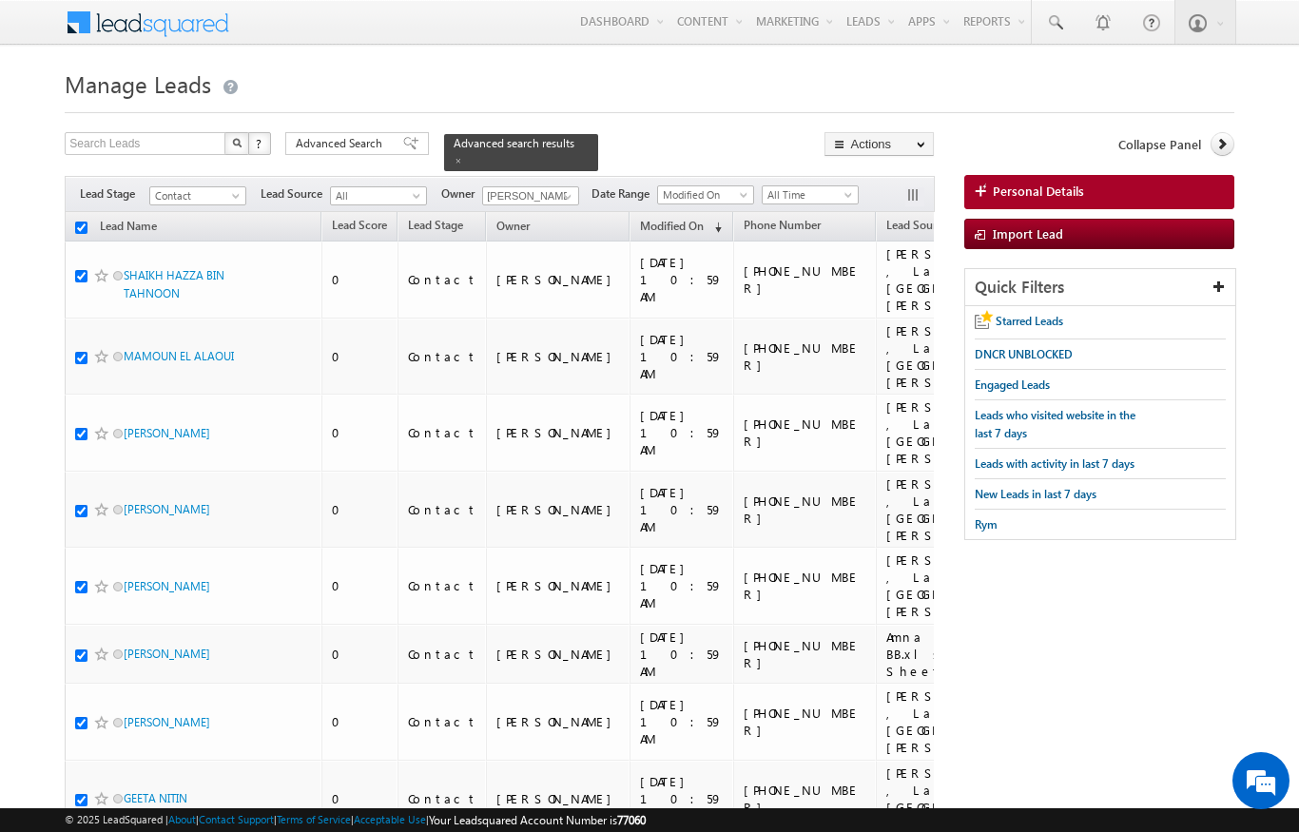
checkbox input "true"
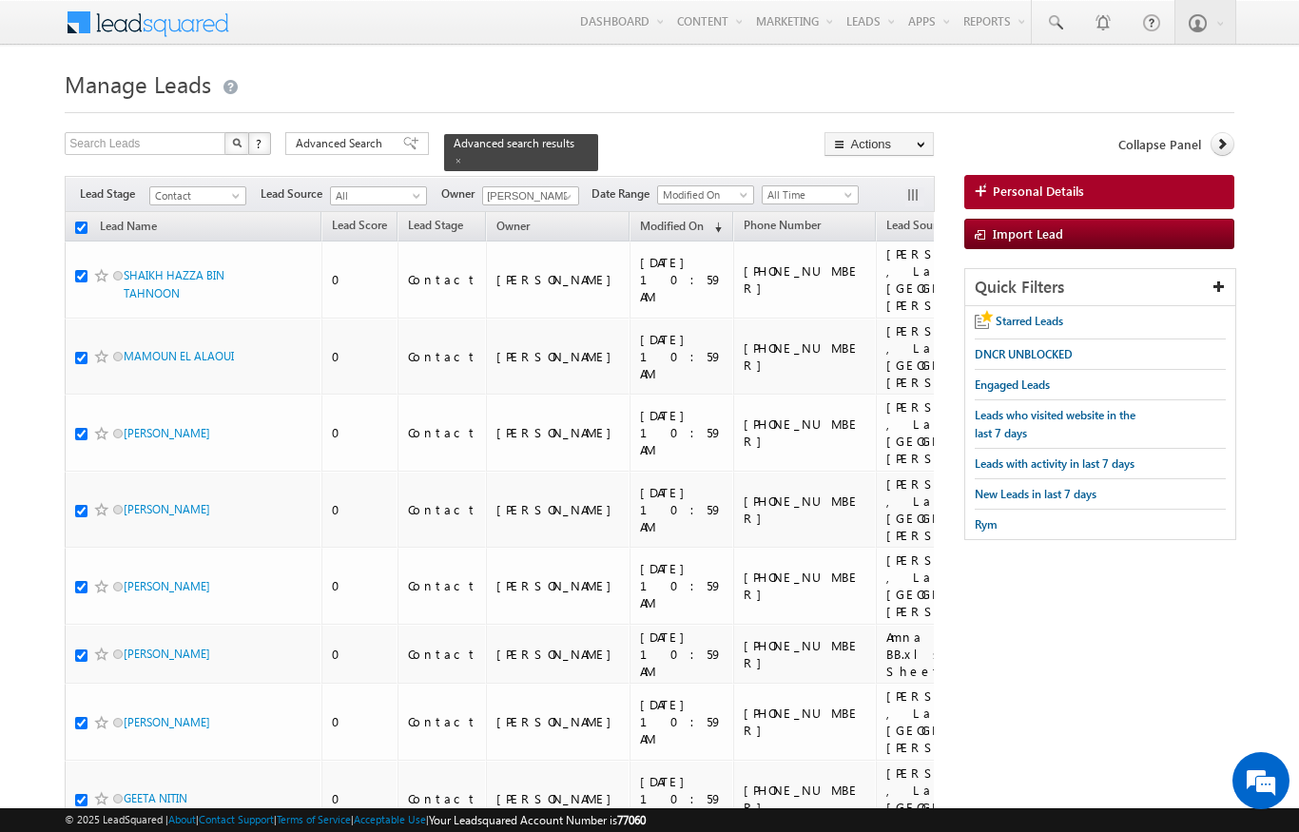
checkbox input "true"
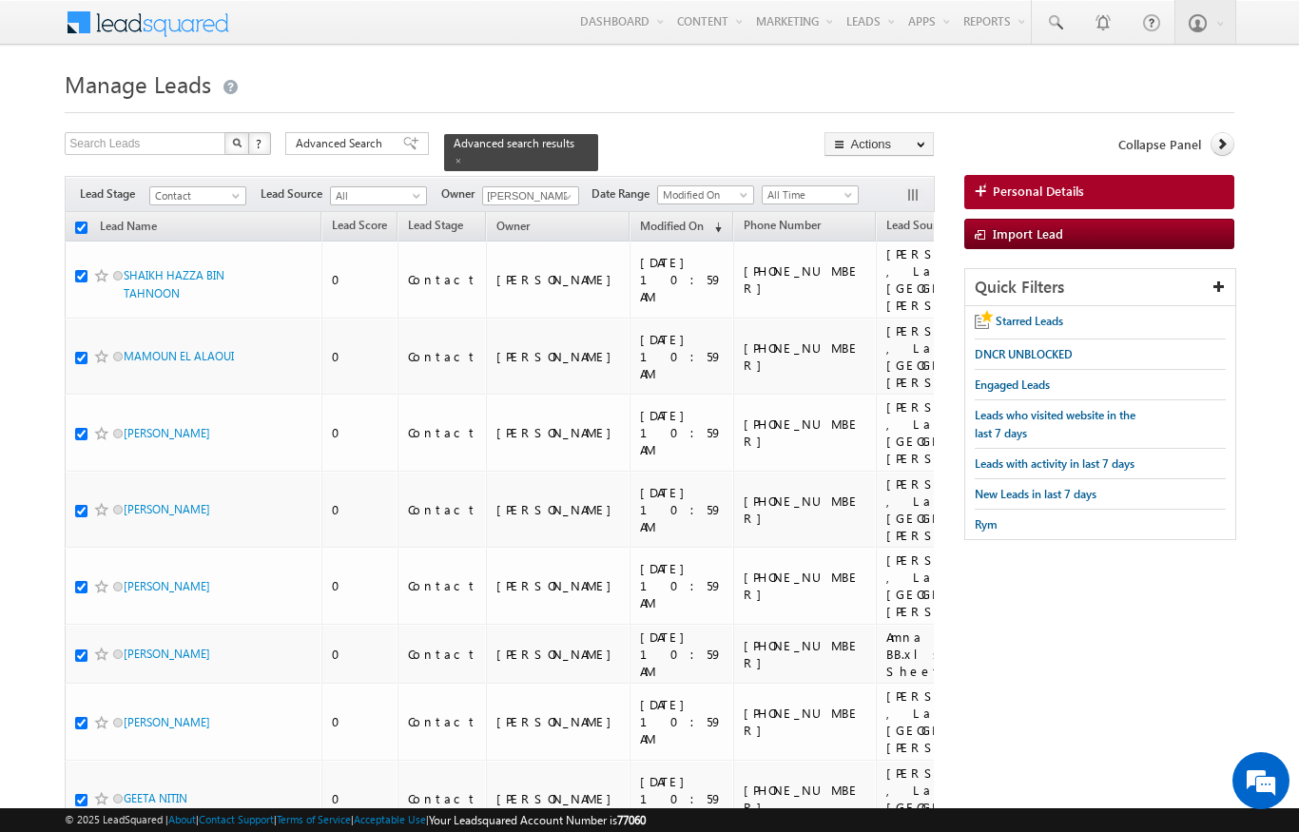
checkbox input "true"
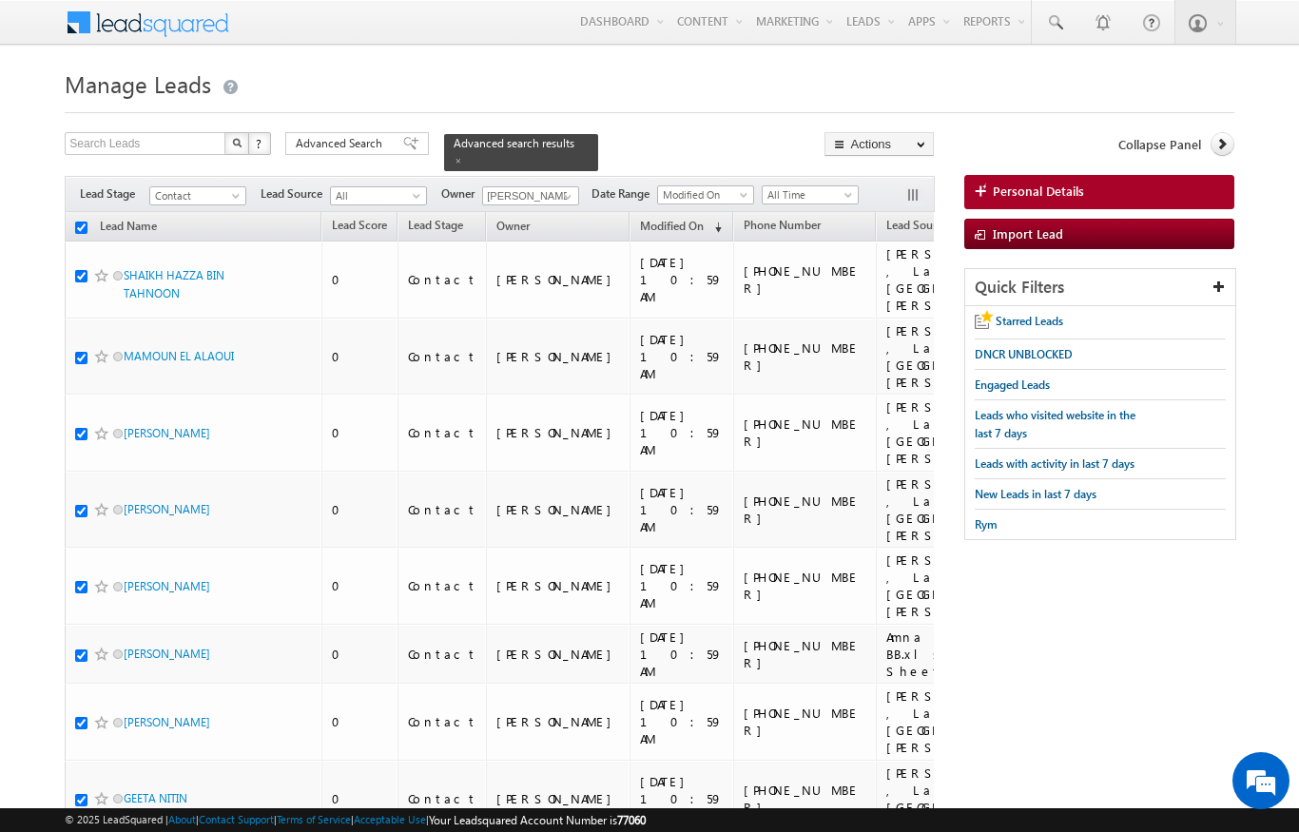
checkbox input "true"
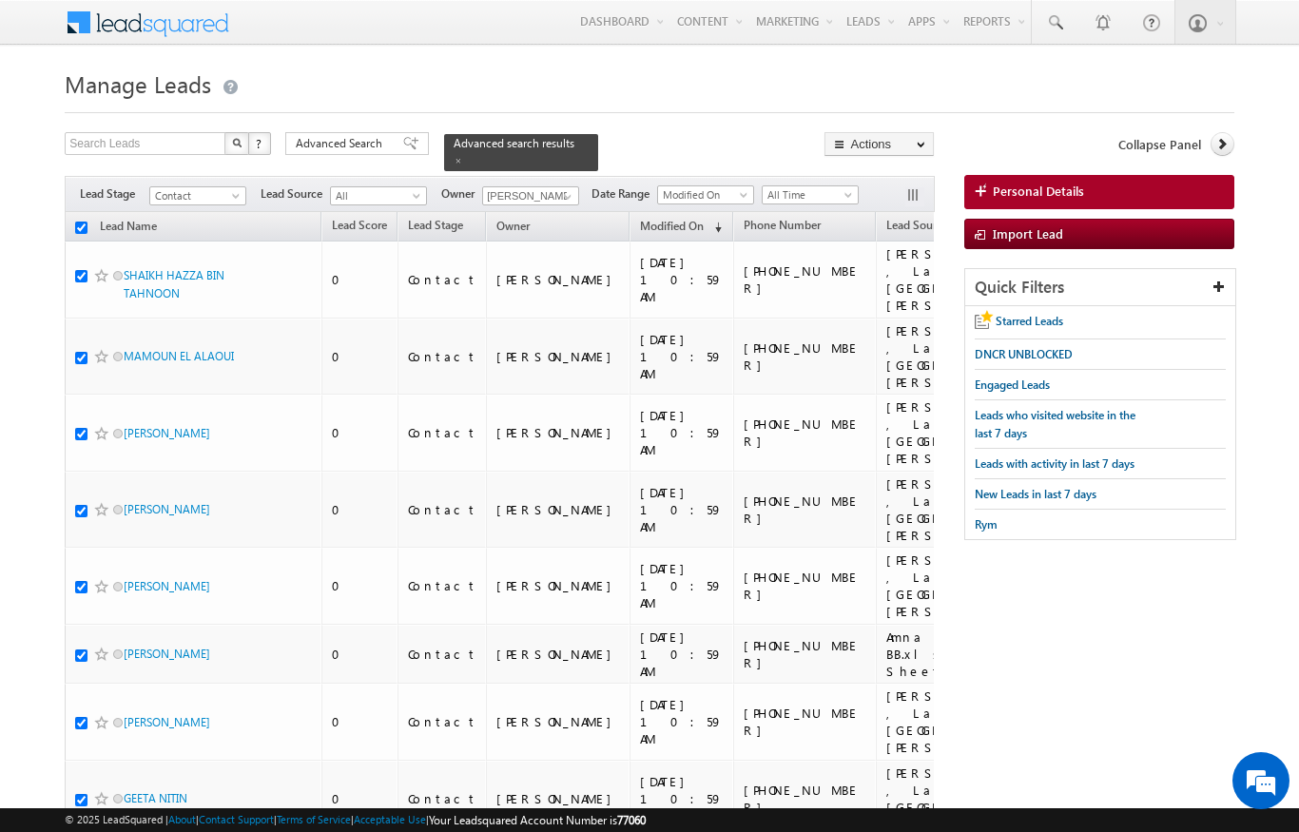
checkbox input "true"
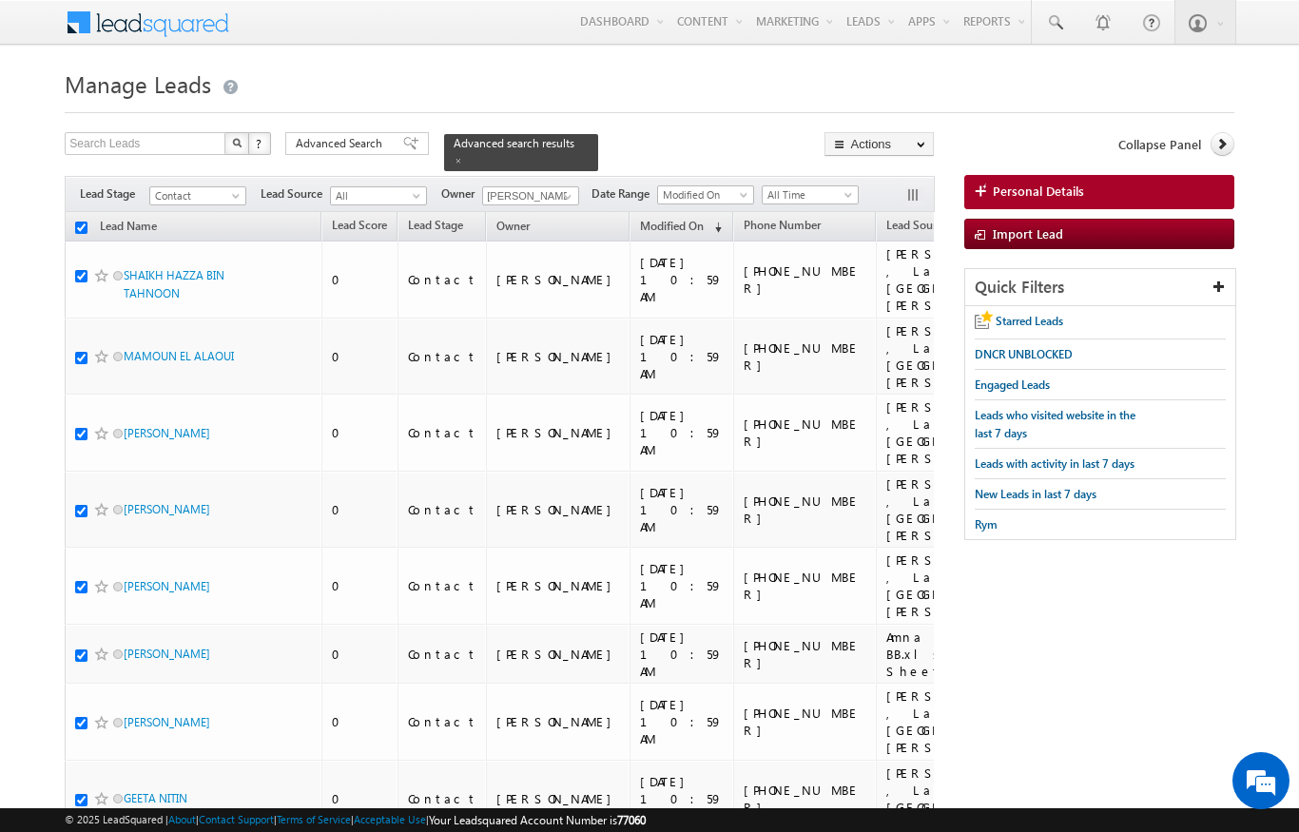
checkbox input "true"
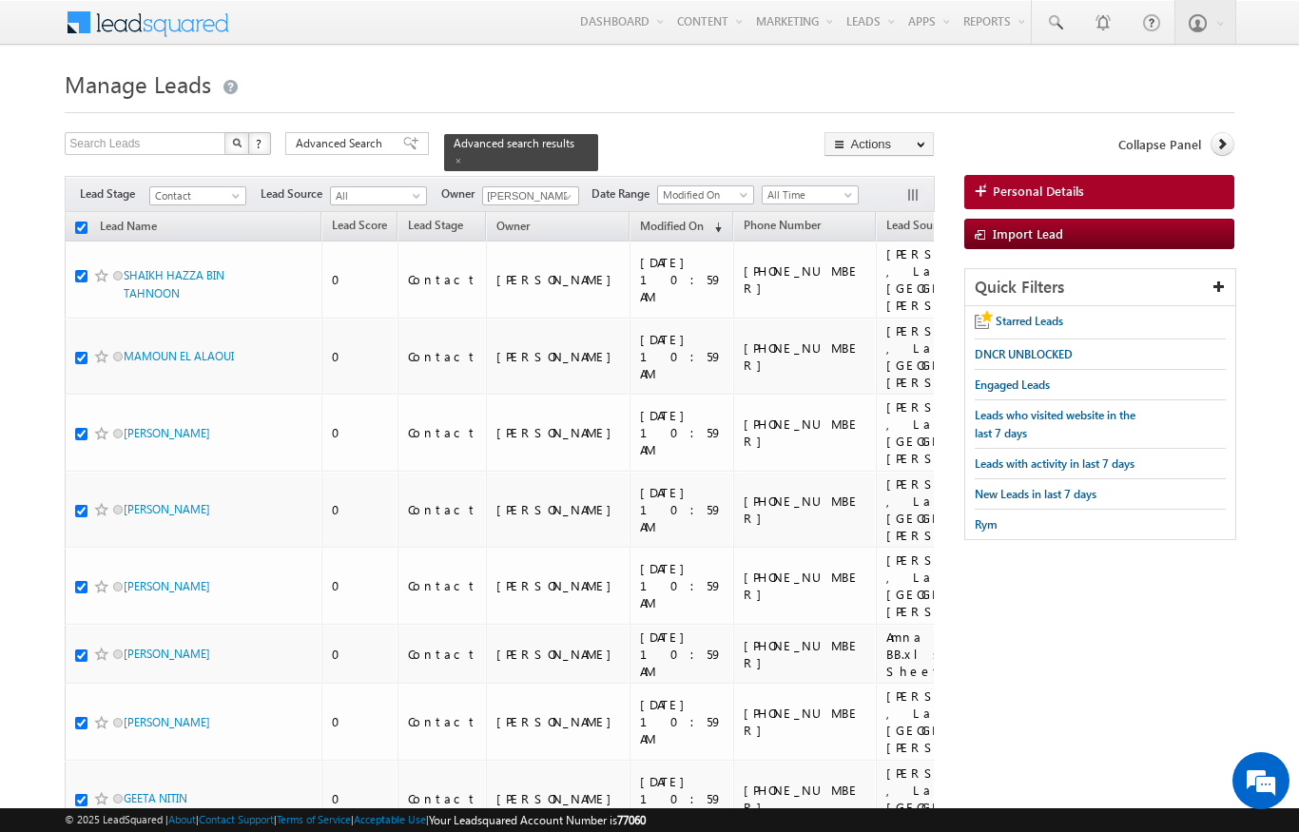
checkbox input "true"
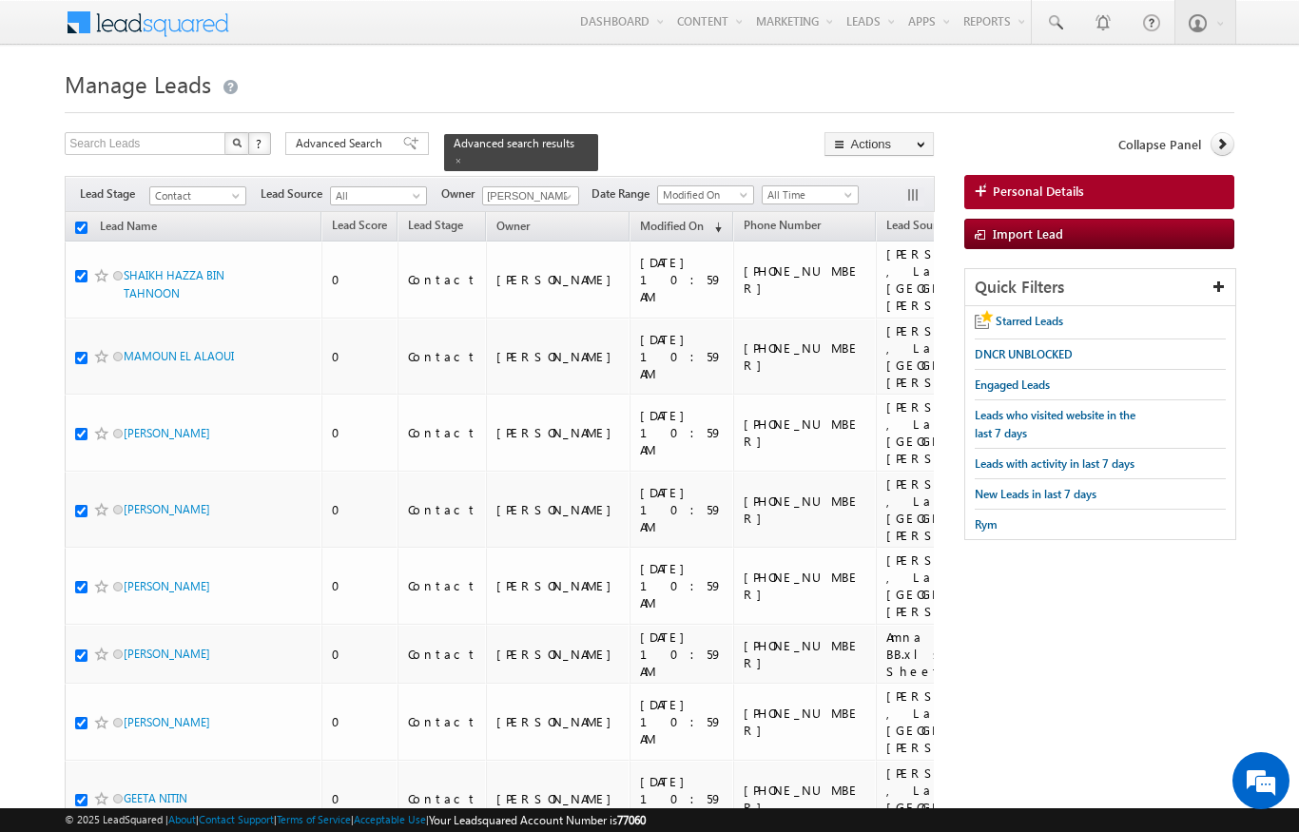
checkbox input "true"
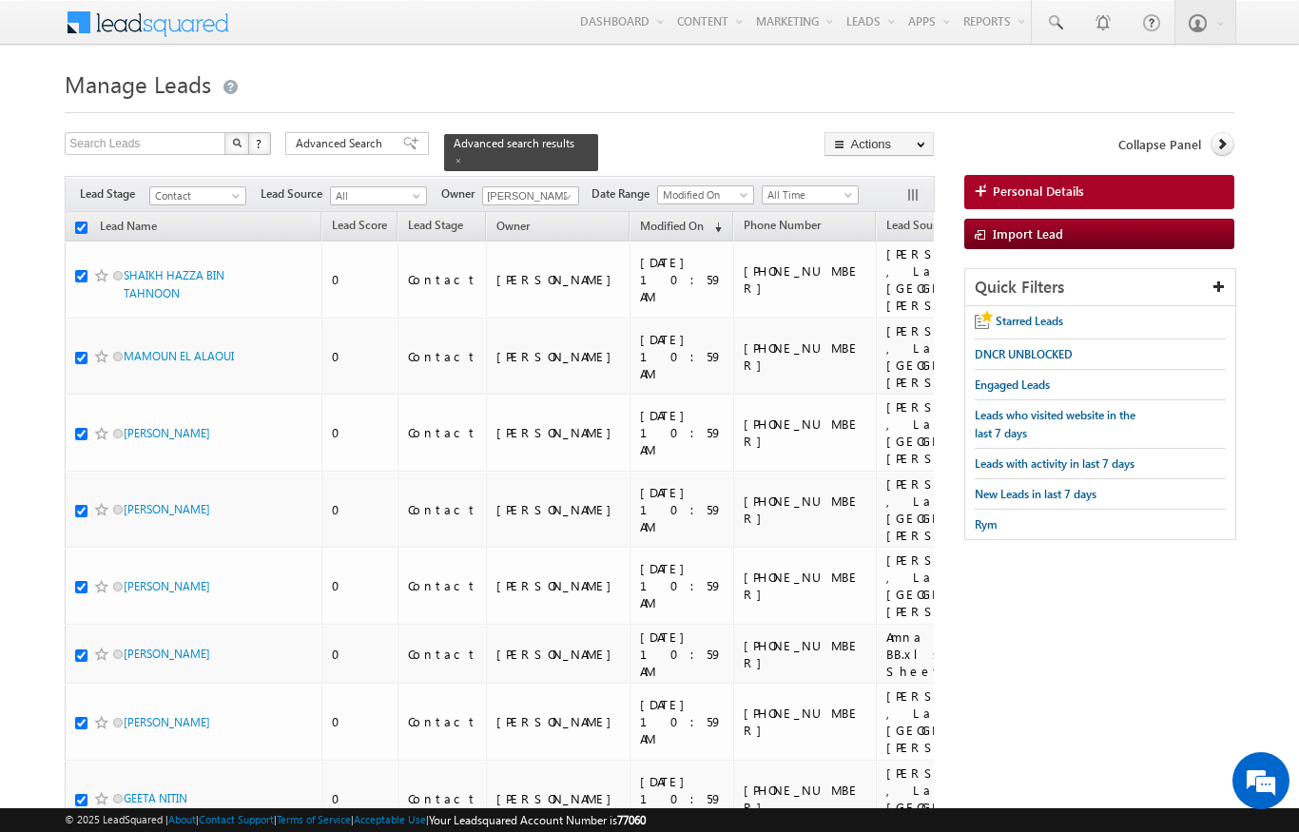
checkbox input "true"
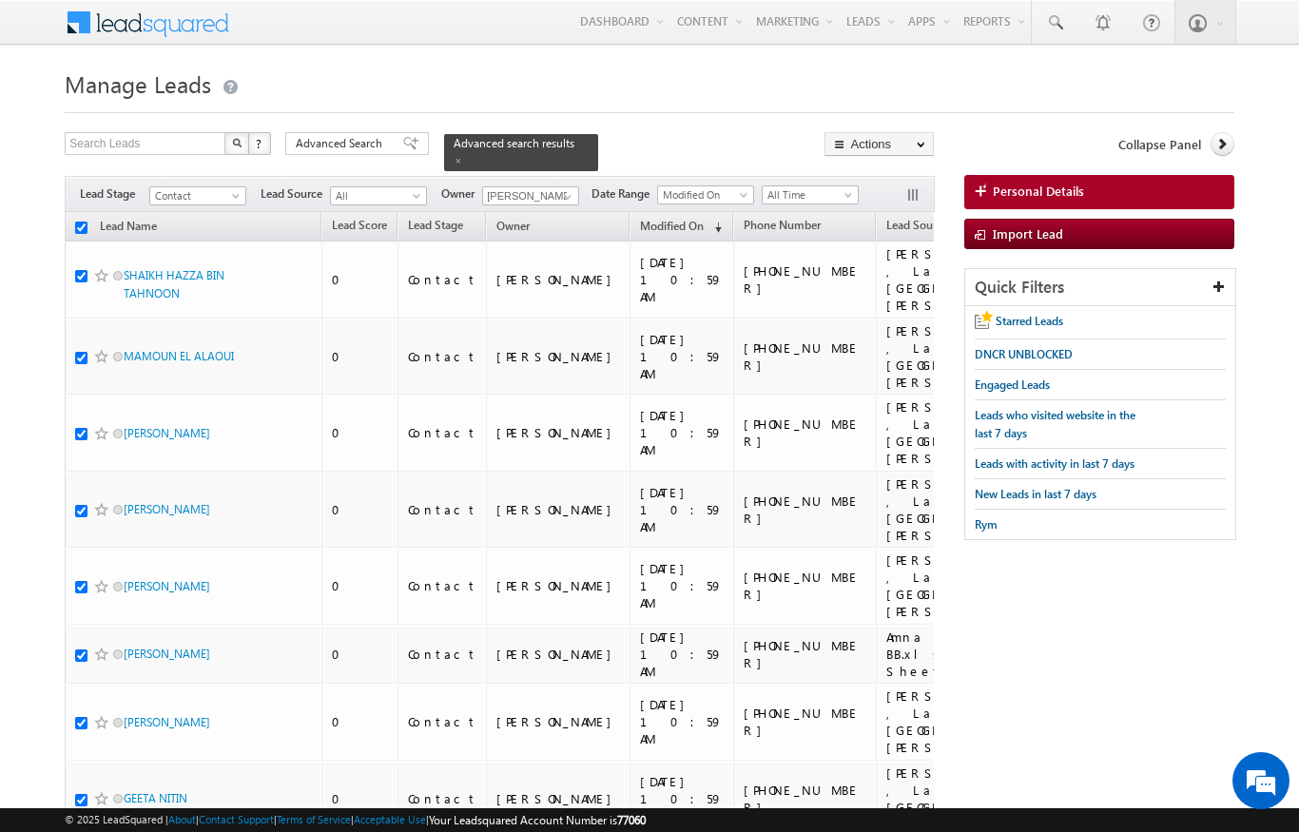
checkbox input "true"
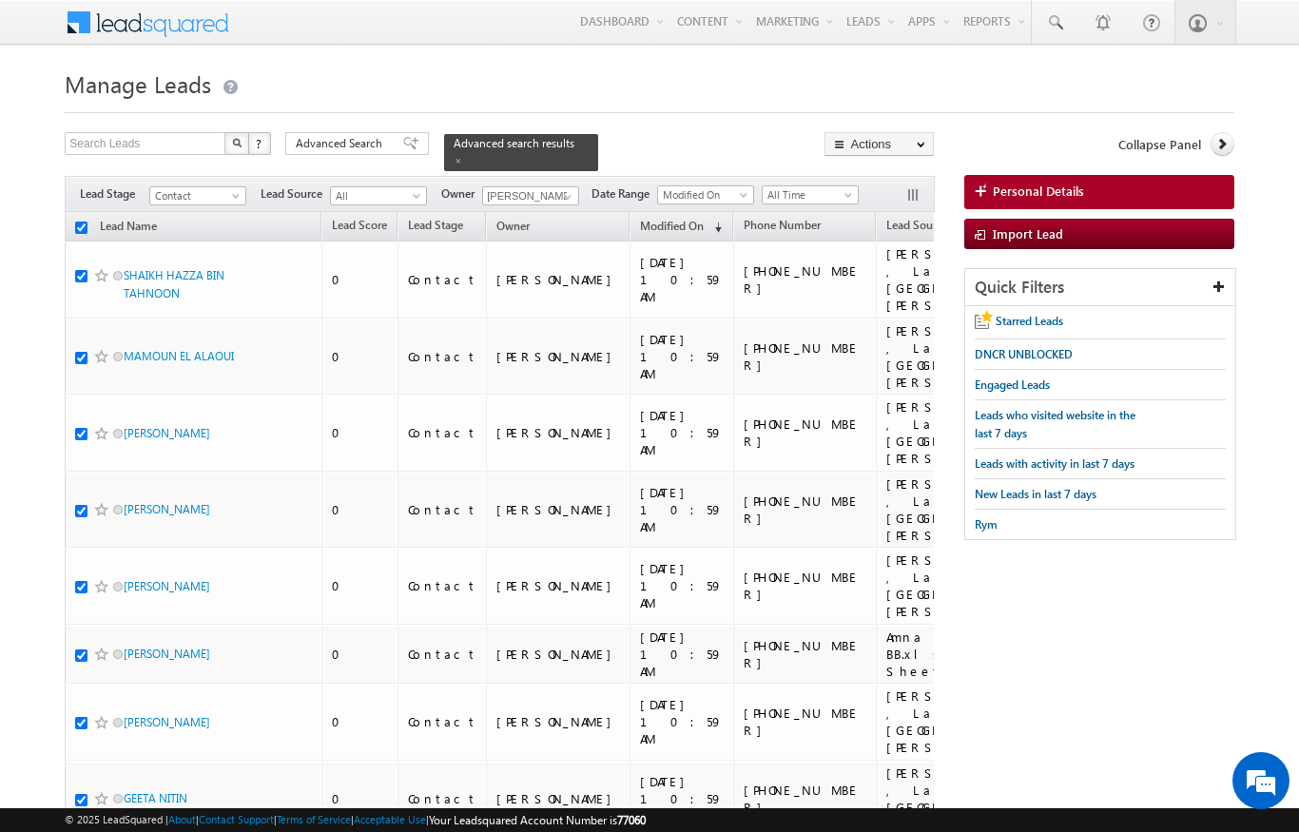
checkbox input "true"
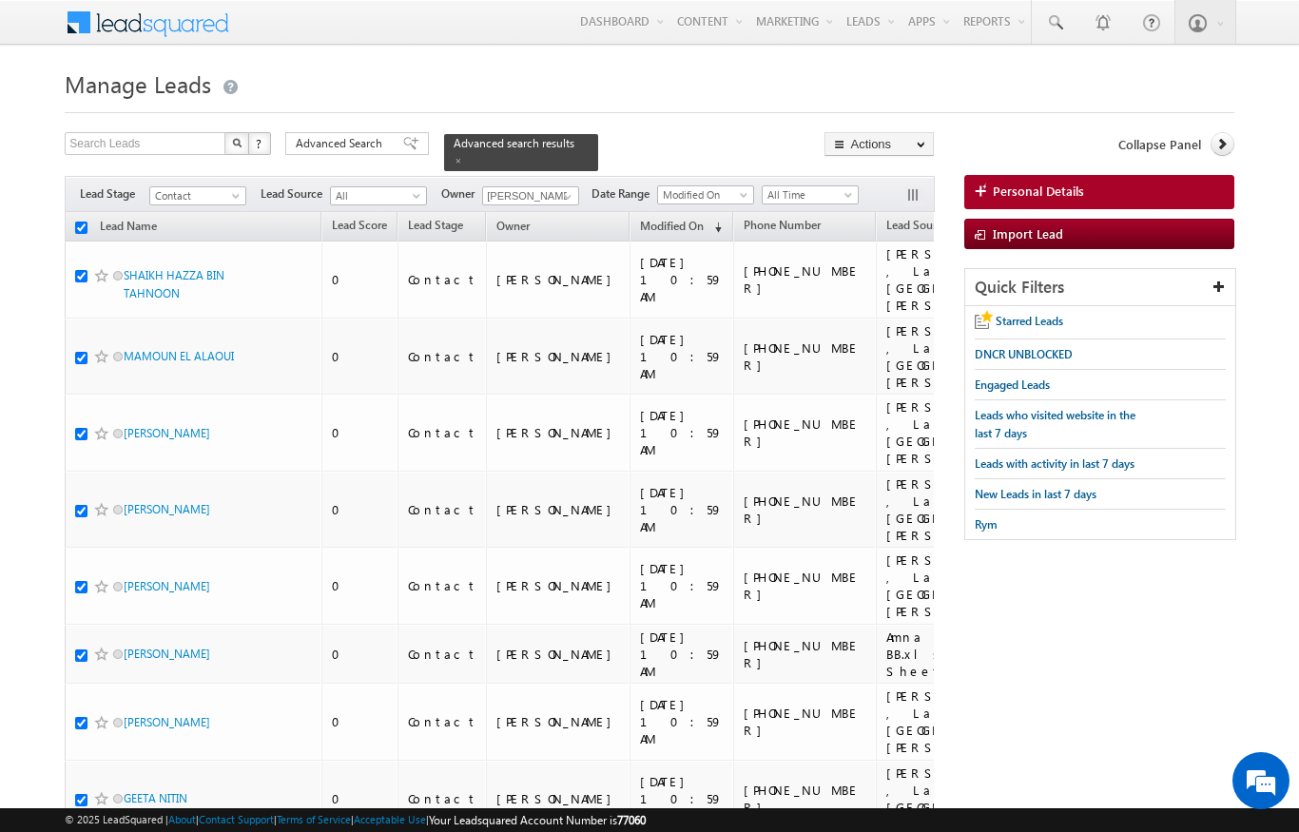
checkbox input "true"
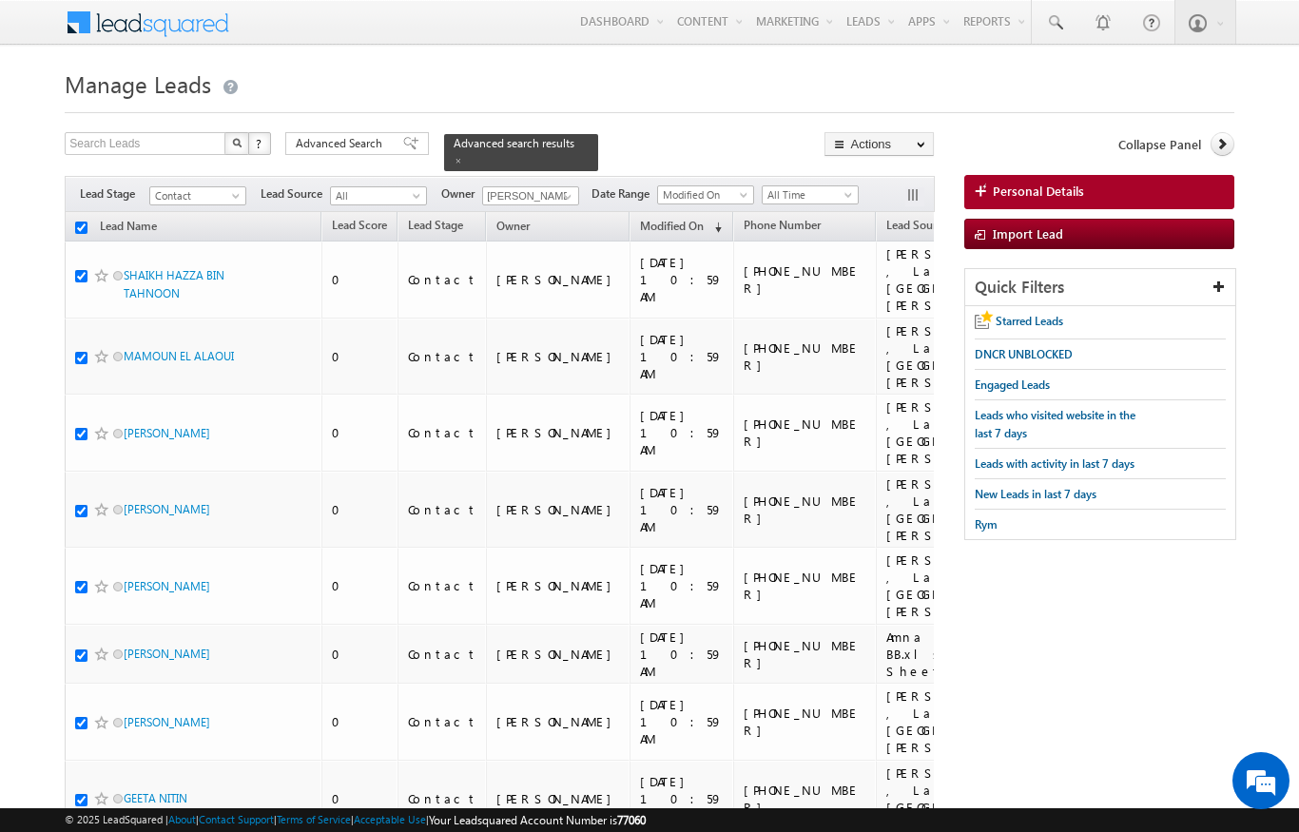
checkbox input "true"
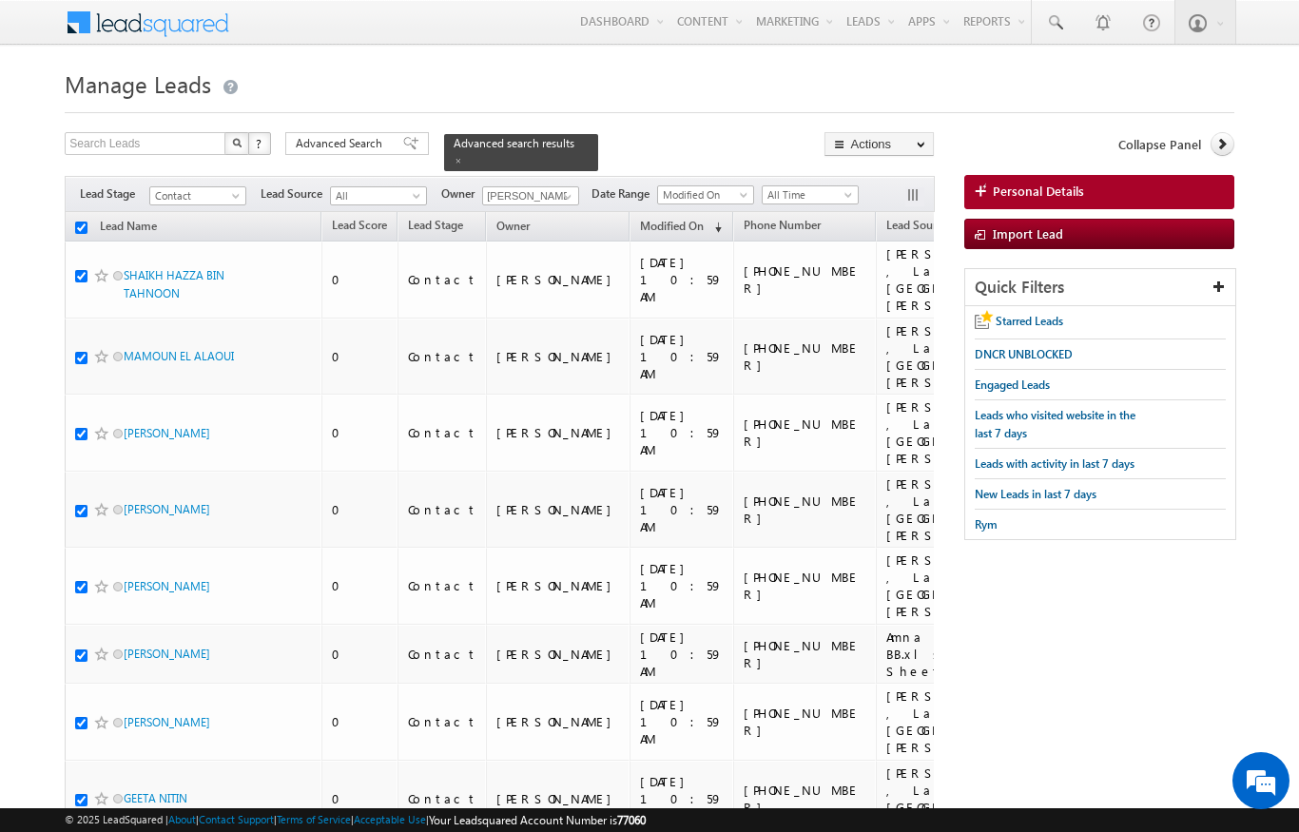
checkbox input "true"
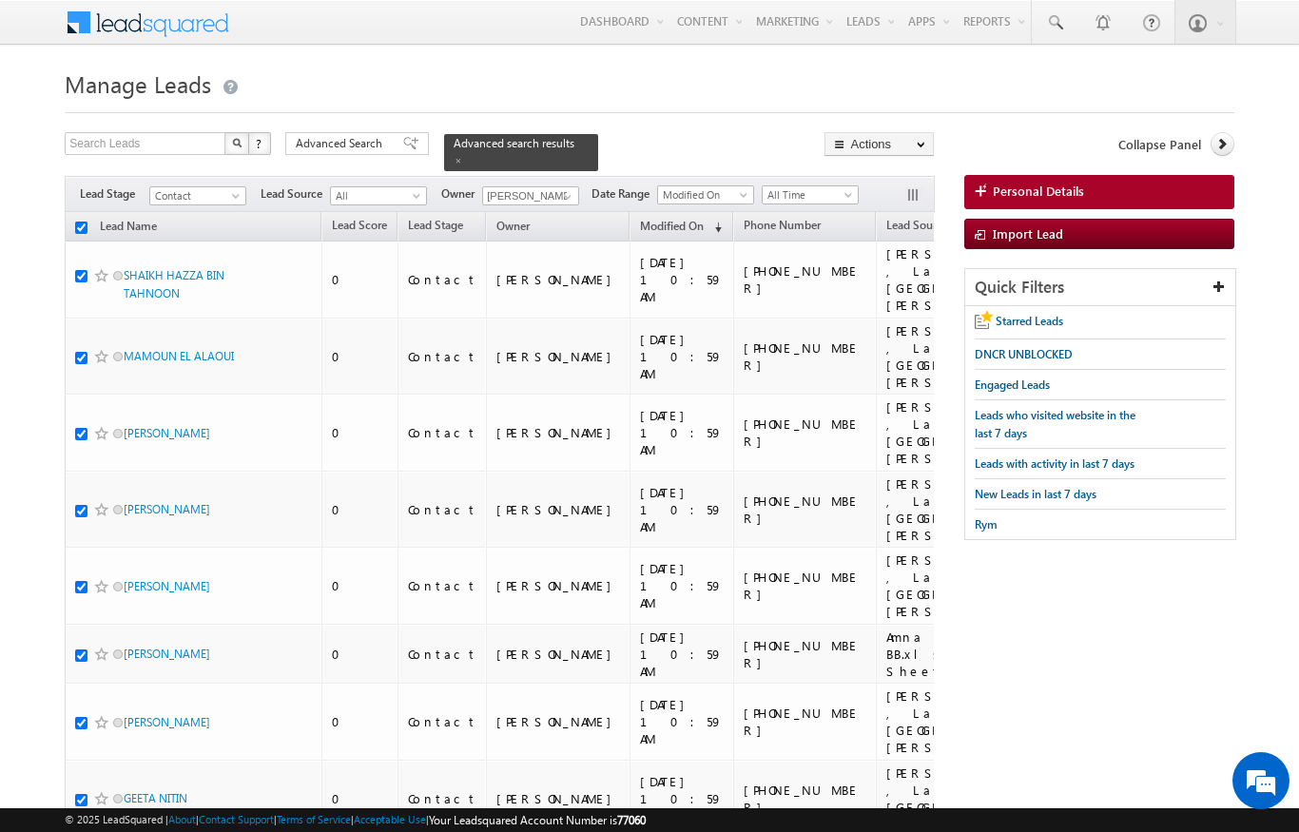
checkbox input "true"
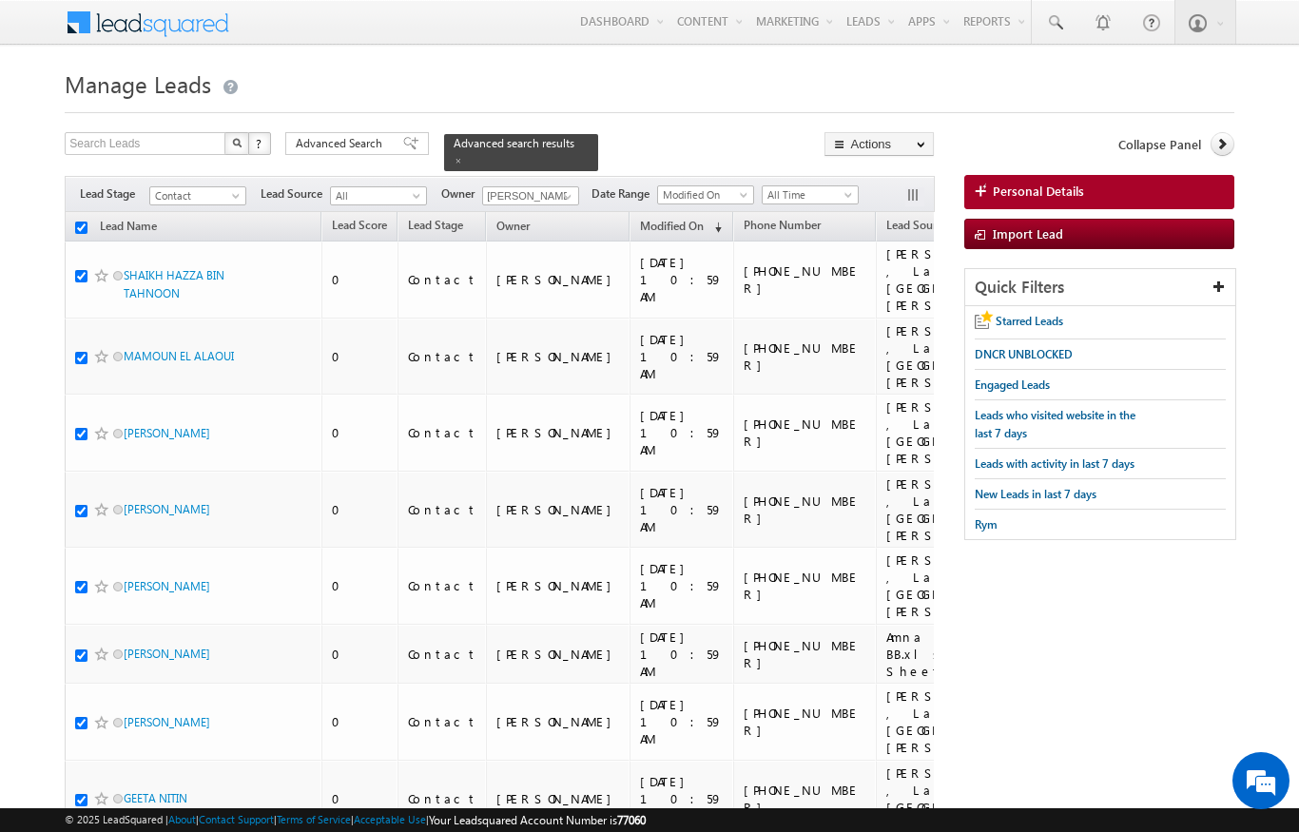
checkbox input "true"
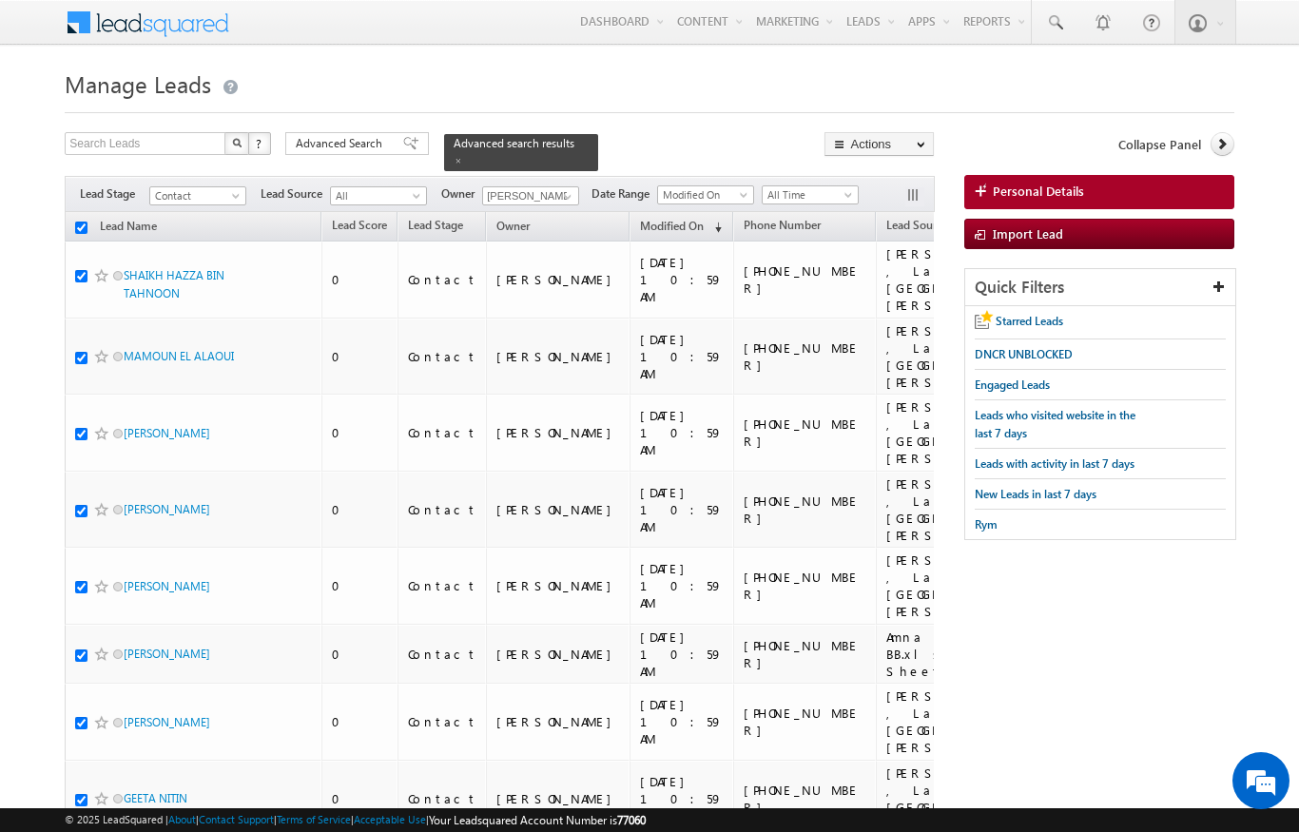
checkbox input "true"
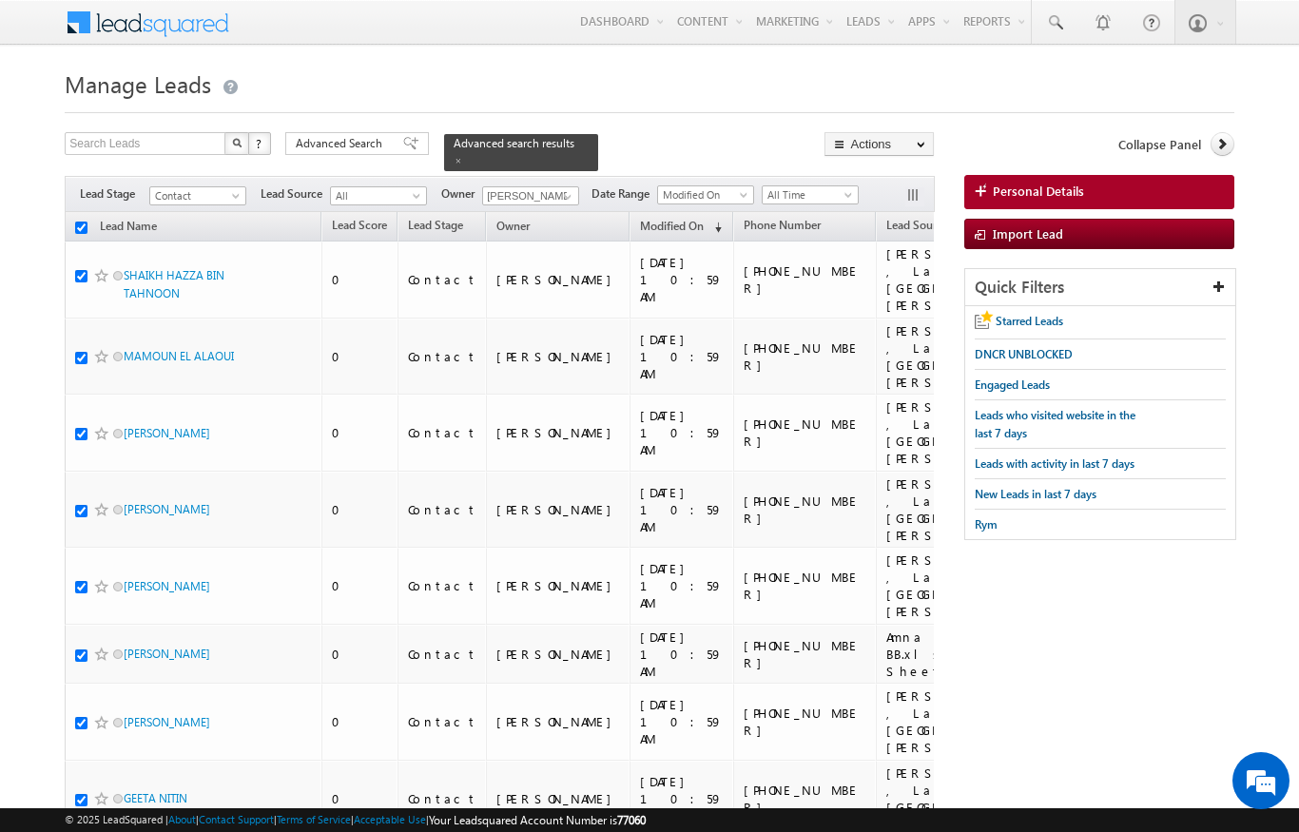
checkbox input "true"
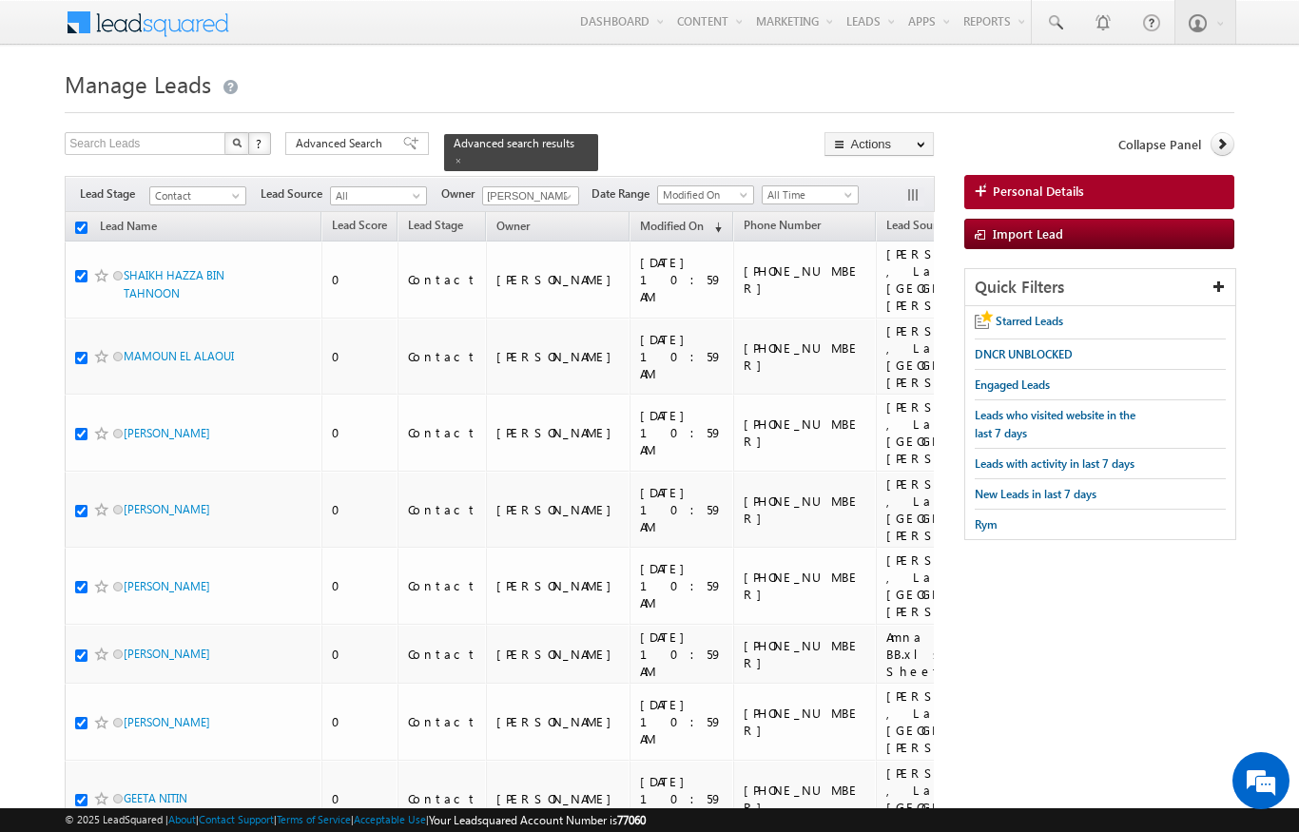
checkbox input "true"
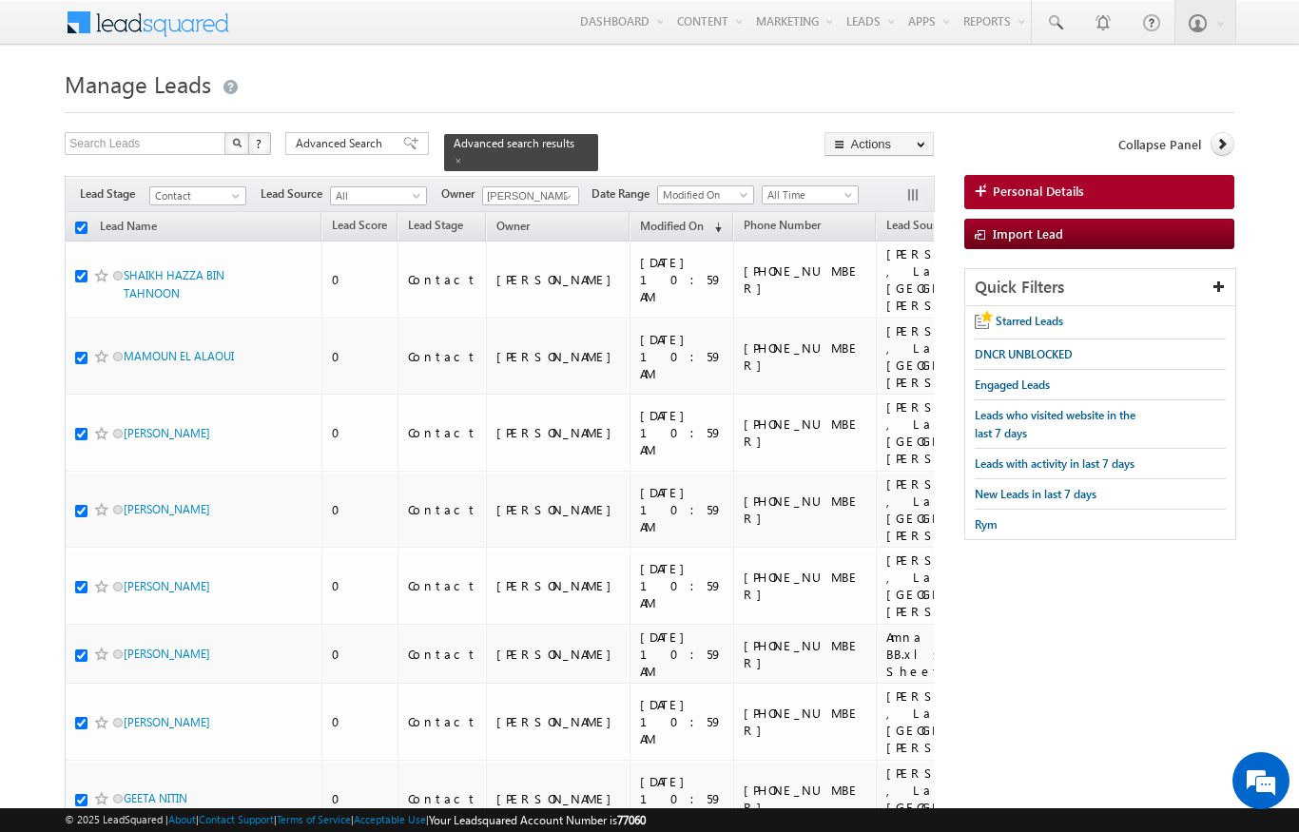
checkbox input "true"
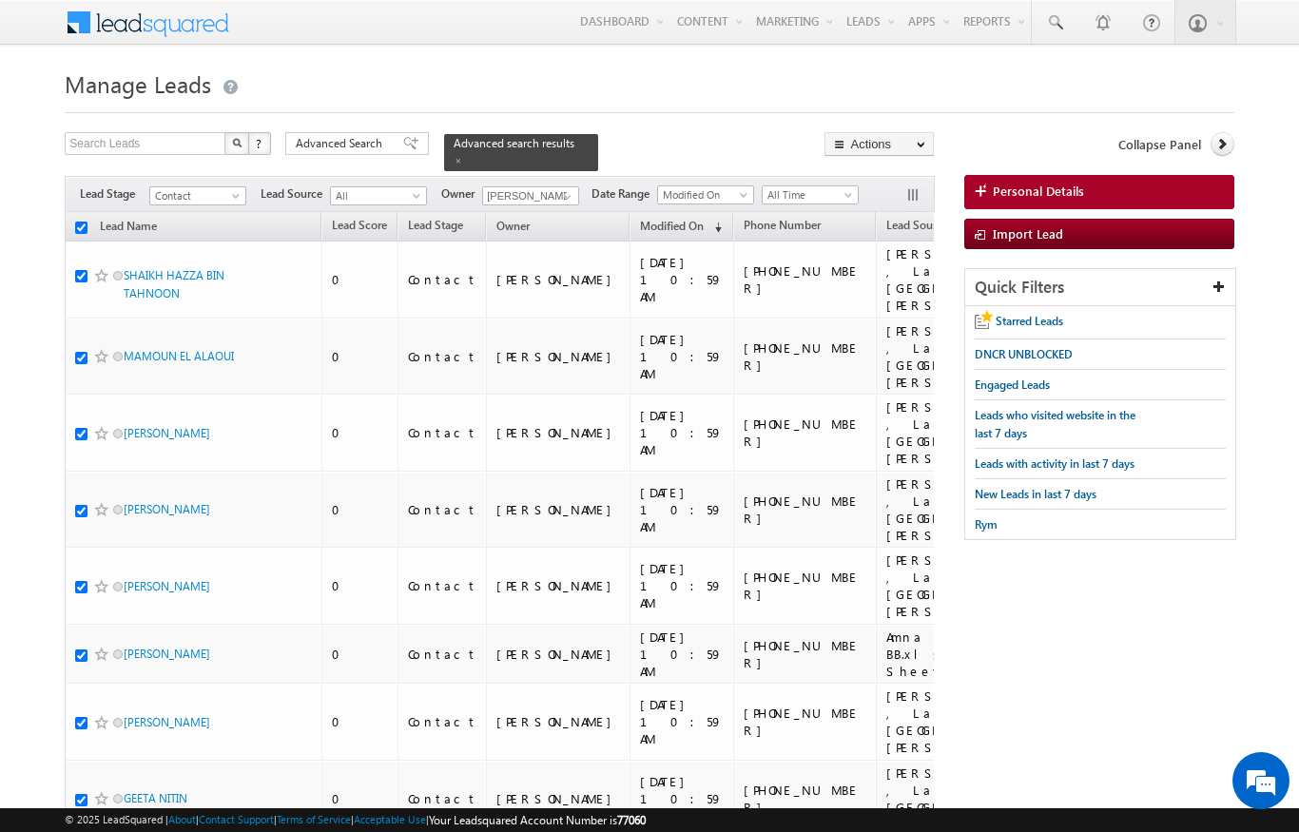
checkbox input "true"
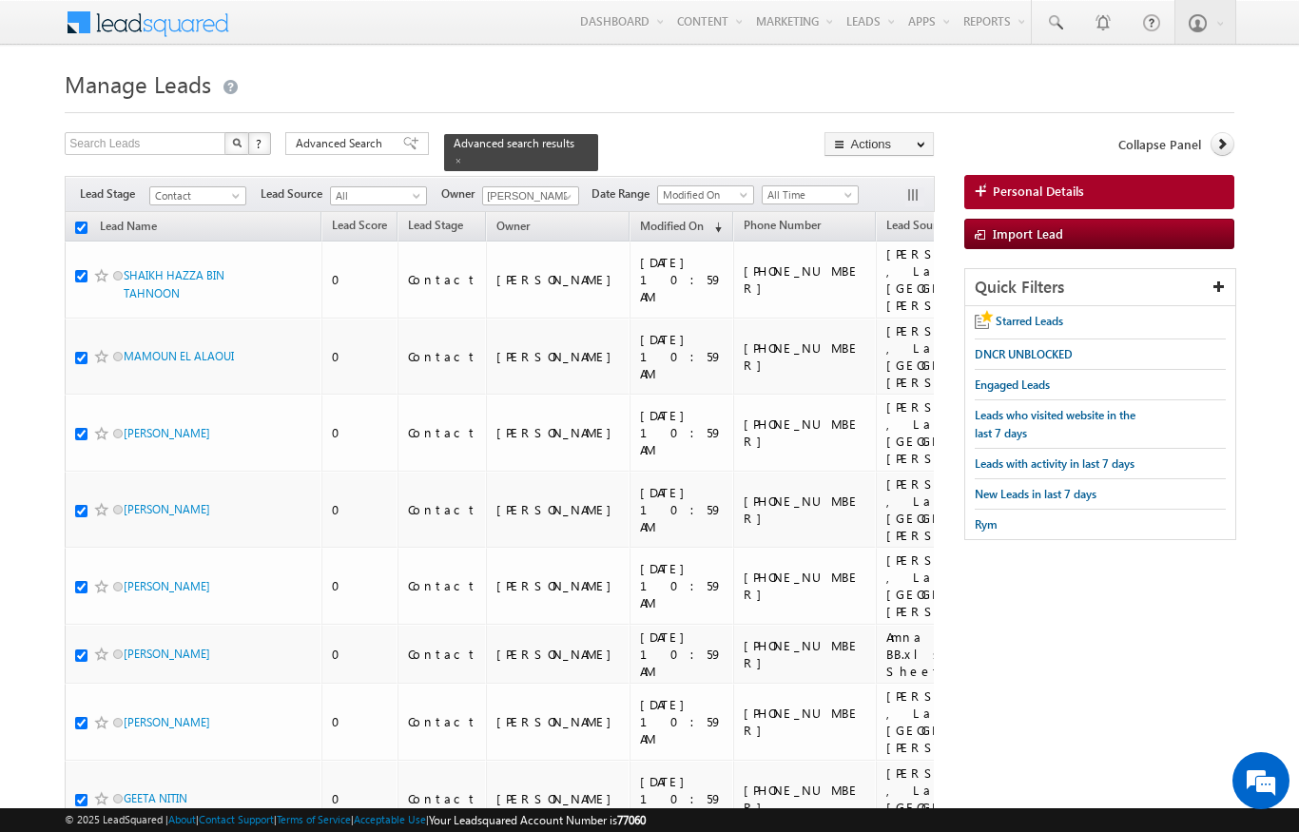
checkbox input "true"
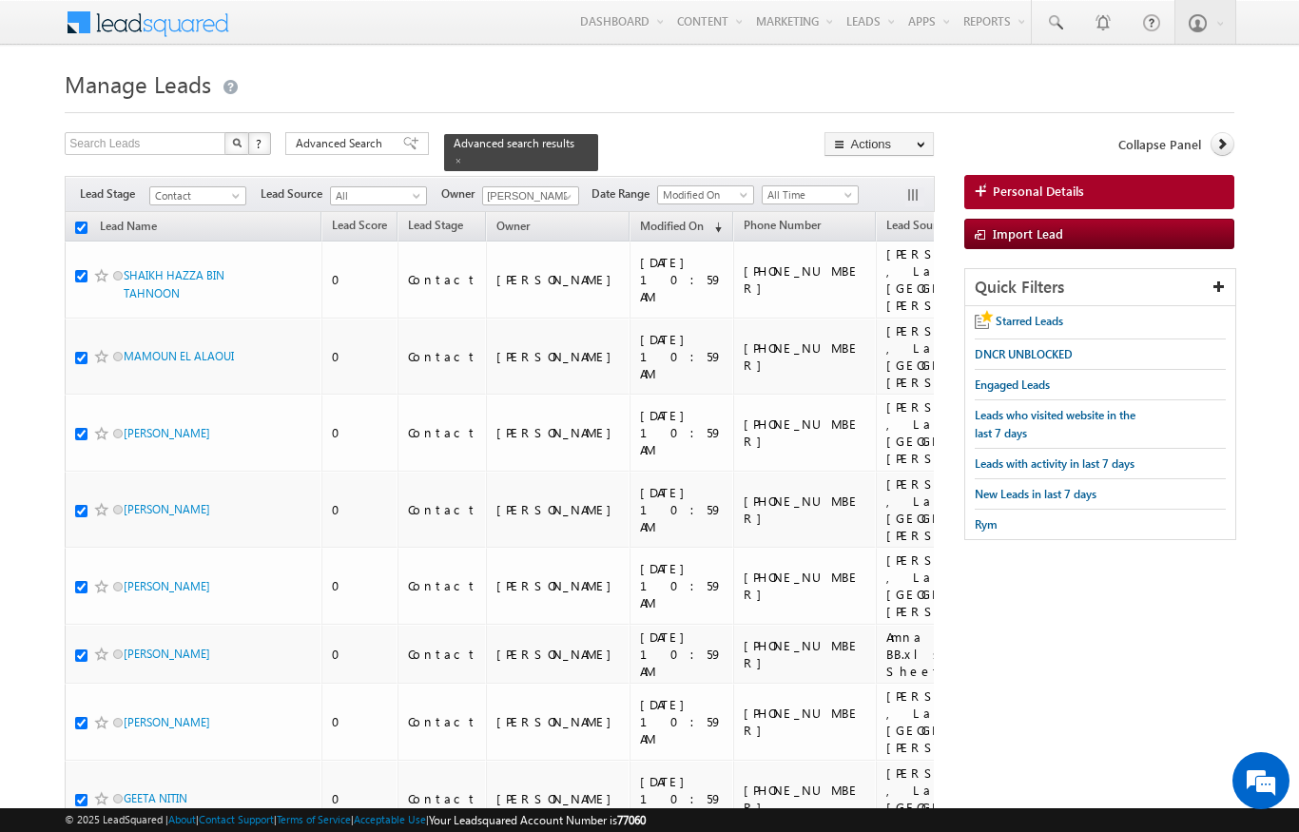
checkbox input "true"
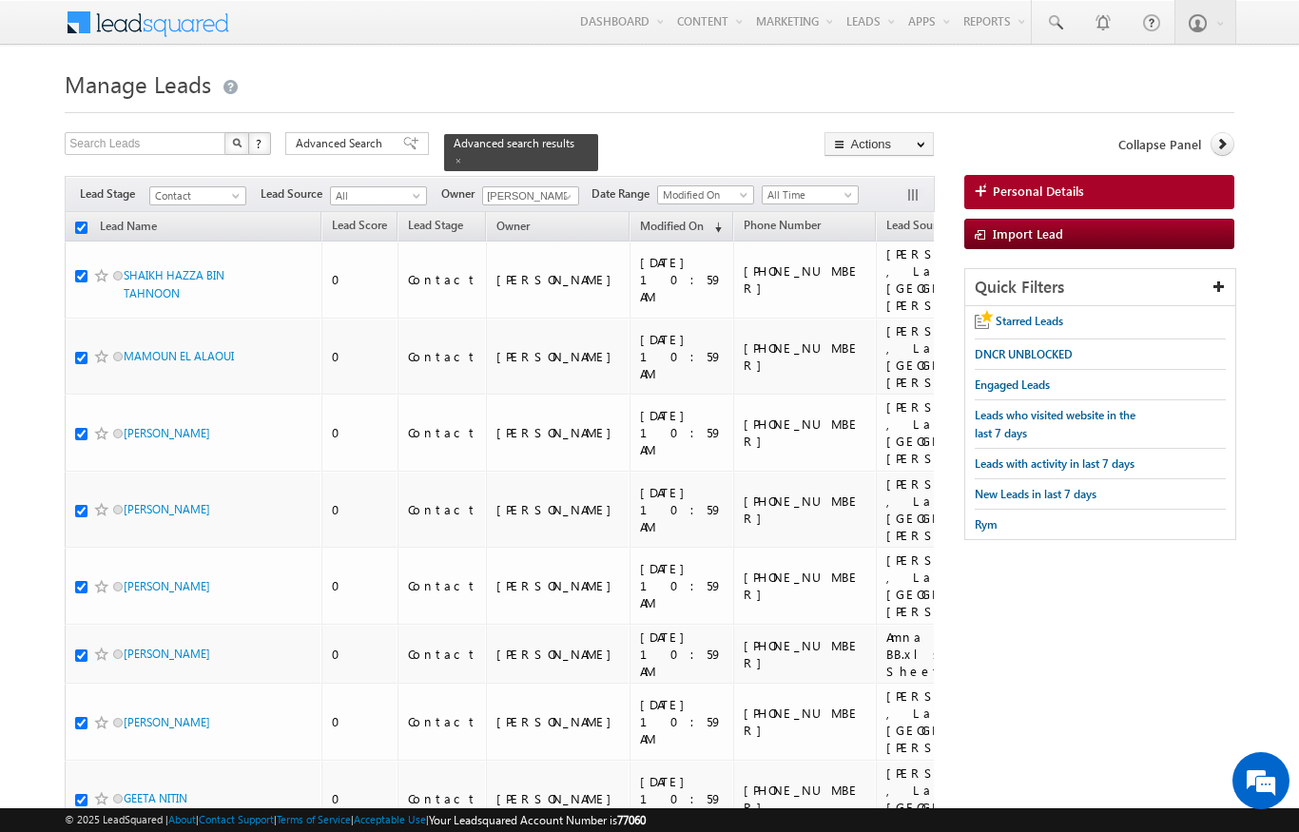
checkbox input "true"
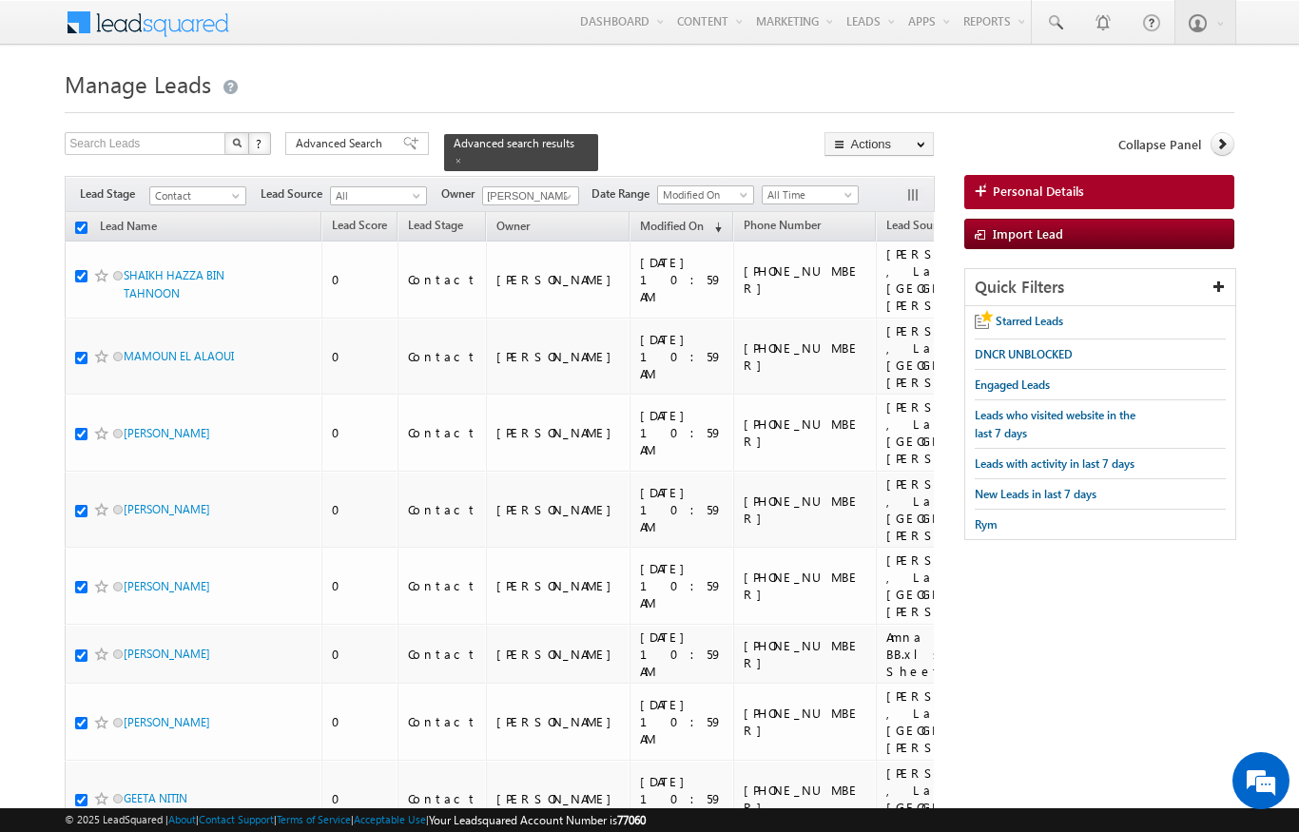
checkbox input "true"
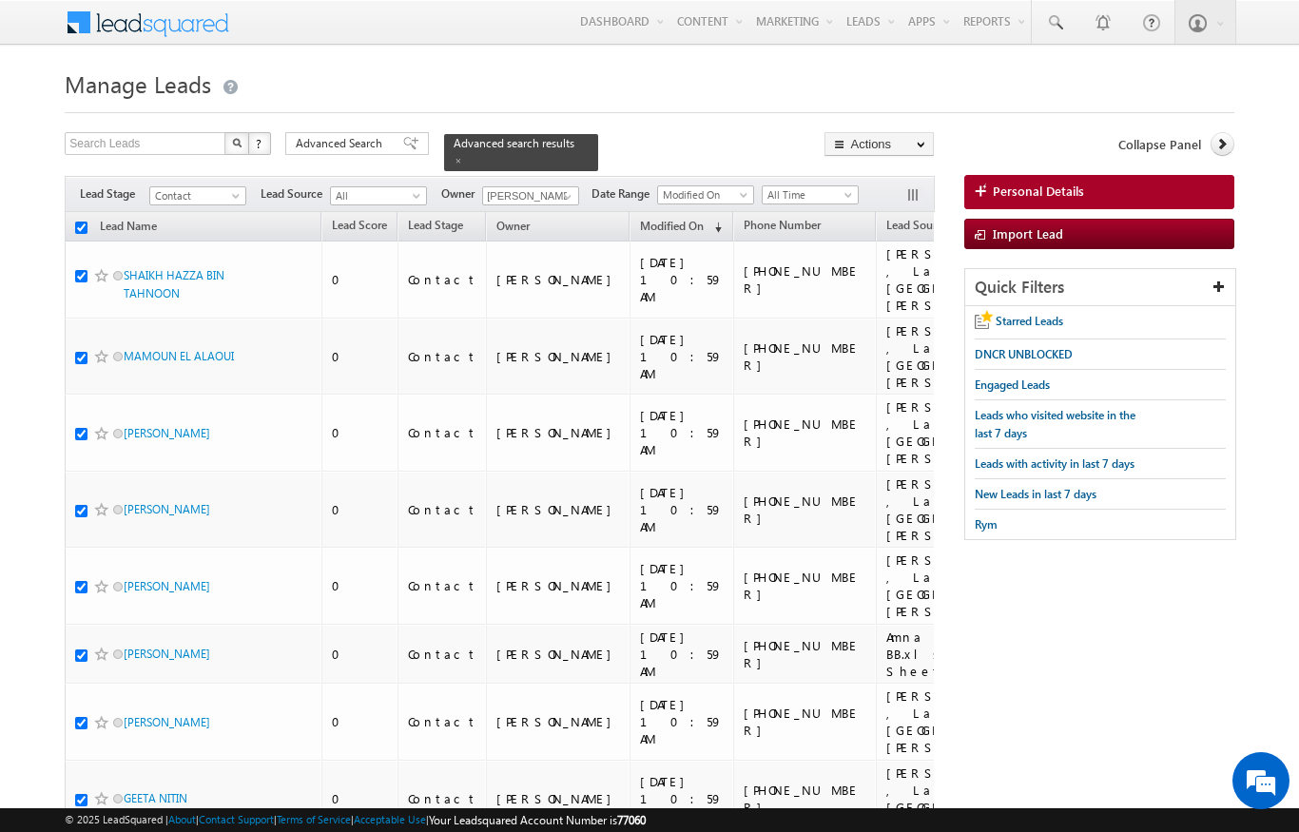
checkbox input "true"
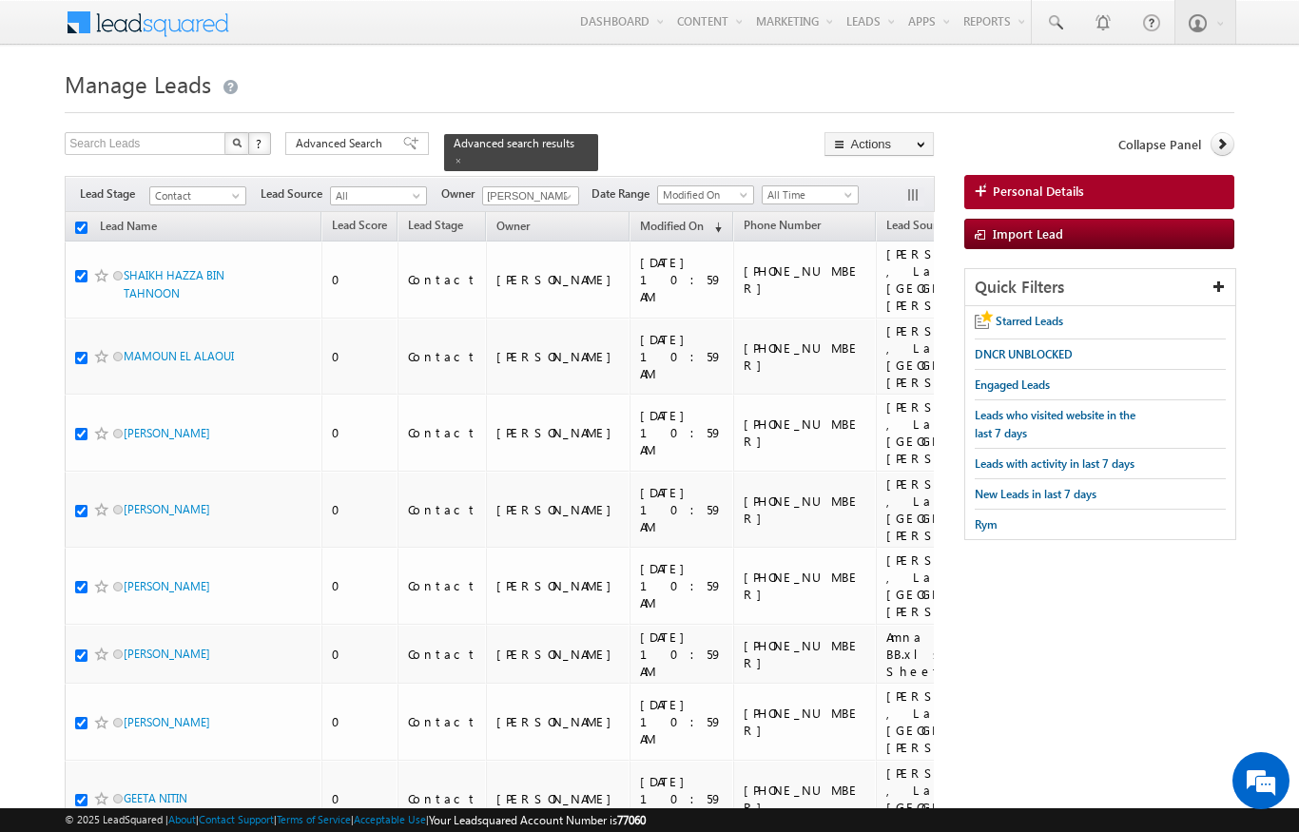
checkbox input "true"
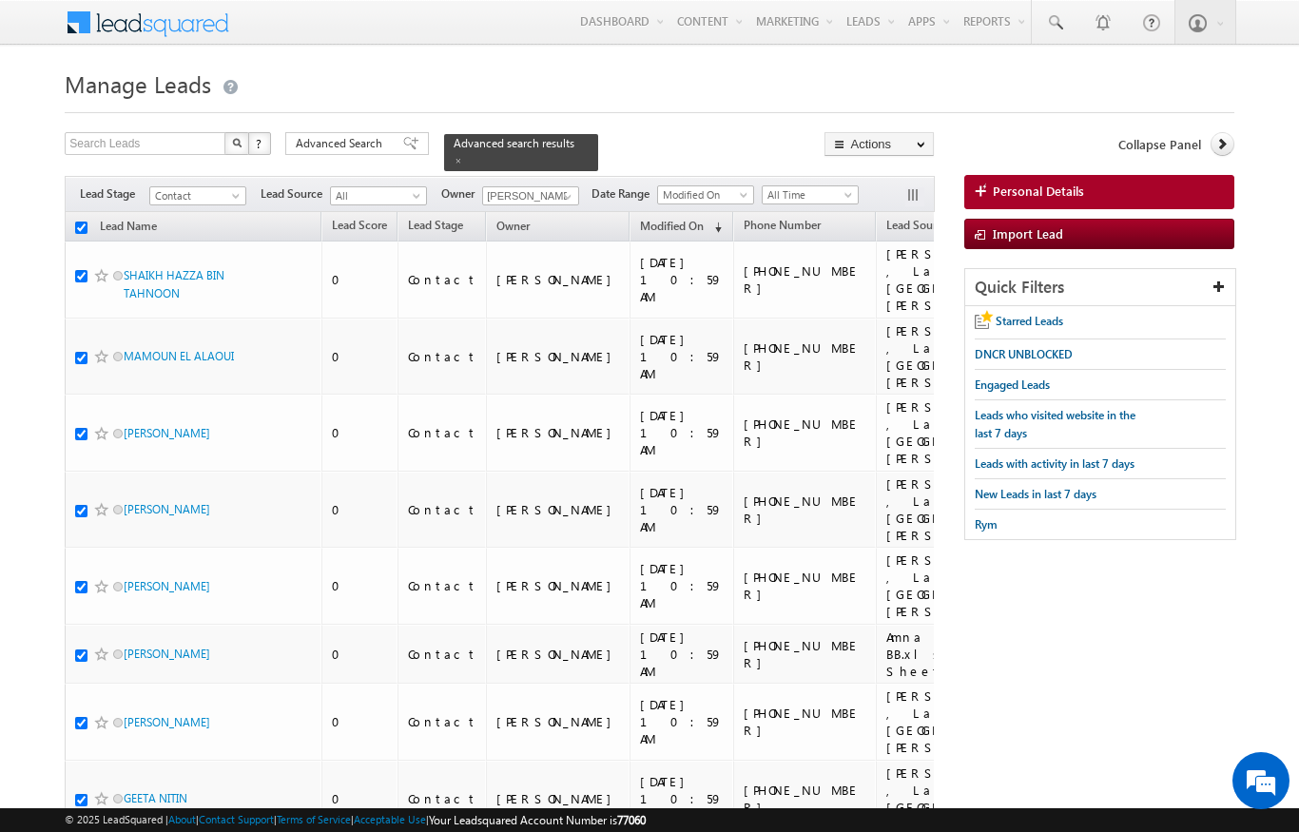
checkbox input "true"
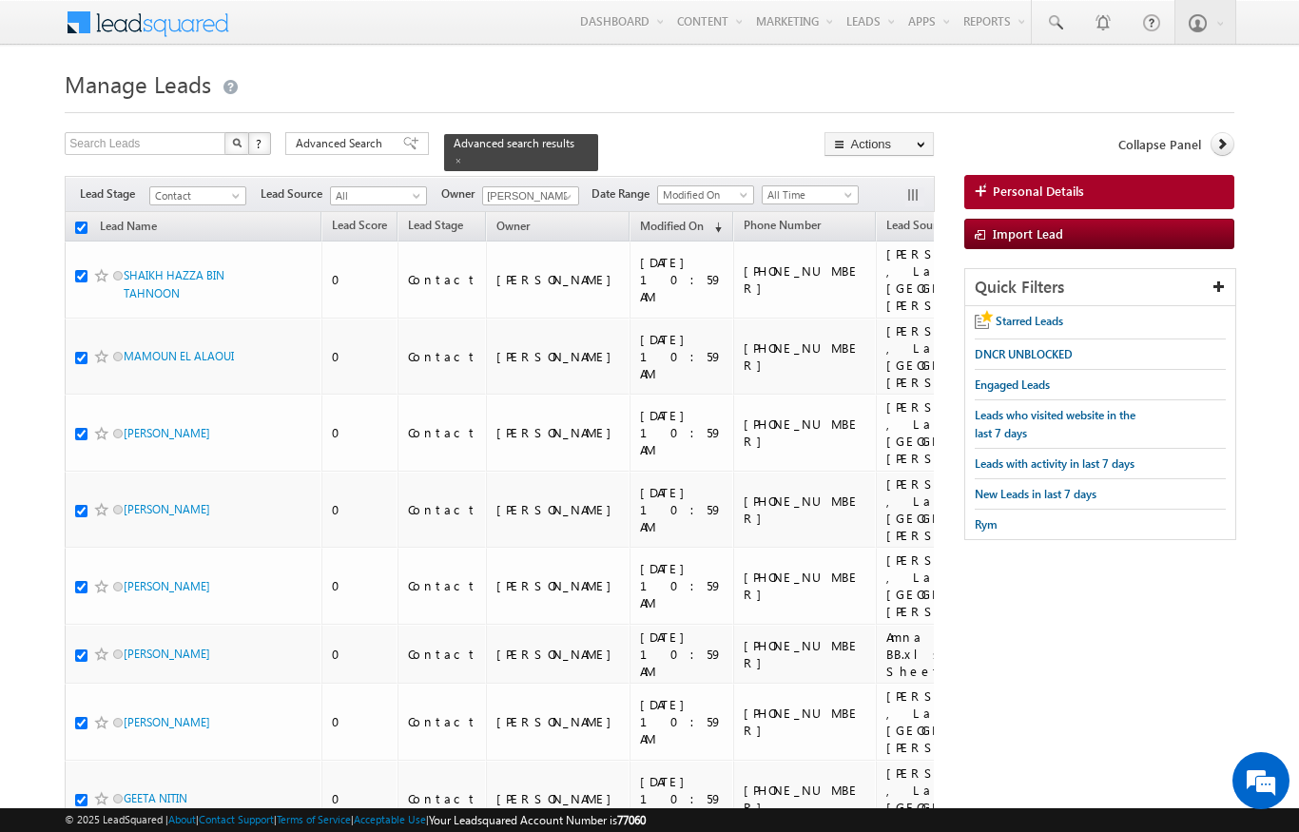
checkbox input "true"
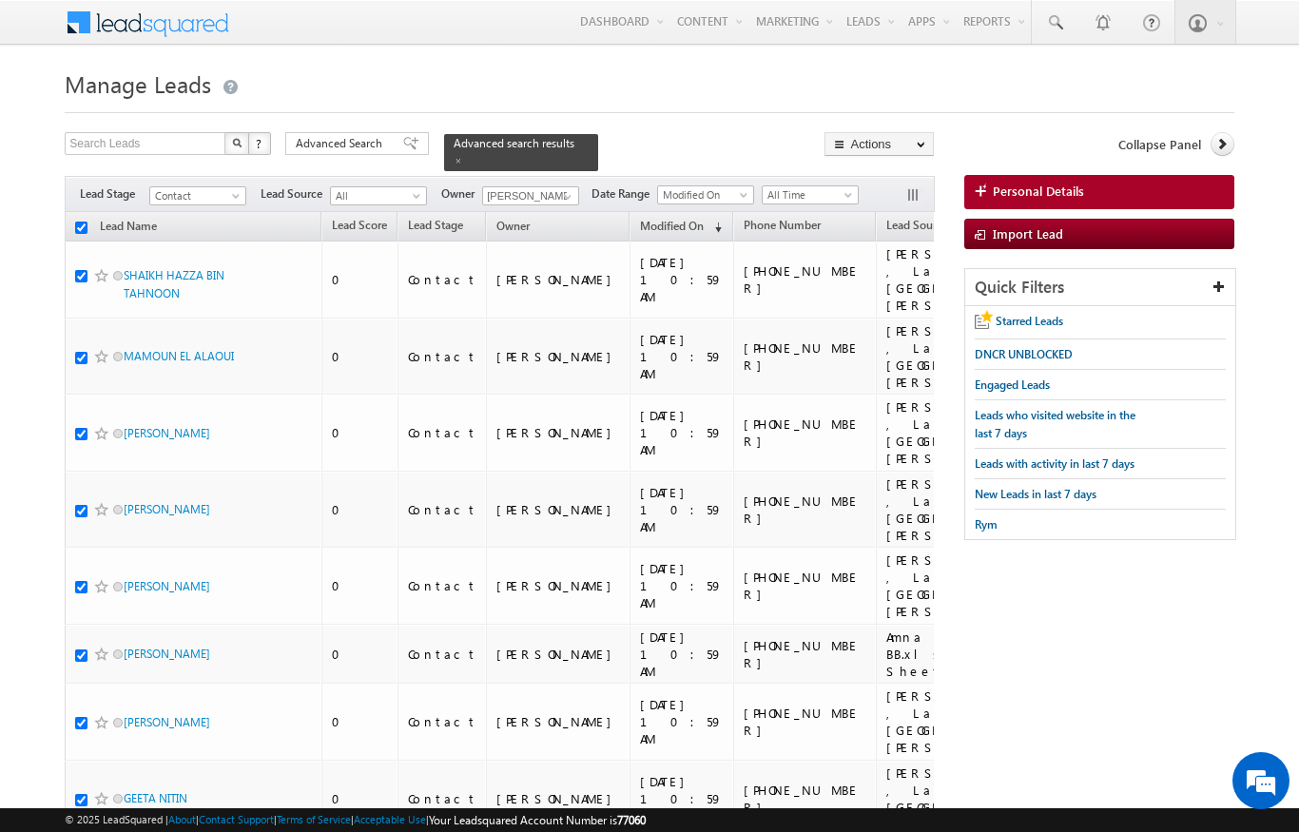
checkbox input "true"
click at [84, 222] on input "checkbox" at bounding box center [81, 228] width 12 height 12
click at [640, 219] on span "Modified On" at bounding box center [672, 226] width 64 height 14
click at [640, 219] on span "Modified On" at bounding box center [672, 225] width 64 height 14
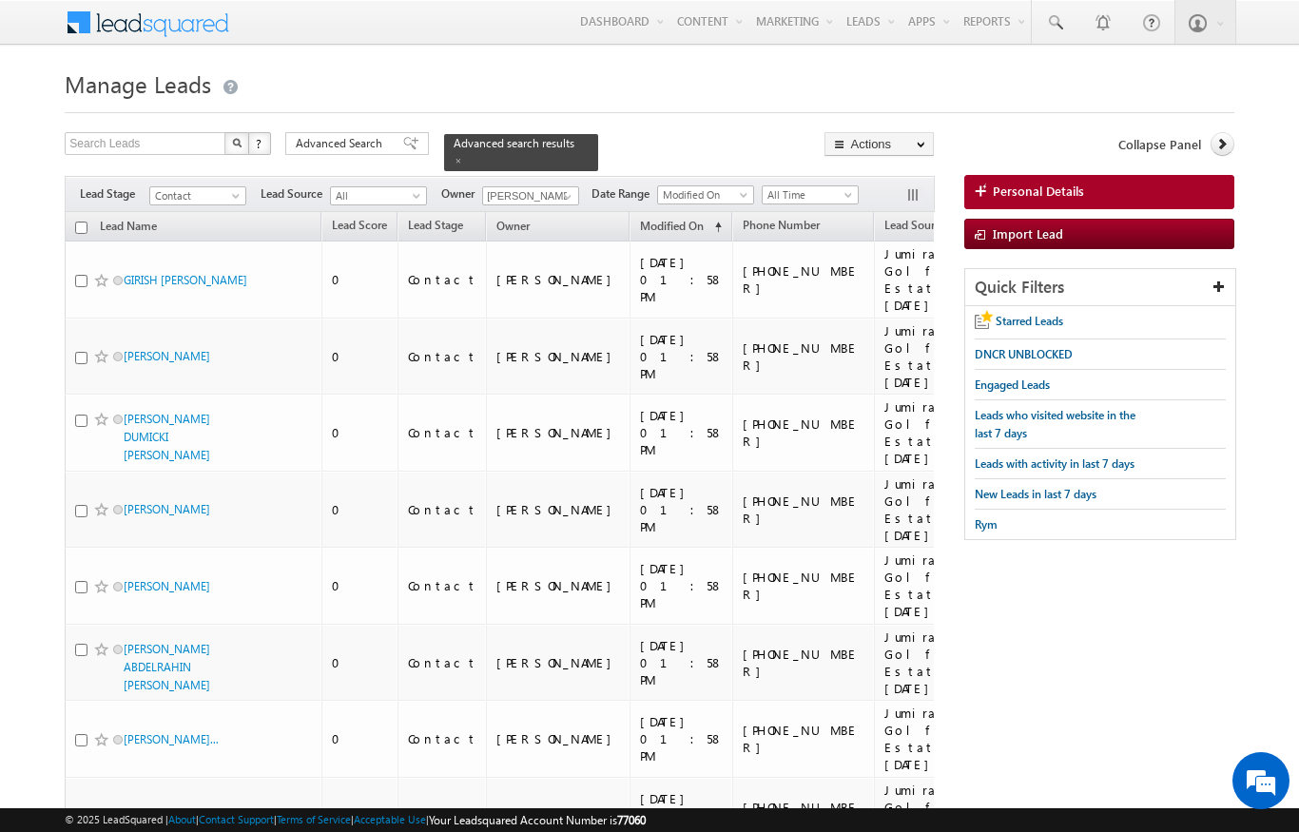
click at [80, 222] on input "checkbox" at bounding box center [81, 228] width 12 height 12
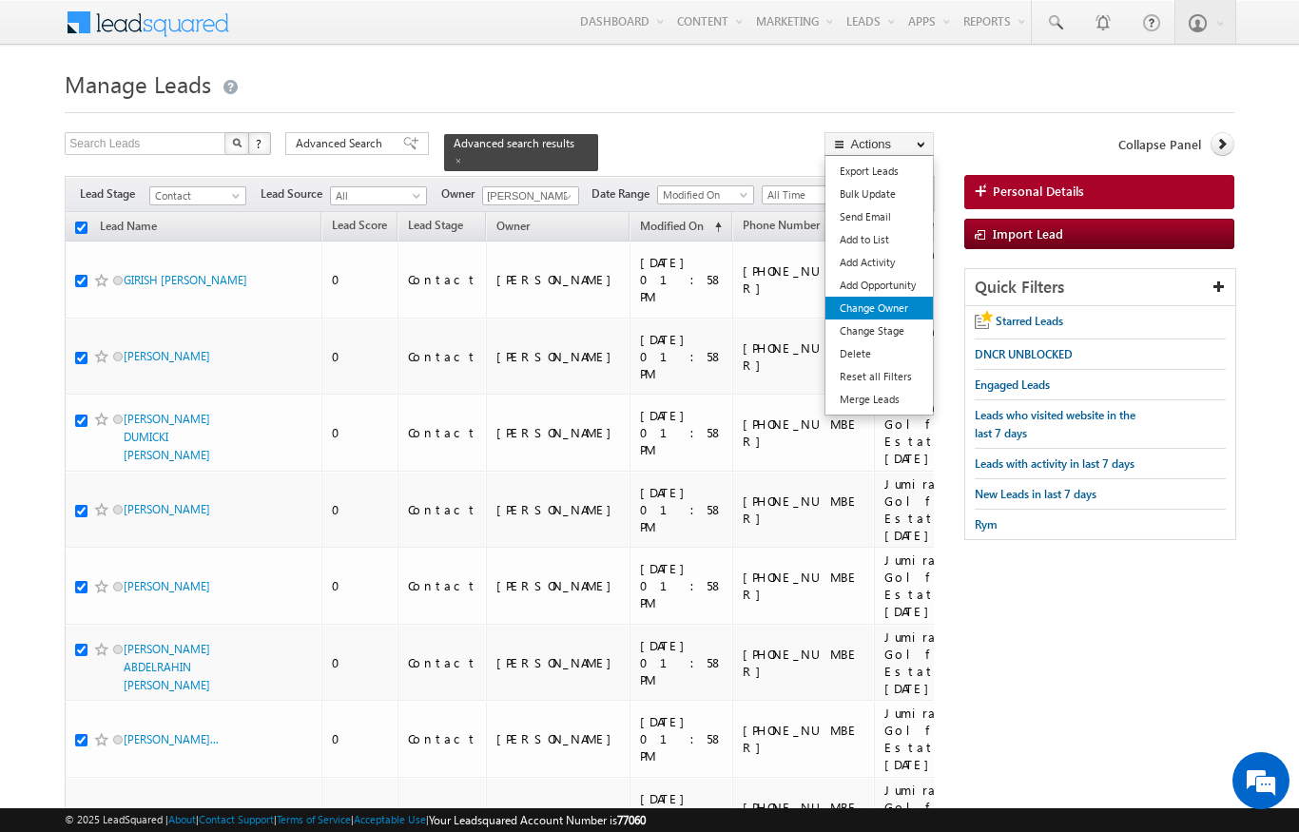
click at [892, 314] on link "Change Owner" at bounding box center [878, 308] width 107 height 23
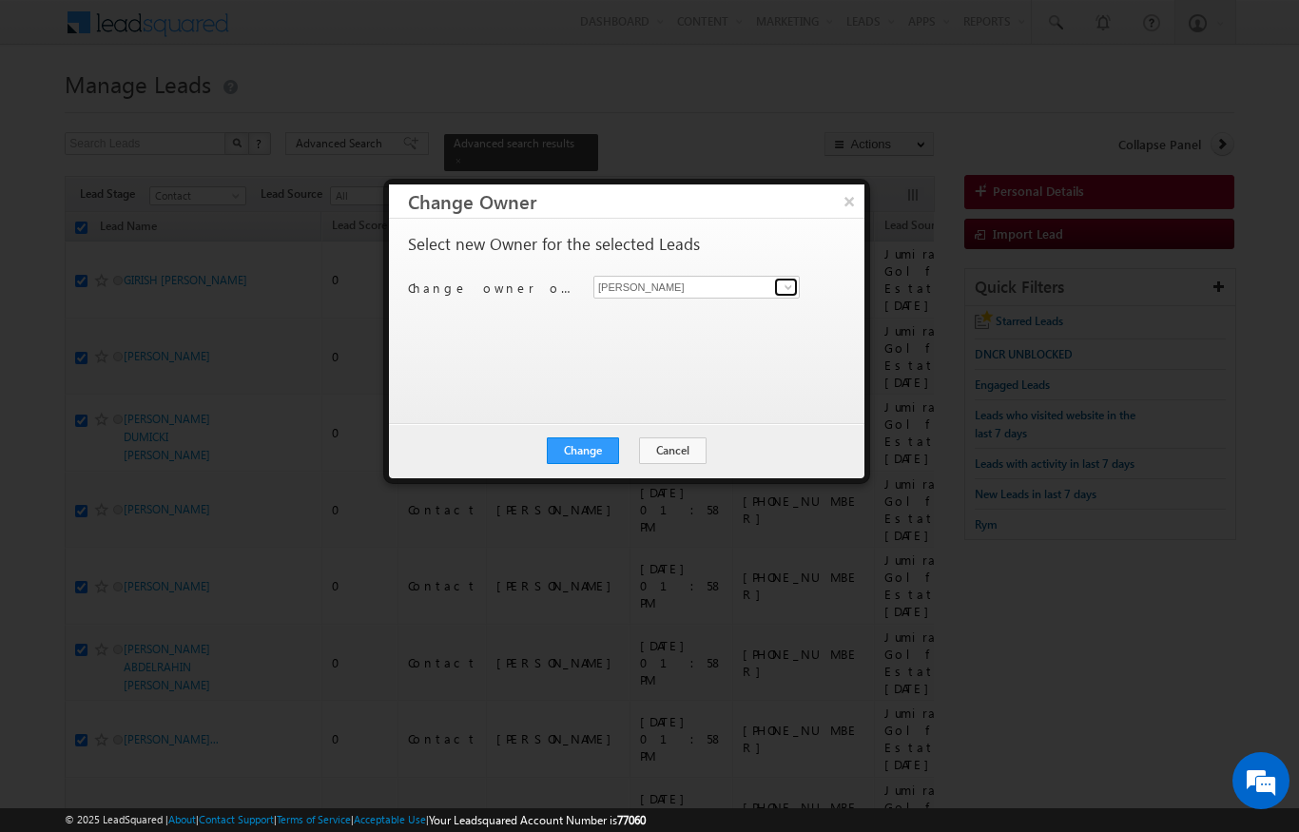
click at [776, 282] on link at bounding box center [786, 287] width 24 height 19
click at [654, 314] on link "[PERSON_NAME] Verhani [PERSON_NAME][EMAIL_ADDRESS][DOMAIN_NAME]" at bounding box center [696, 317] width 206 height 36
click at [609, 456] on button "Change" at bounding box center [583, 450] width 72 height 27
click at [530, 459] on div "Change Cancel Close" at bounding box center [626, 450] width 475 height 55
